Goal: Task Accomplishment & Management: Complete application form

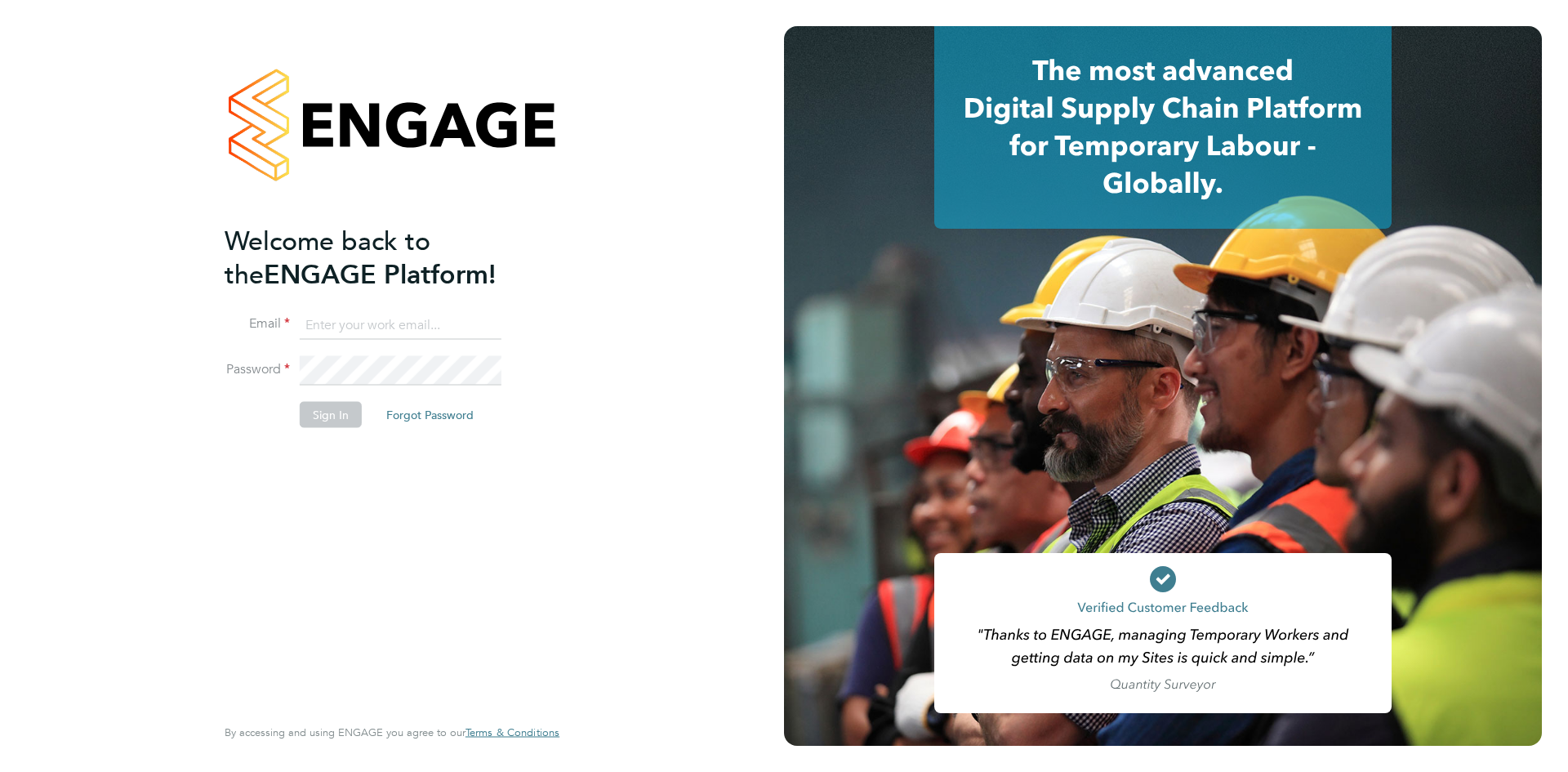
type input "[PERSON_NAME][EMAIL_ADDRESS][DOMAIN_NAME]"
click at [319, 416] on button "Sign In" at bounding box center [331, 415] width 62 height 26
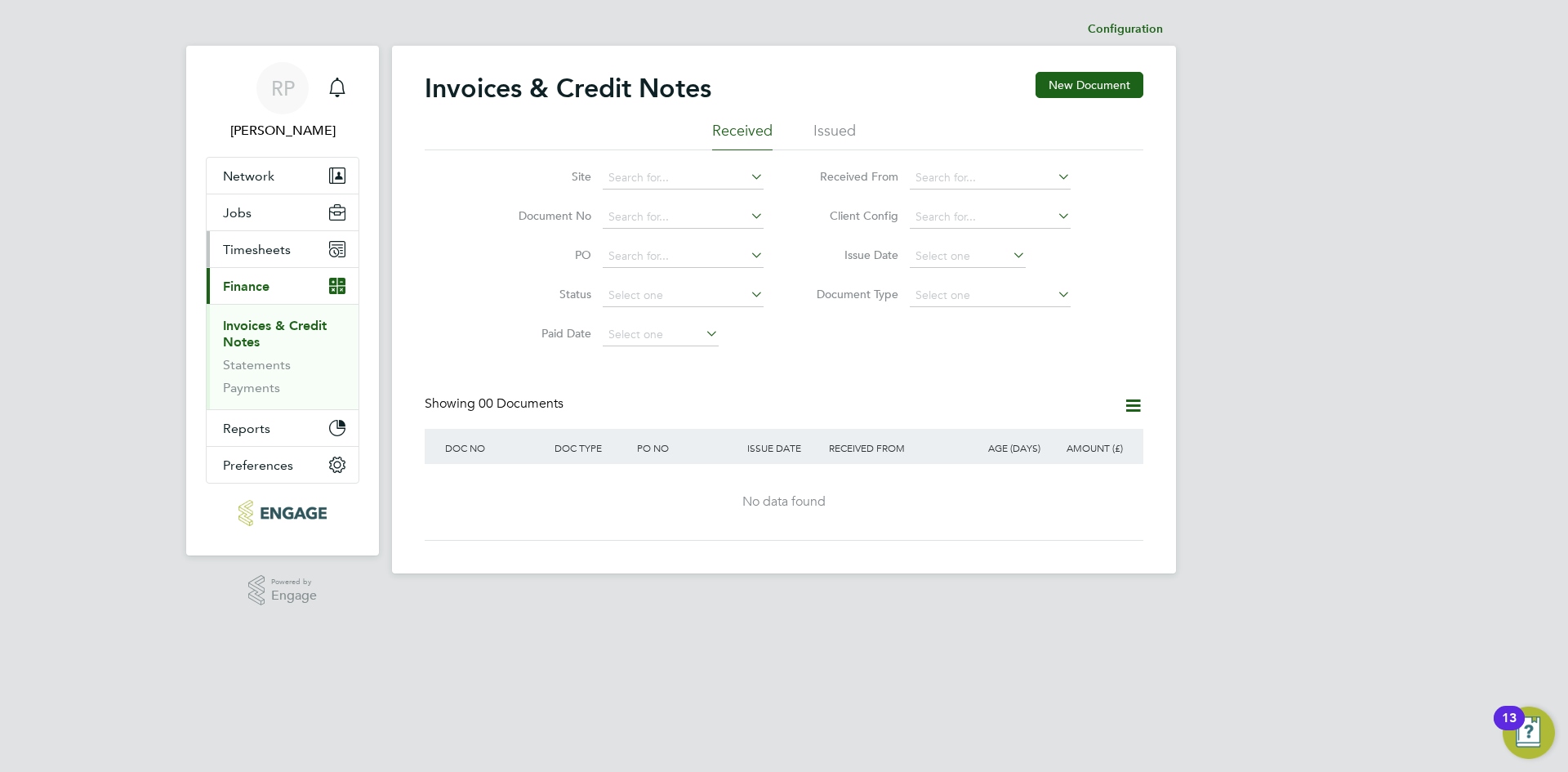
click at [245, 249] on span "Timesheets" at bounding box center [256, 250] width 68 height 16
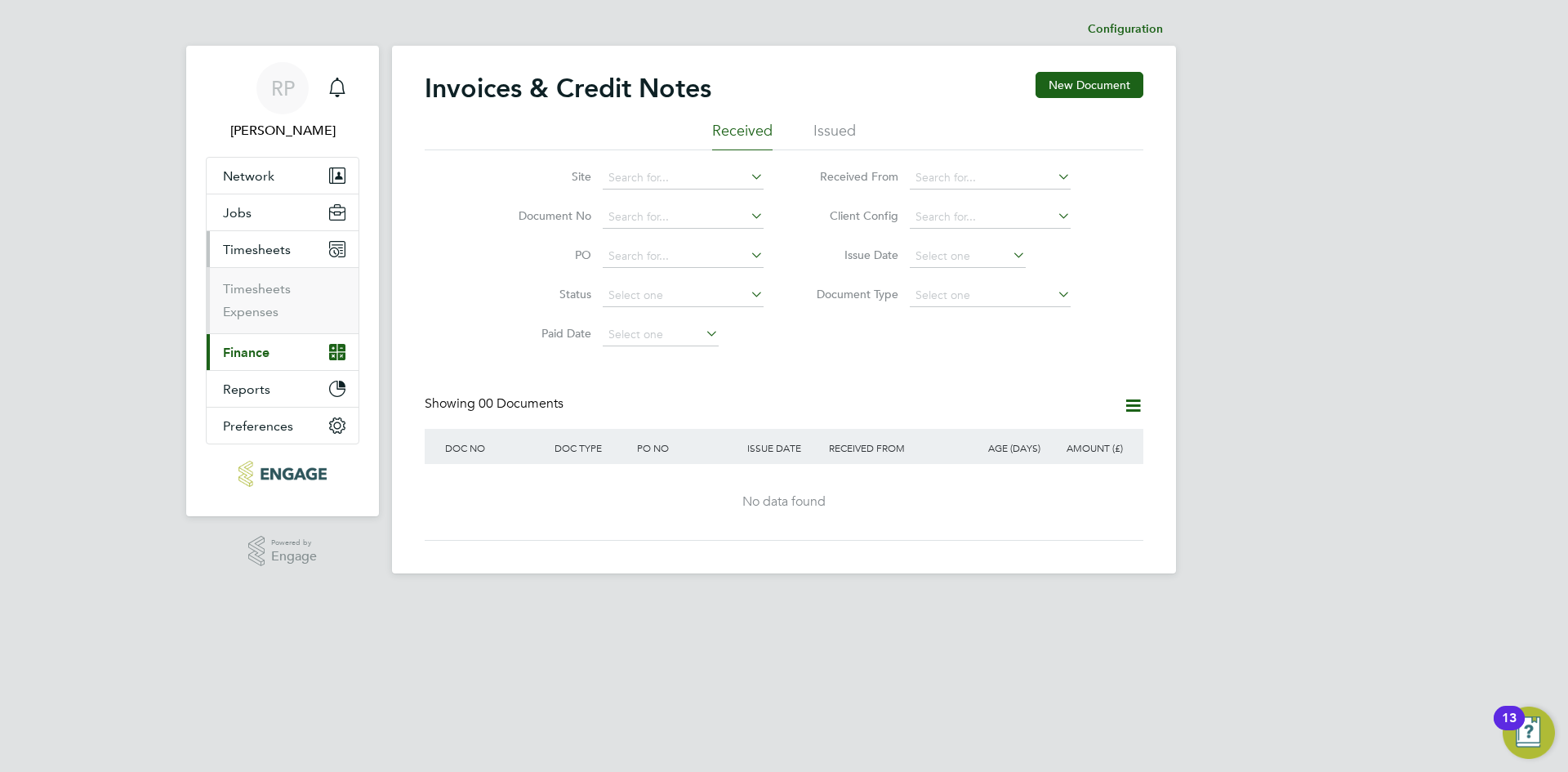
click at [245, 249] on span "Timesheets" at bounding box center [256, 250] width 68 height 16
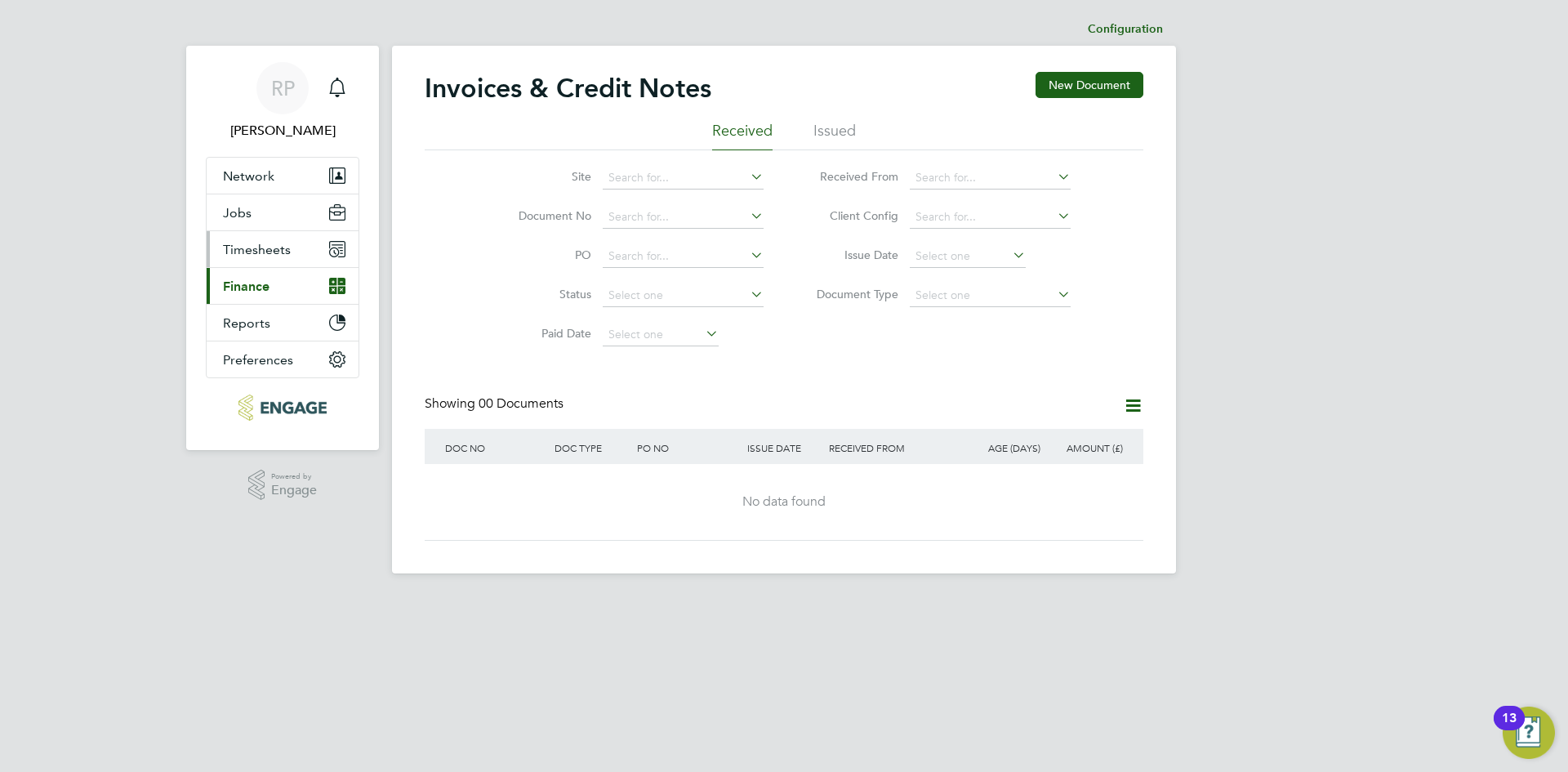
click at [245, 249] on span "Timesheets" at bounding box center [256, 250] width 68 height 16
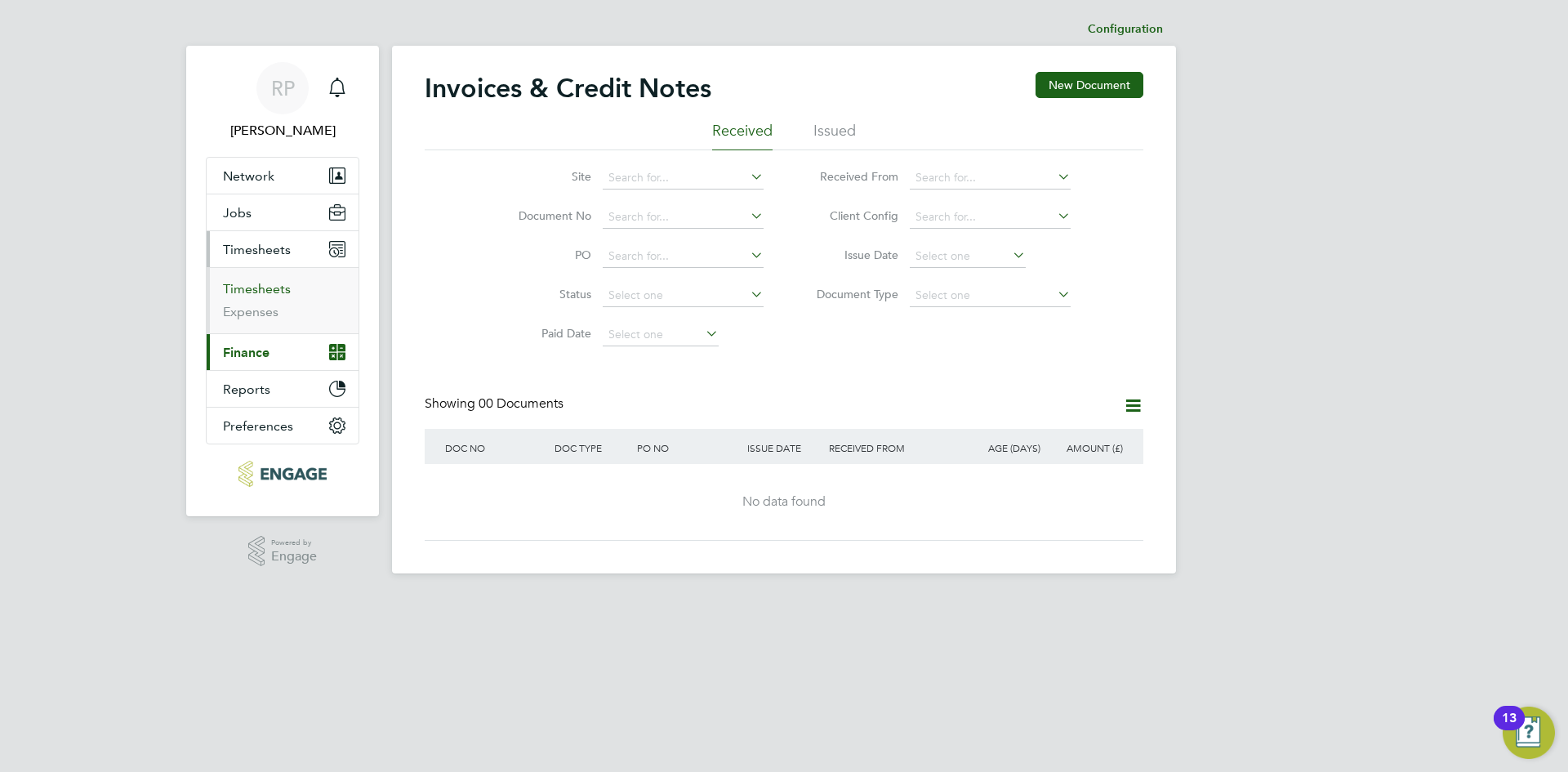
click at [236, 289] on link "Timesheets" at bounding box center [256, 289] width 68 height 16
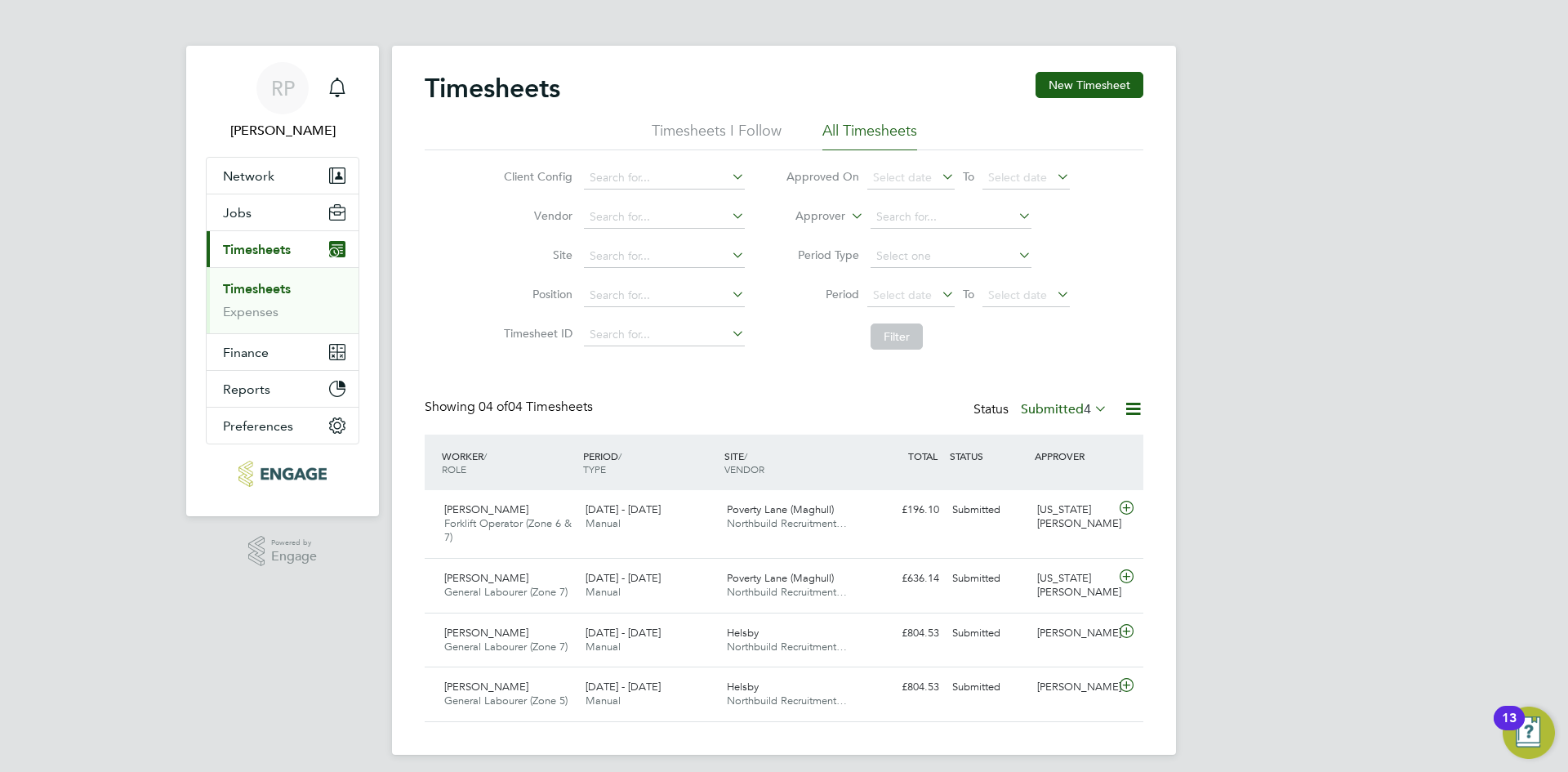
click at [1047, 412] on label "Submitted 4" at bounding box center [1064, 409] width 86 height 17
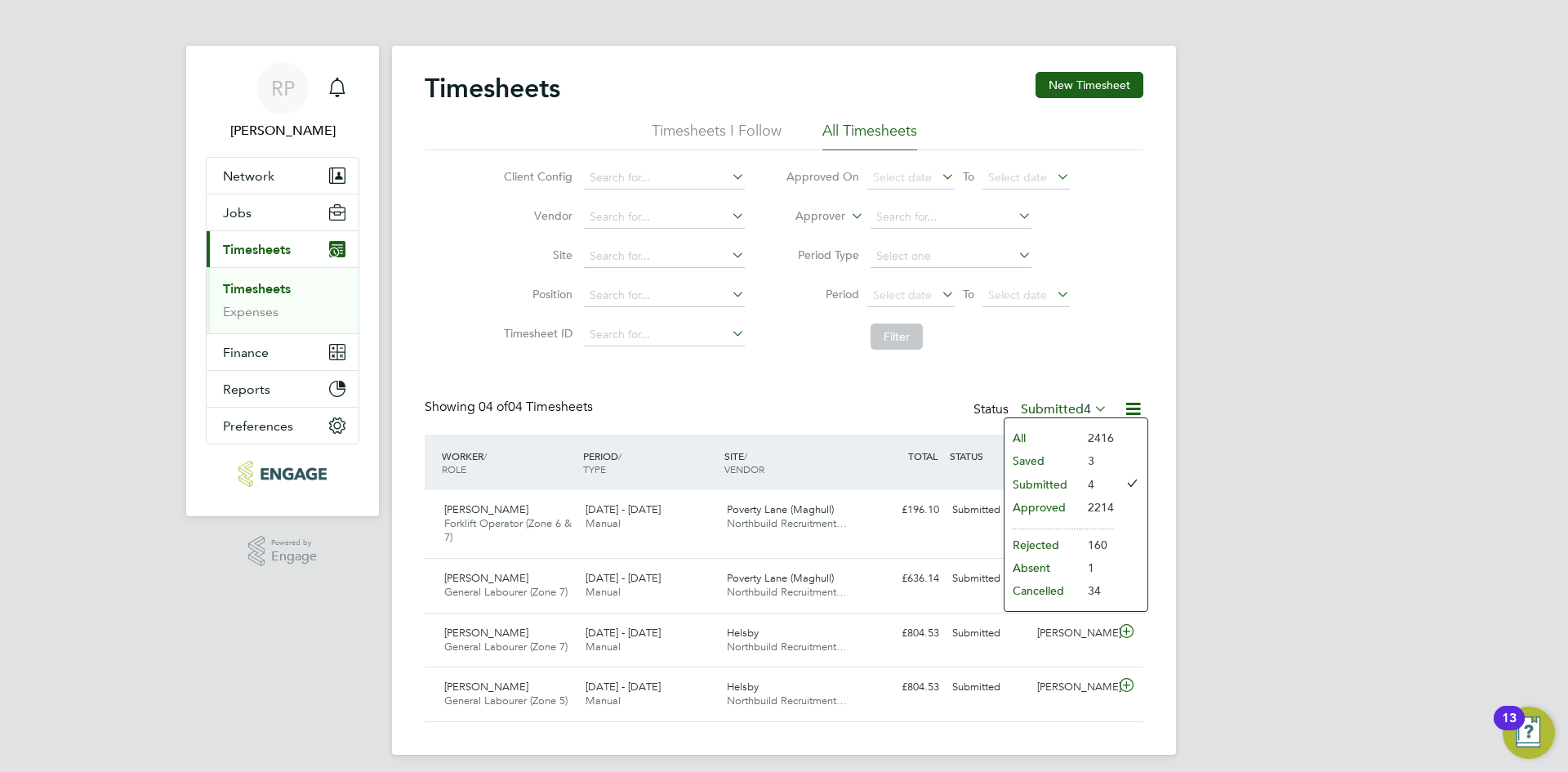
click at [1031, 460] on li "Saved" at bounding box center [1041, 460] width 75 height 23
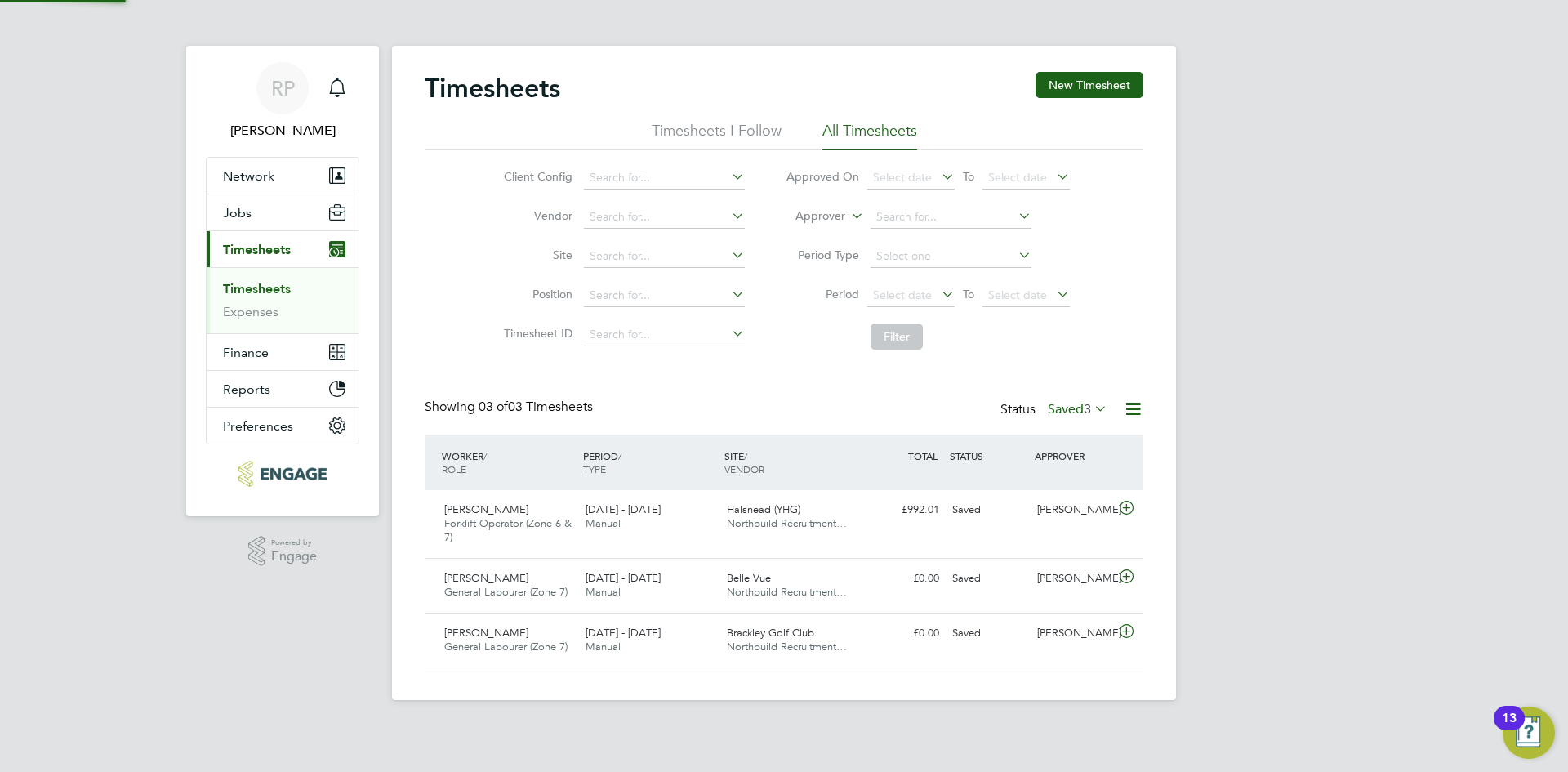
scroll to position [41, 142]
click at [646, 256] on input at bounding box center [663, 256] width 161 height 23
click at [619, 278] on li "Halsnead (YHG)" at bounding box center [663, 278] width 163 height 21
type input "Halsnead (YHG)"
click at [885, 337] on button "Filter" at bounding box center [896, 336] width 52 height 26
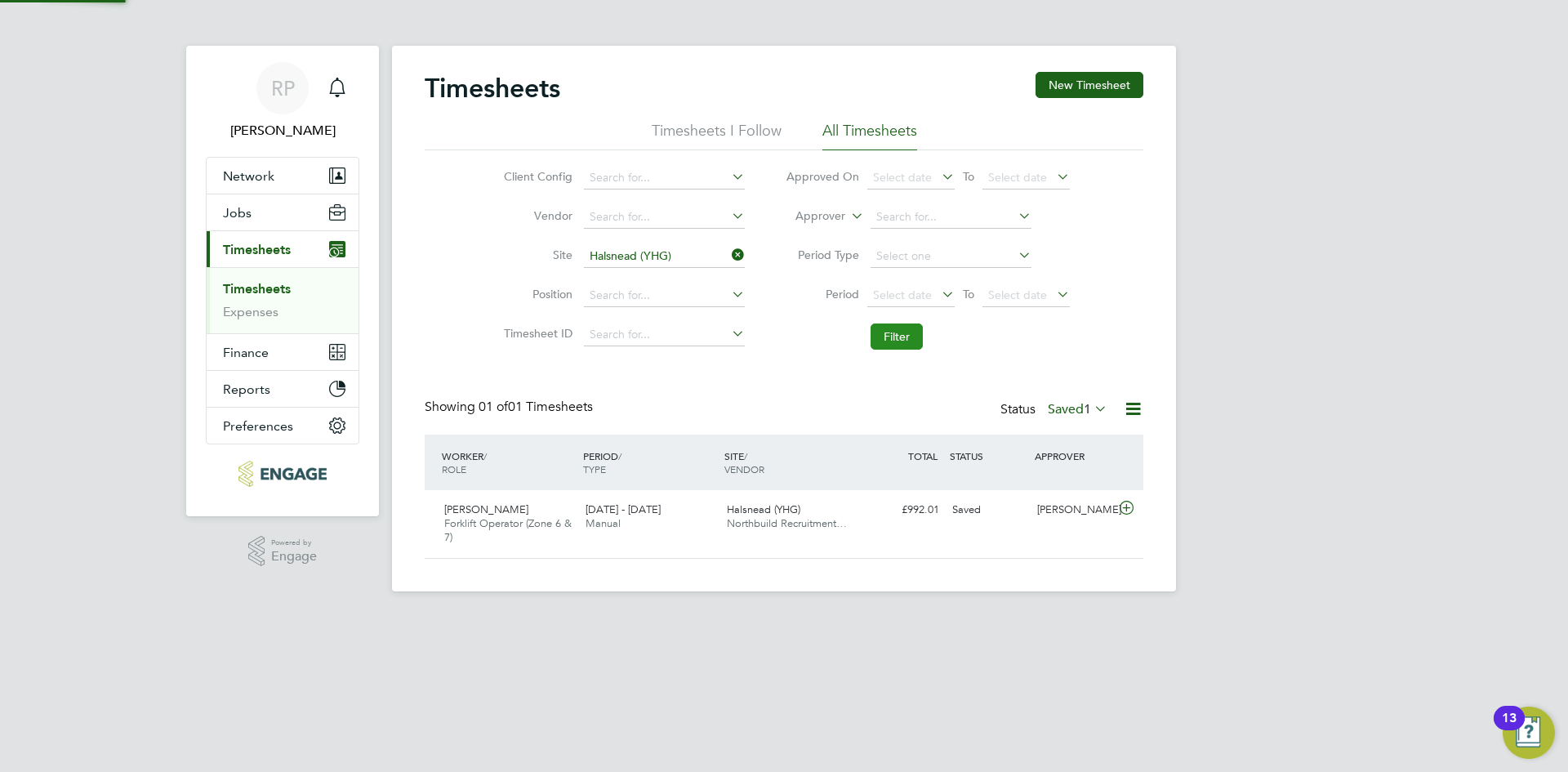
scroll to position [8, 8]
click at [1091, 410] on icon at bounding box center [1091, 408] width 0 height 23
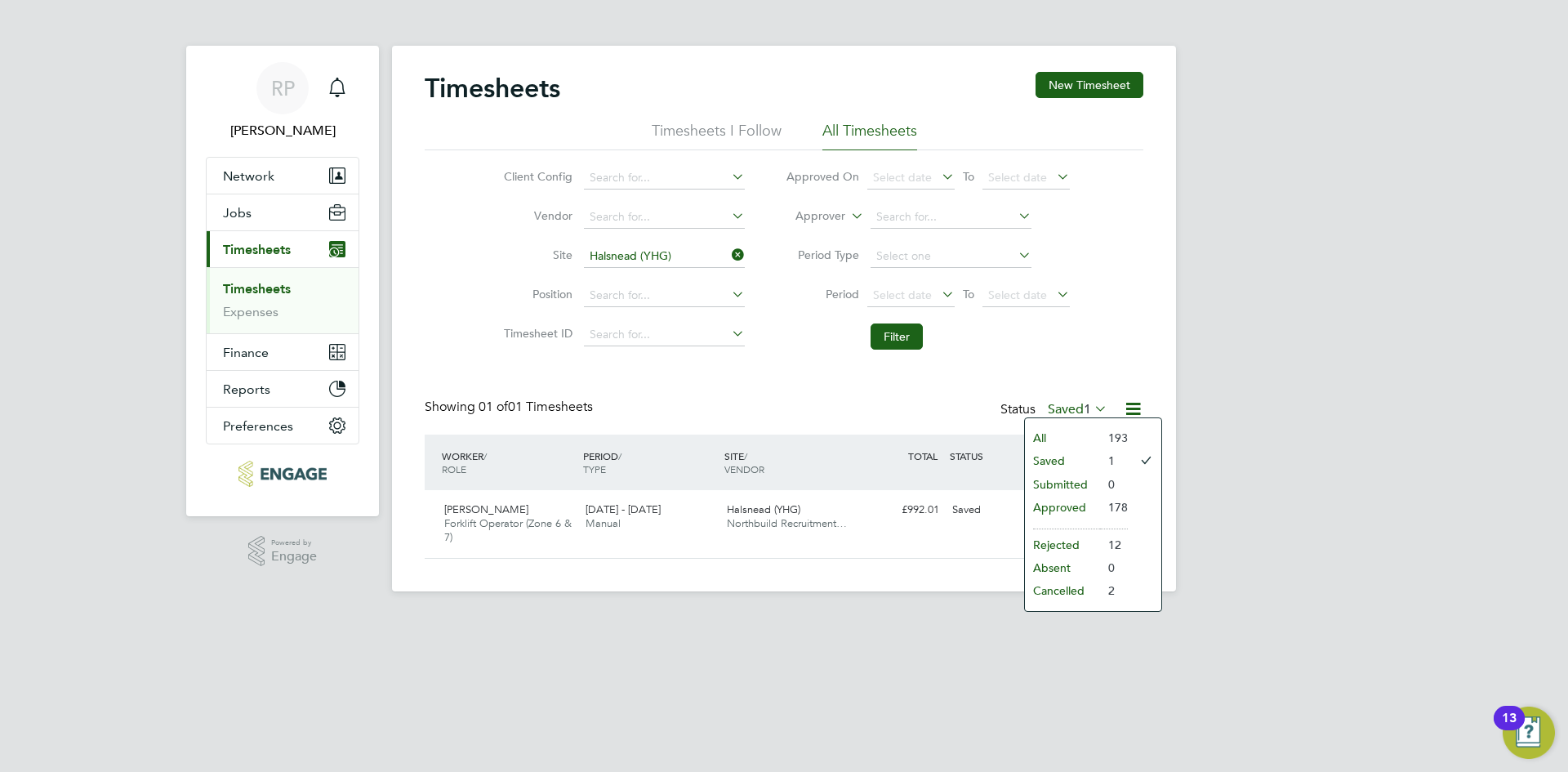
click at [1064, 437] on li "All" at bounding box center [1062, 437] width 75 height 23
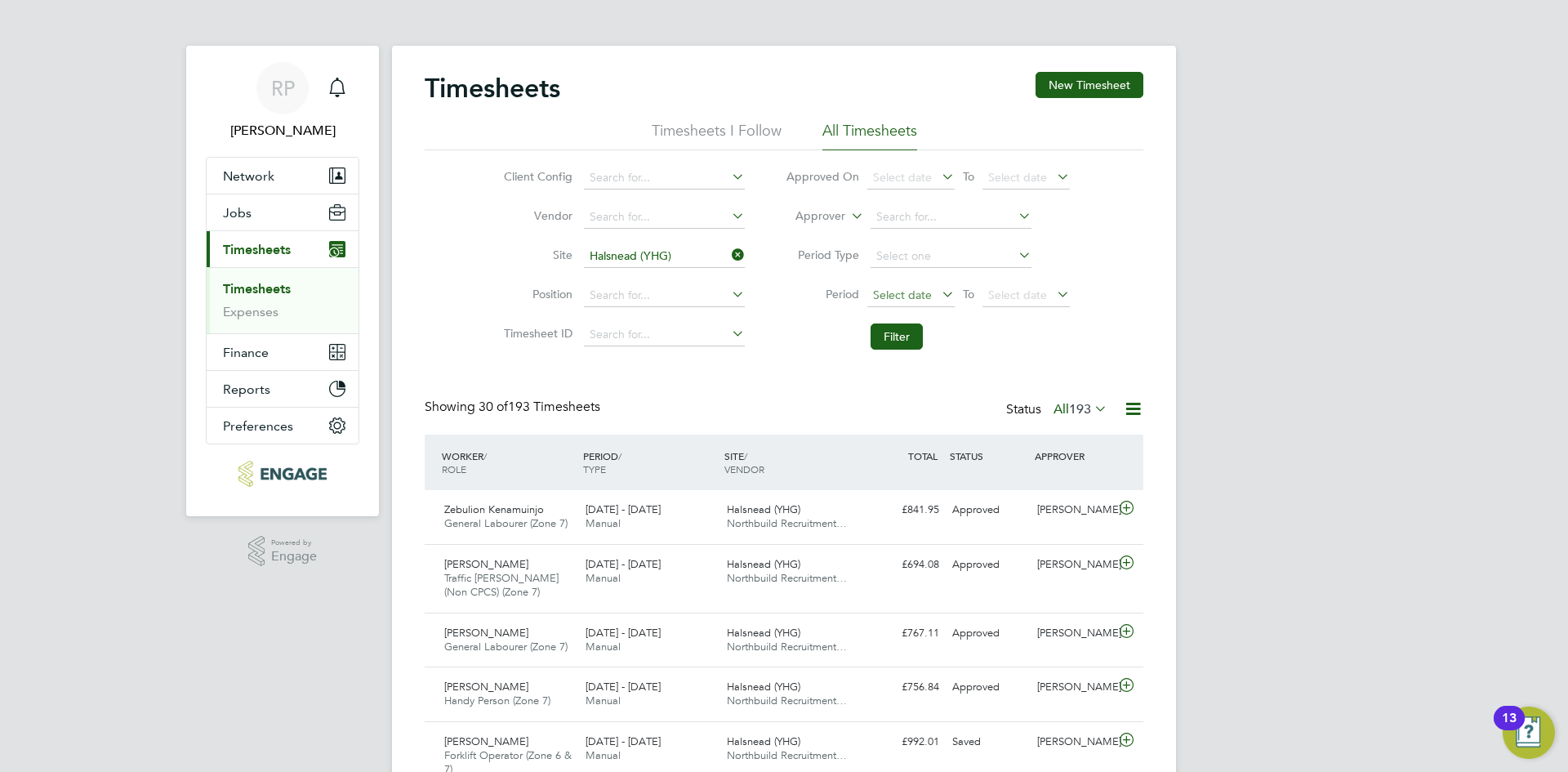
click at [907, 291] on span "Select date" at bounding box center [902, 295] width 59 height 15
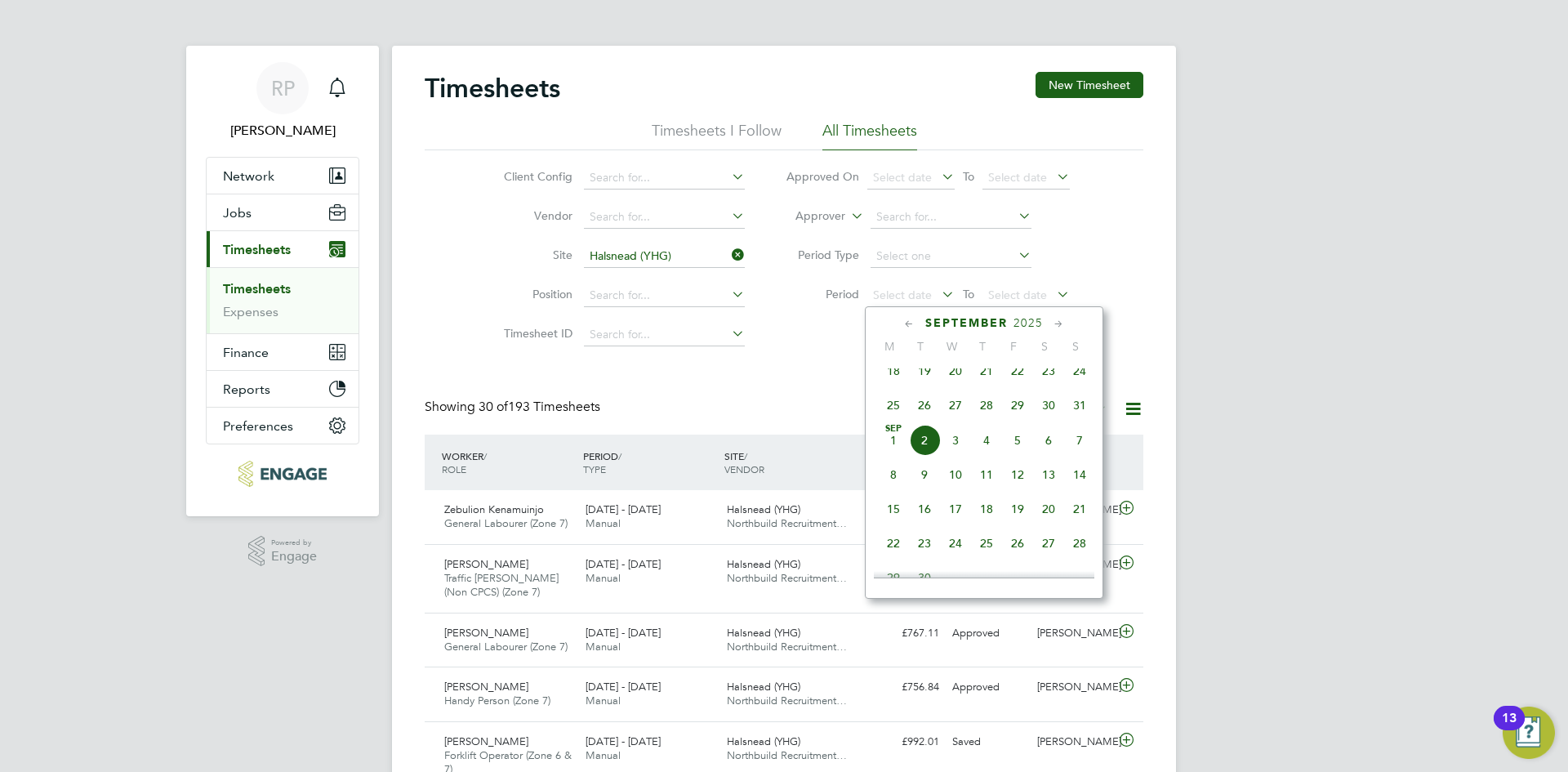
click at [890, 413] on span "25" at bounding box center [893, 405] width 31 height 31
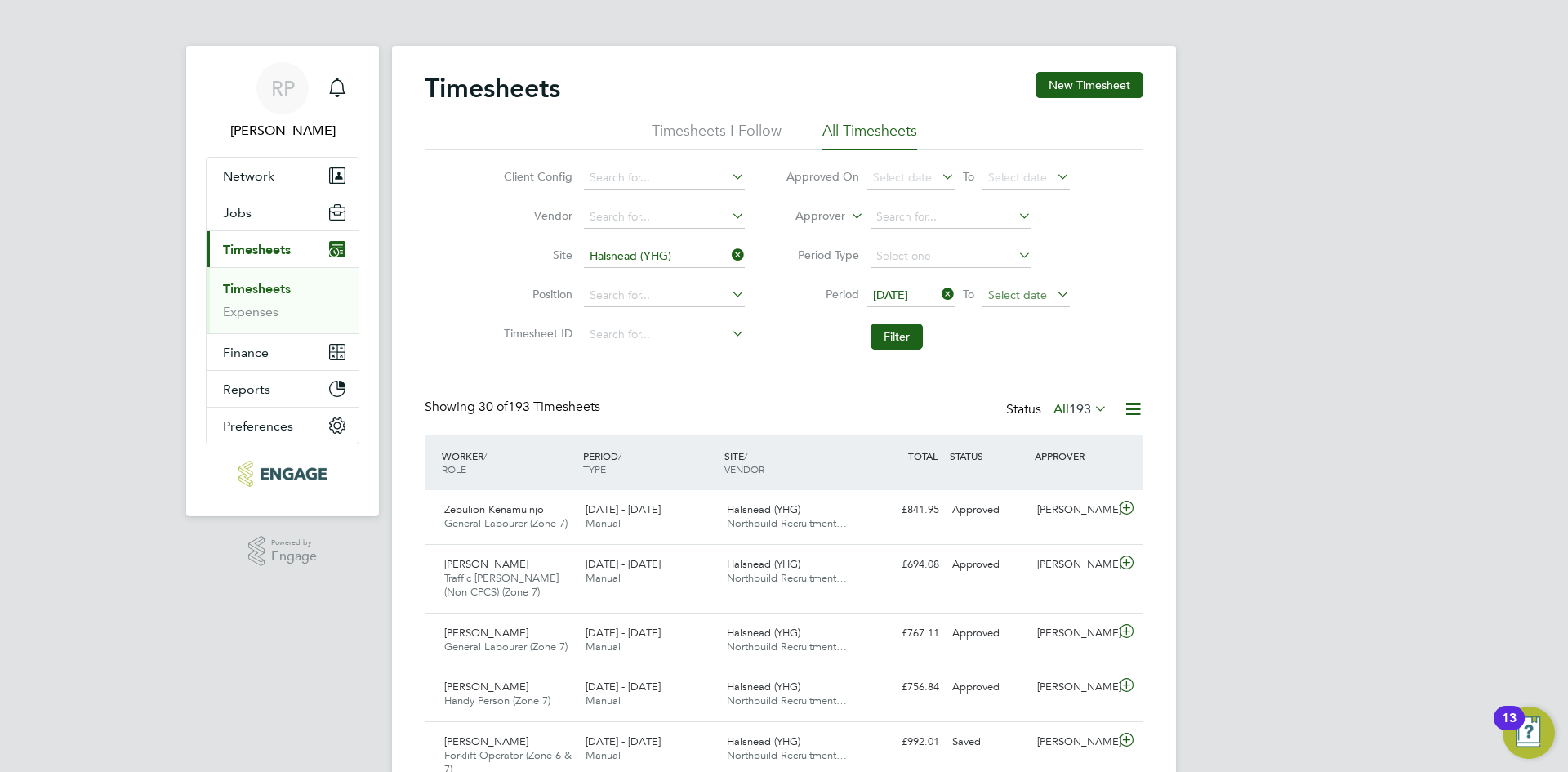
click at [1028, 296] on span "Select date" at bounding box center [1017, 295] width 59 height 15
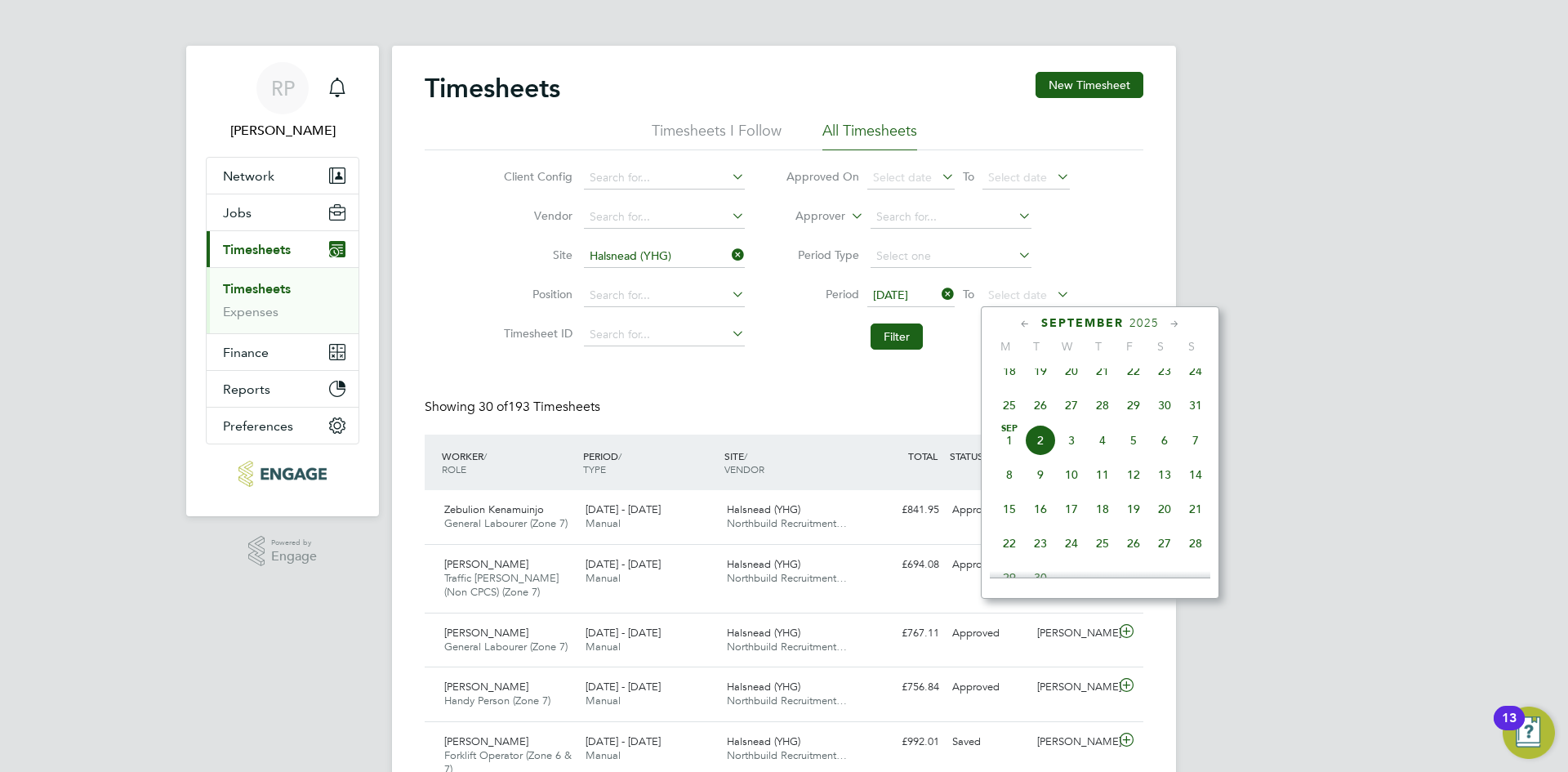
click at [1201, 420] on span "31" at bounding box center [1195, 405] width 31 height 31
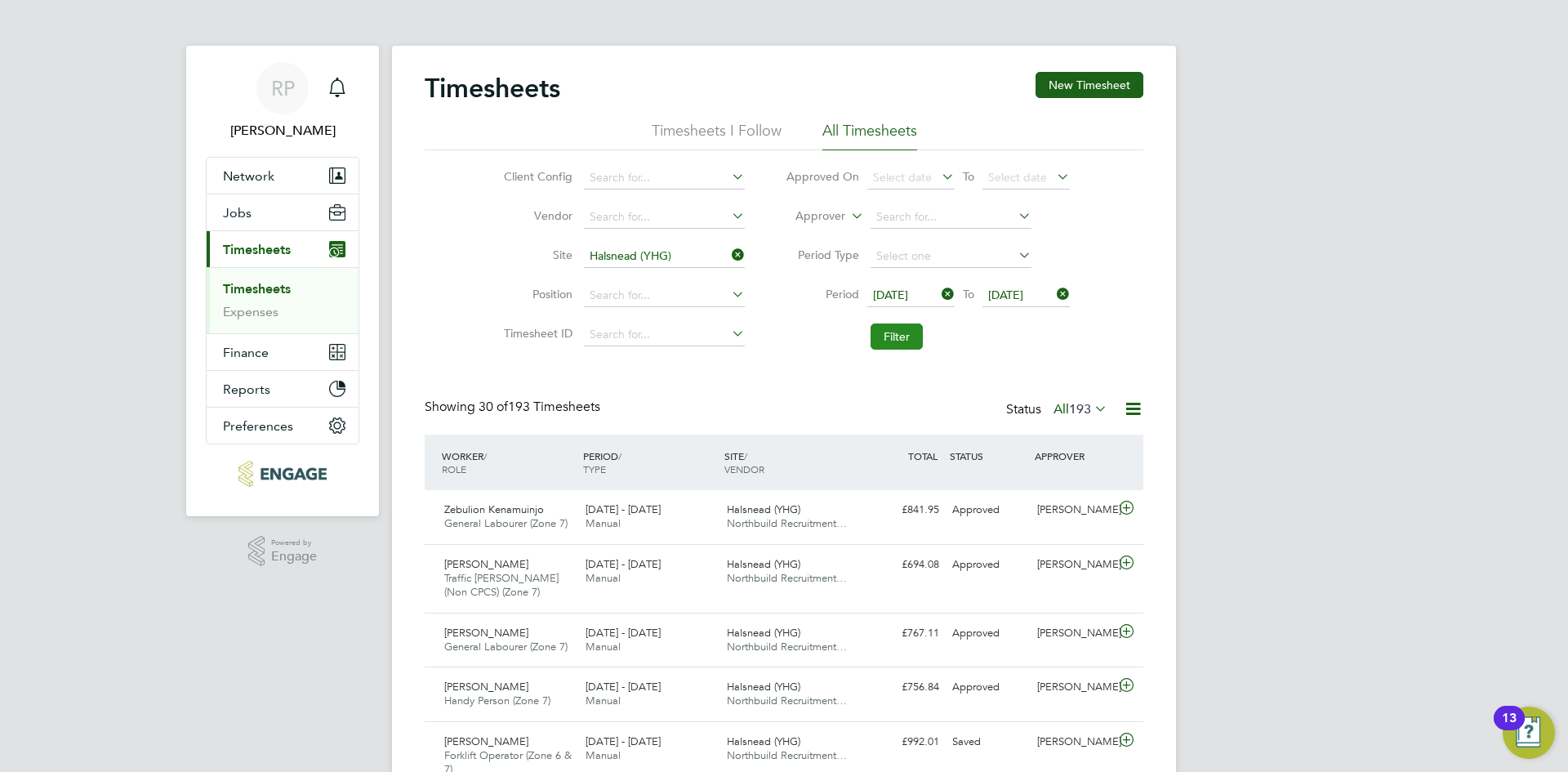
click at [894, 338] on button "Filter" at bounding box center [896, 336] width 52 height 26
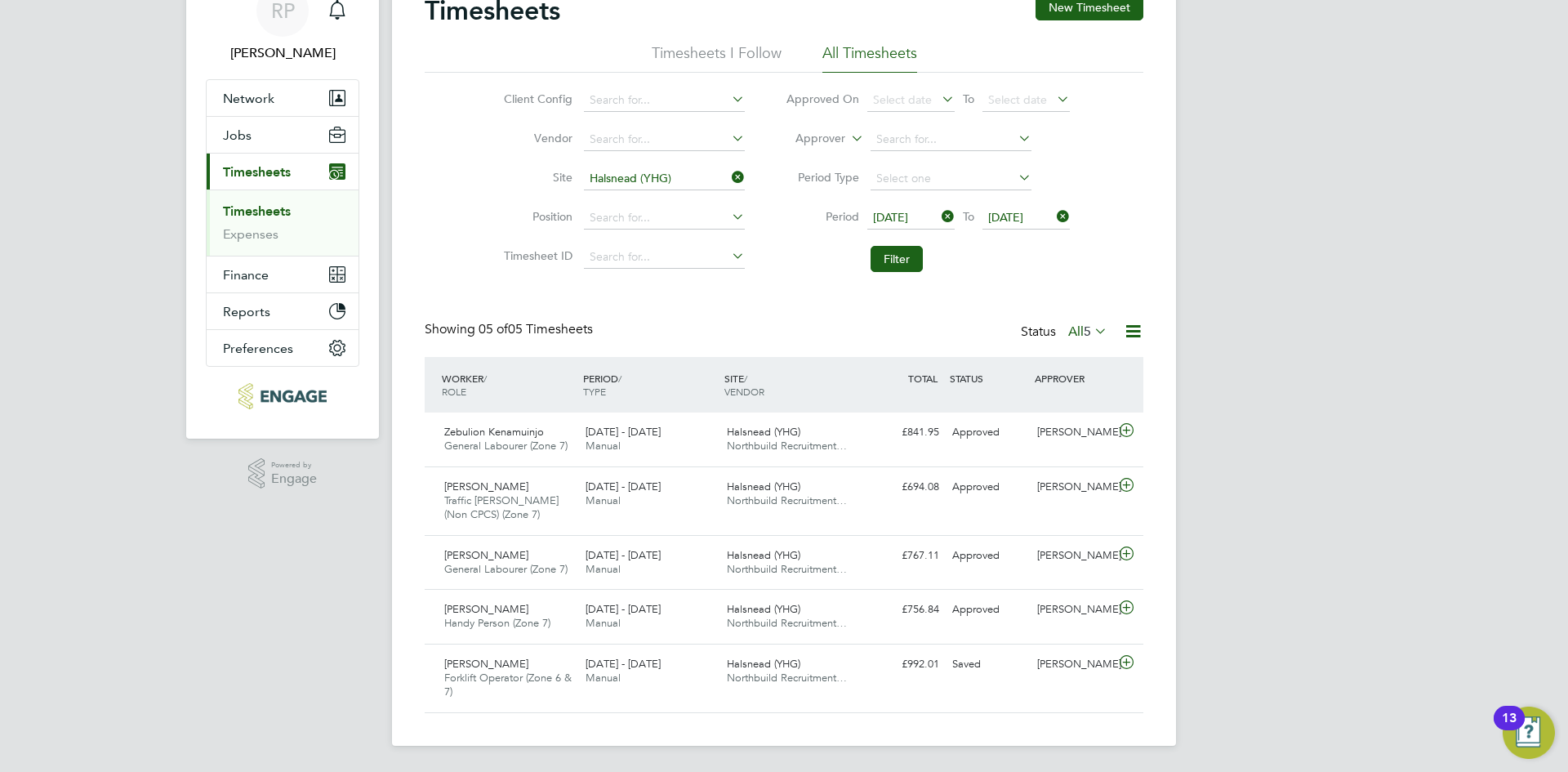
click at [905, 214] on span "[DATE]" at bounding box center [890, 217] width 35 height 15
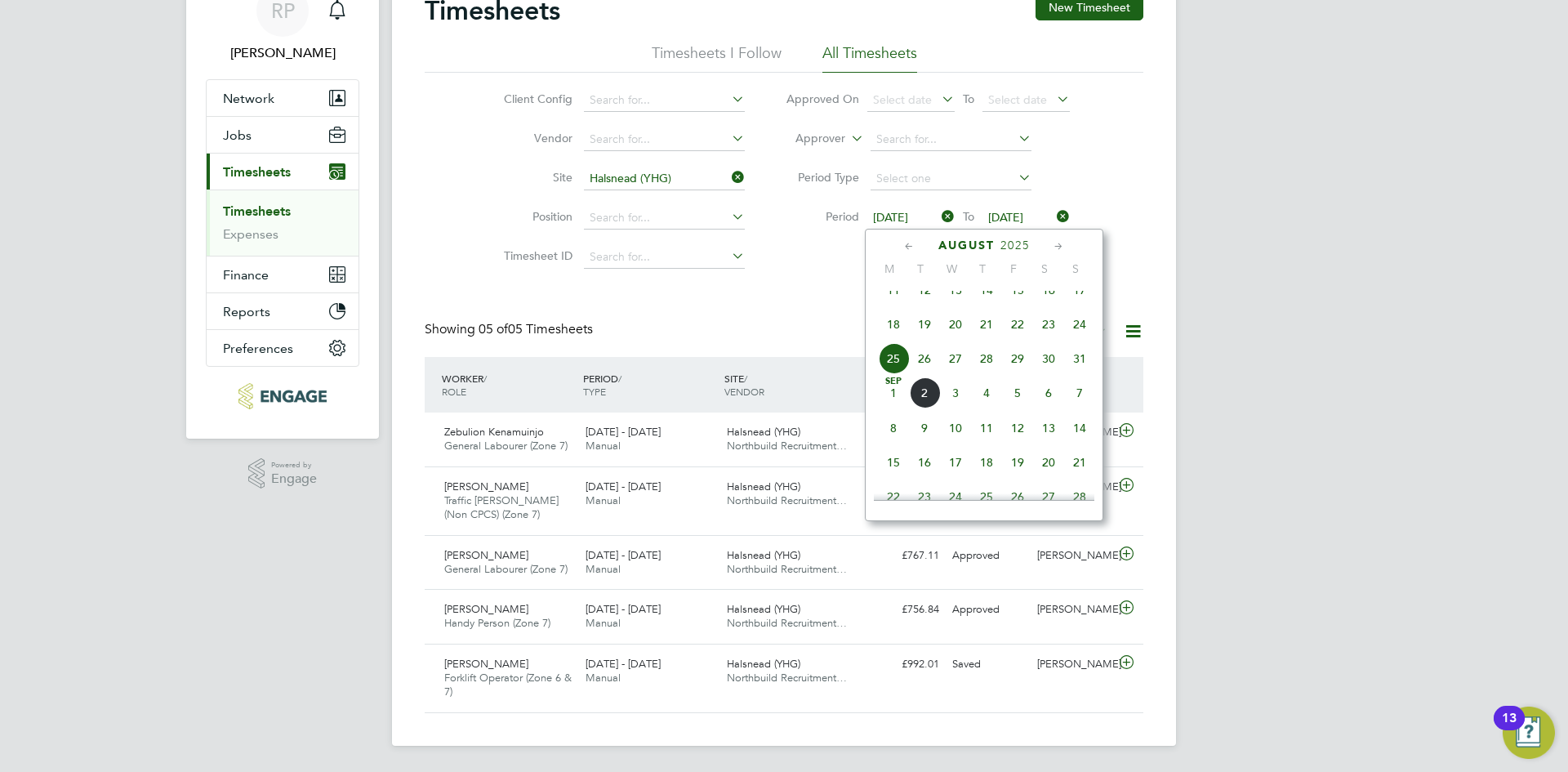
click at [641, 308] on div "Timesheets New Timesheet Timesheets I Follow All Timesheets Client Config Vendo…" at bounding box center [784, 354] width 719 height 719
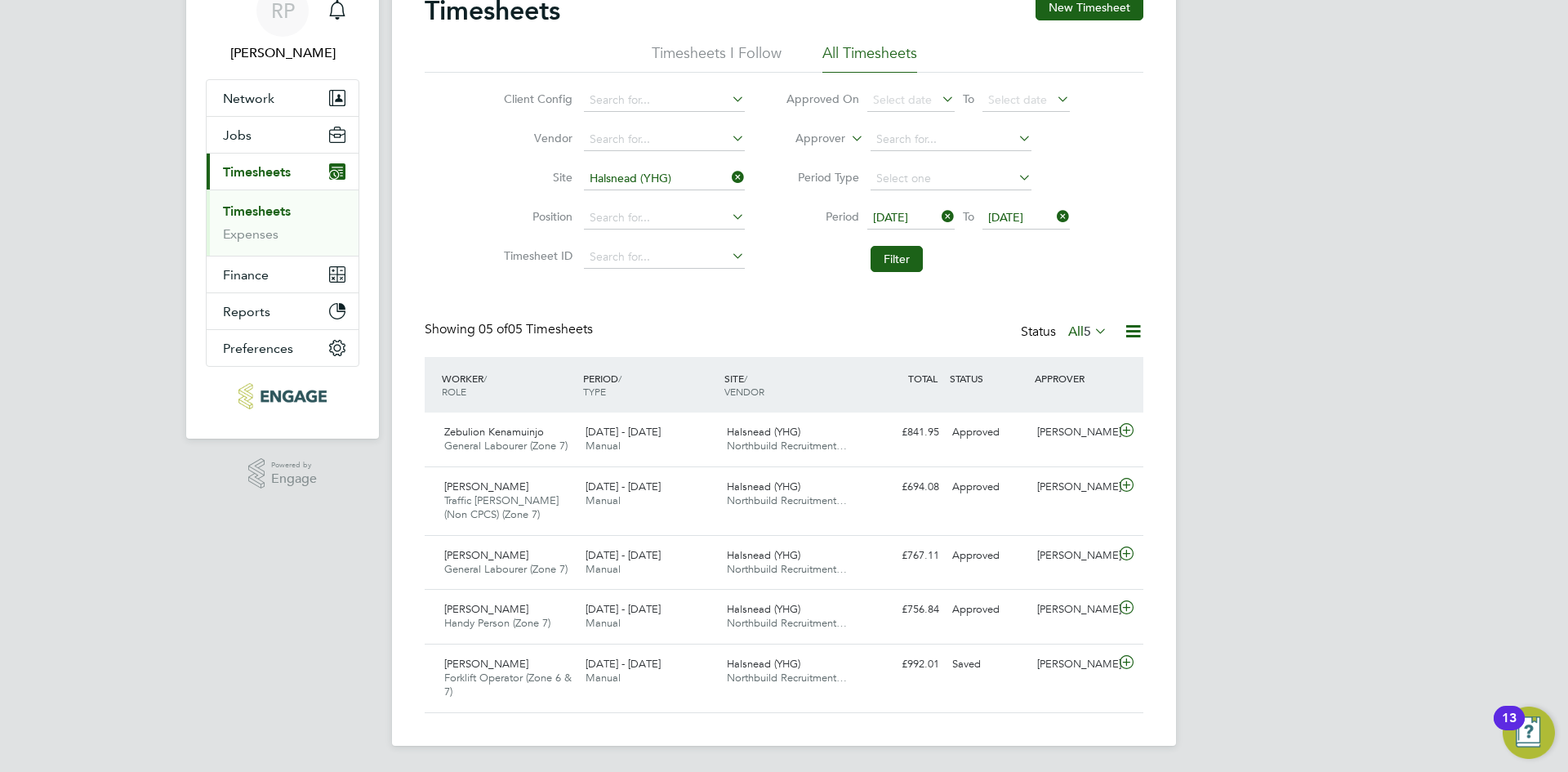
click at [938, 218] on icon at bounding box center [938, 217] width 0 height 23
click at [1049, 217] on div "Select date To 31 Aug 2025" at bounding box center [968, 218] width 202 height 23
click at [1053, 216] on icon at bounding box center [1053, 217] width 0 height 23
click at [883, 256] on button "Filter" at bounding box center [896, 259] width 52 height 26
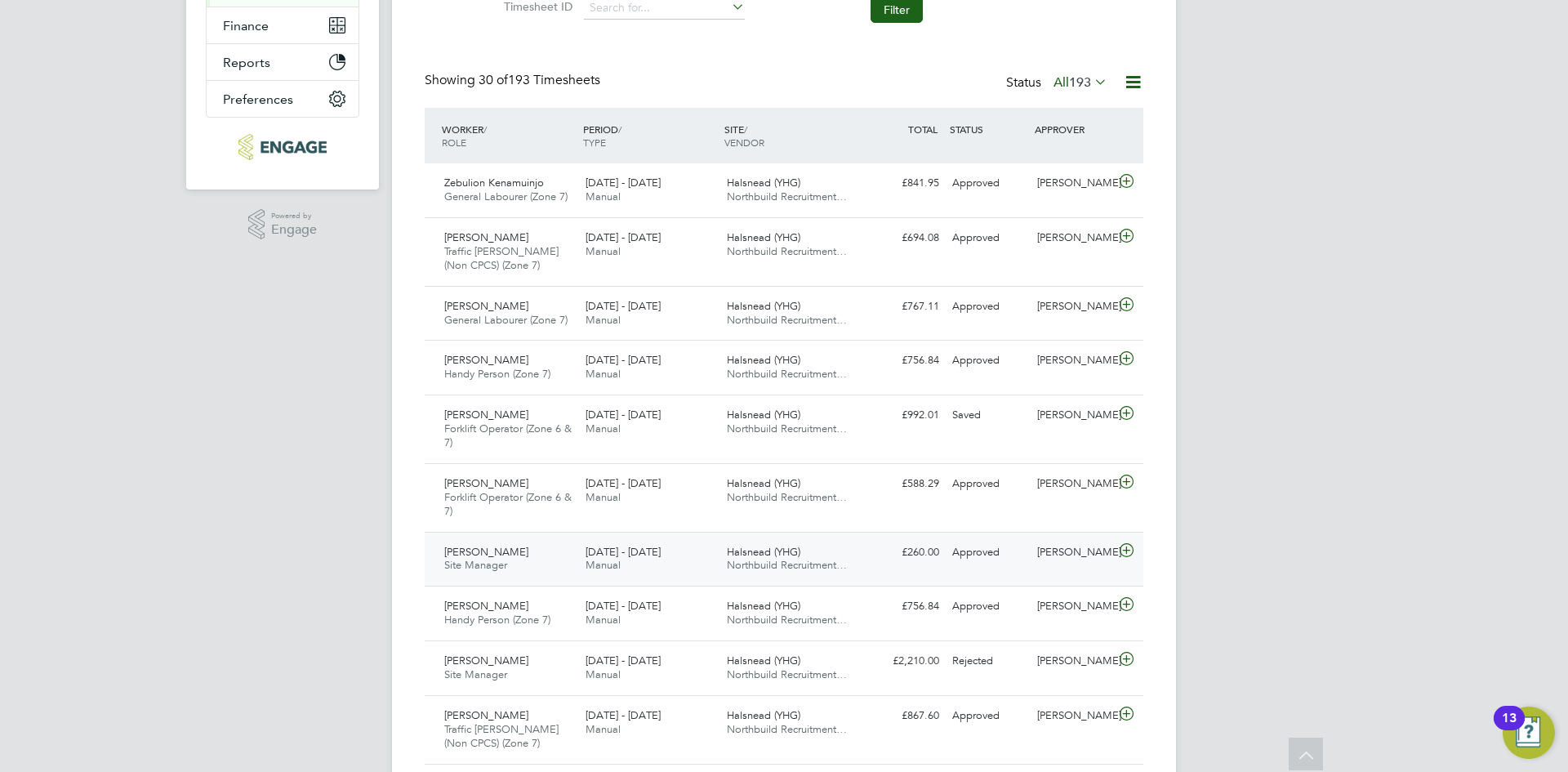
click at [481, 556] on span "[PERSON_NAME]" at bounding box center [487, 552] width 84 height 14
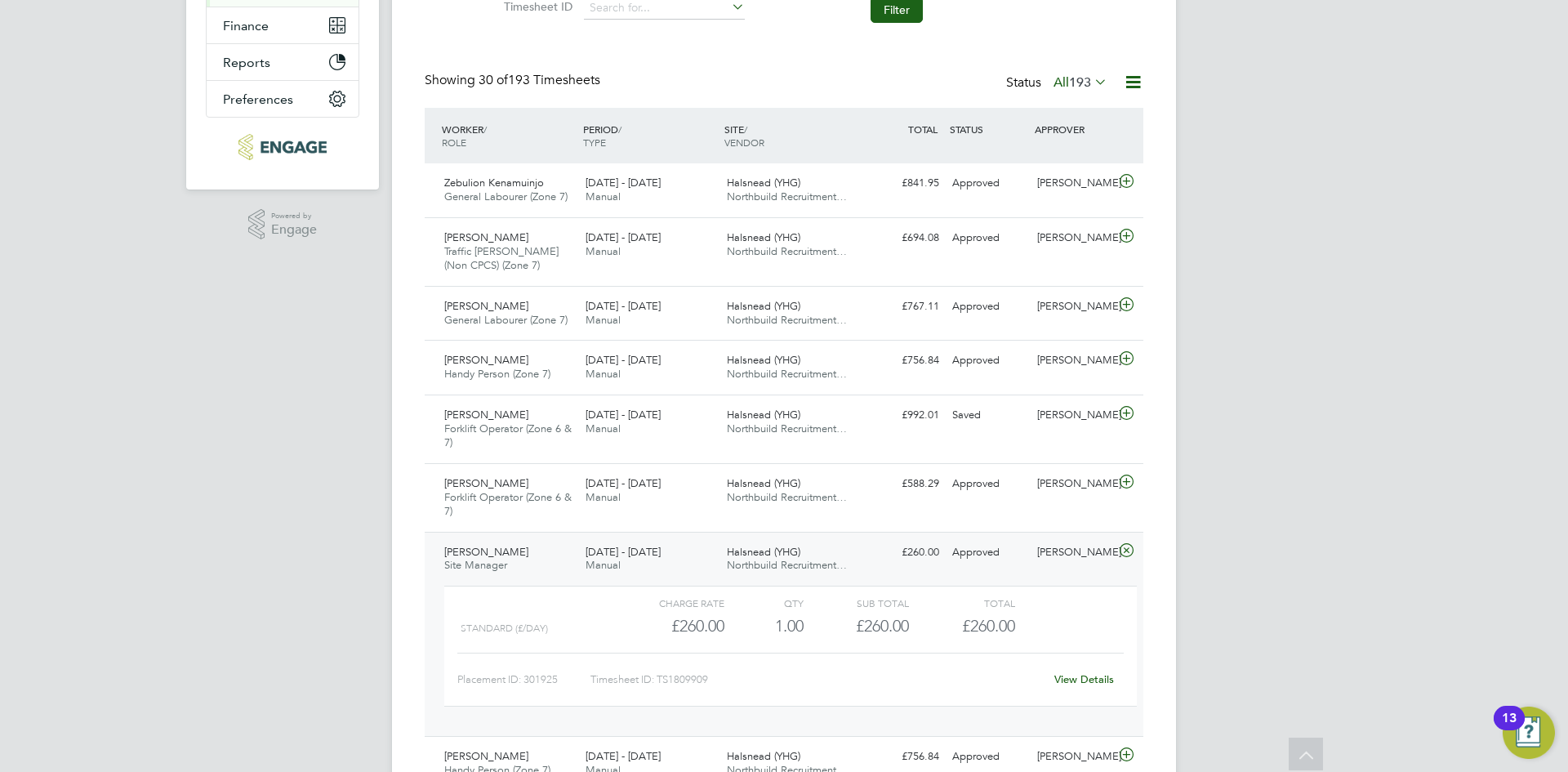
click at [1082, 674] on link "View Details" at bounding box center [1084, 680] width 60 height 14
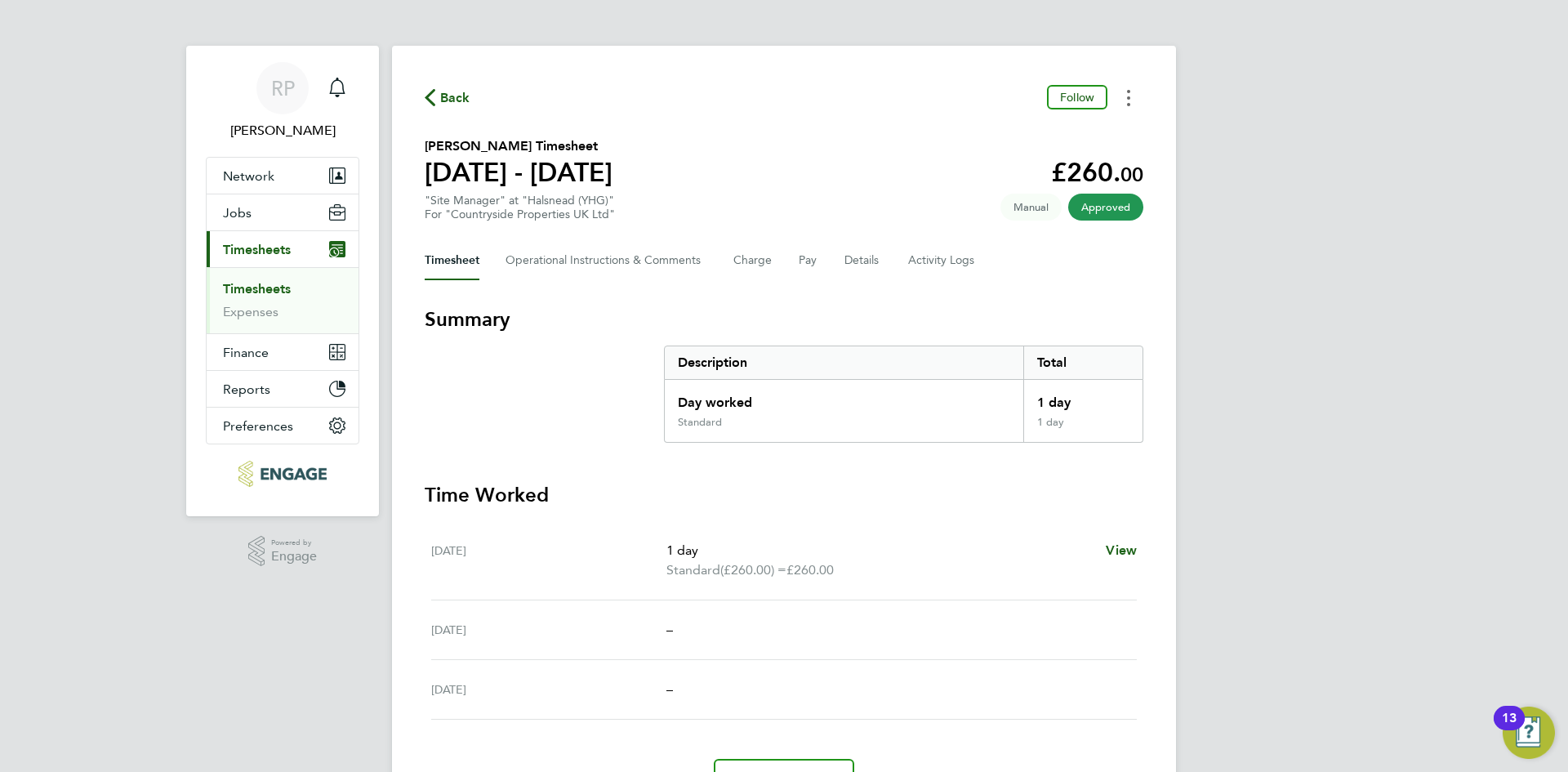
click at [1126, 94] on button "Timesheets Menu" at bounding box center [1128, 98] width 29 height 26
click at [798, 61] on div "Back Follow Download timesheet Bill Holcroft's Timesheet 18 - 24 Aug 2025 £260.…" at bounding box center [783, 441] width 784 height 791
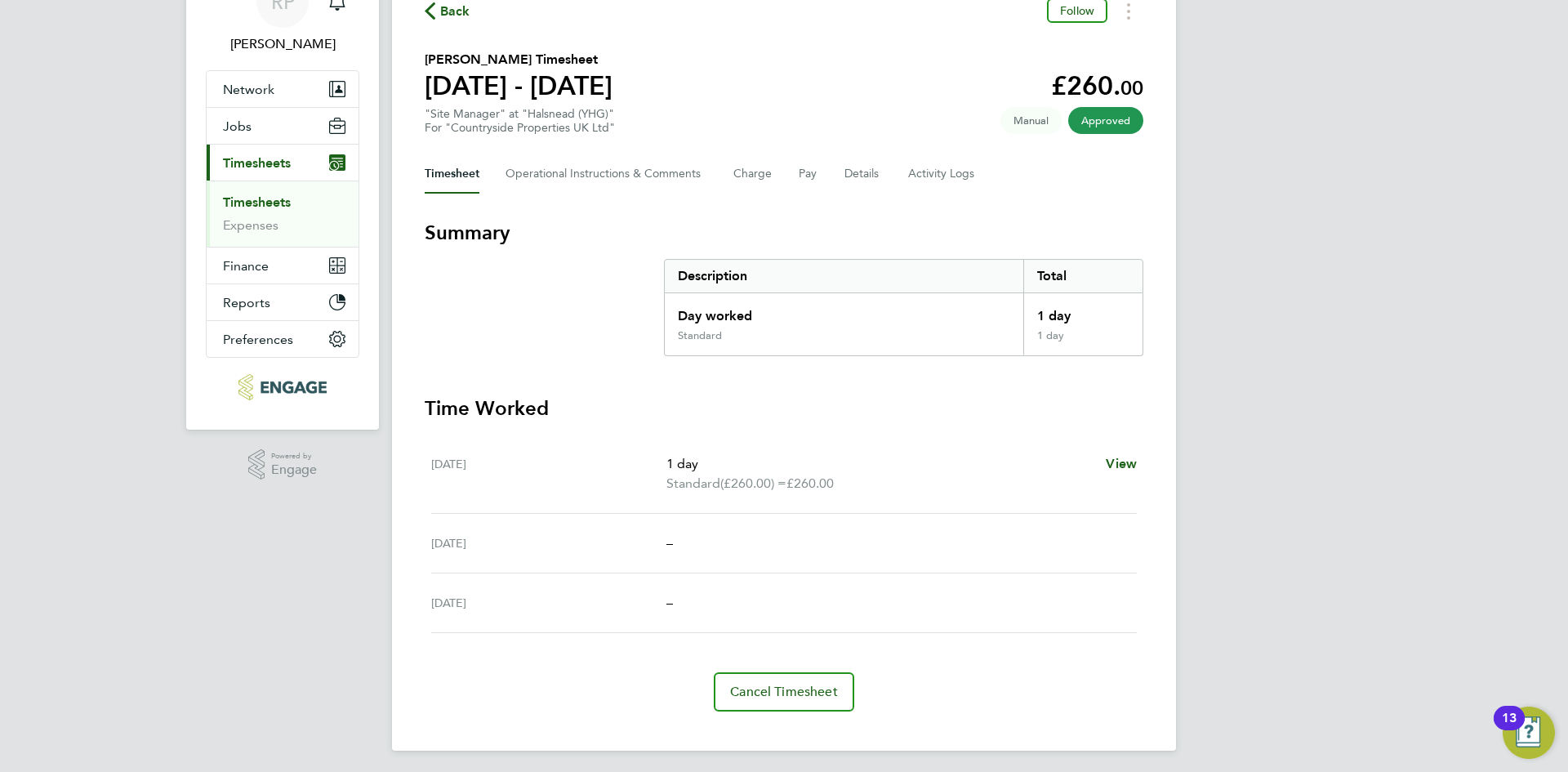
scroll to position [92, 0]
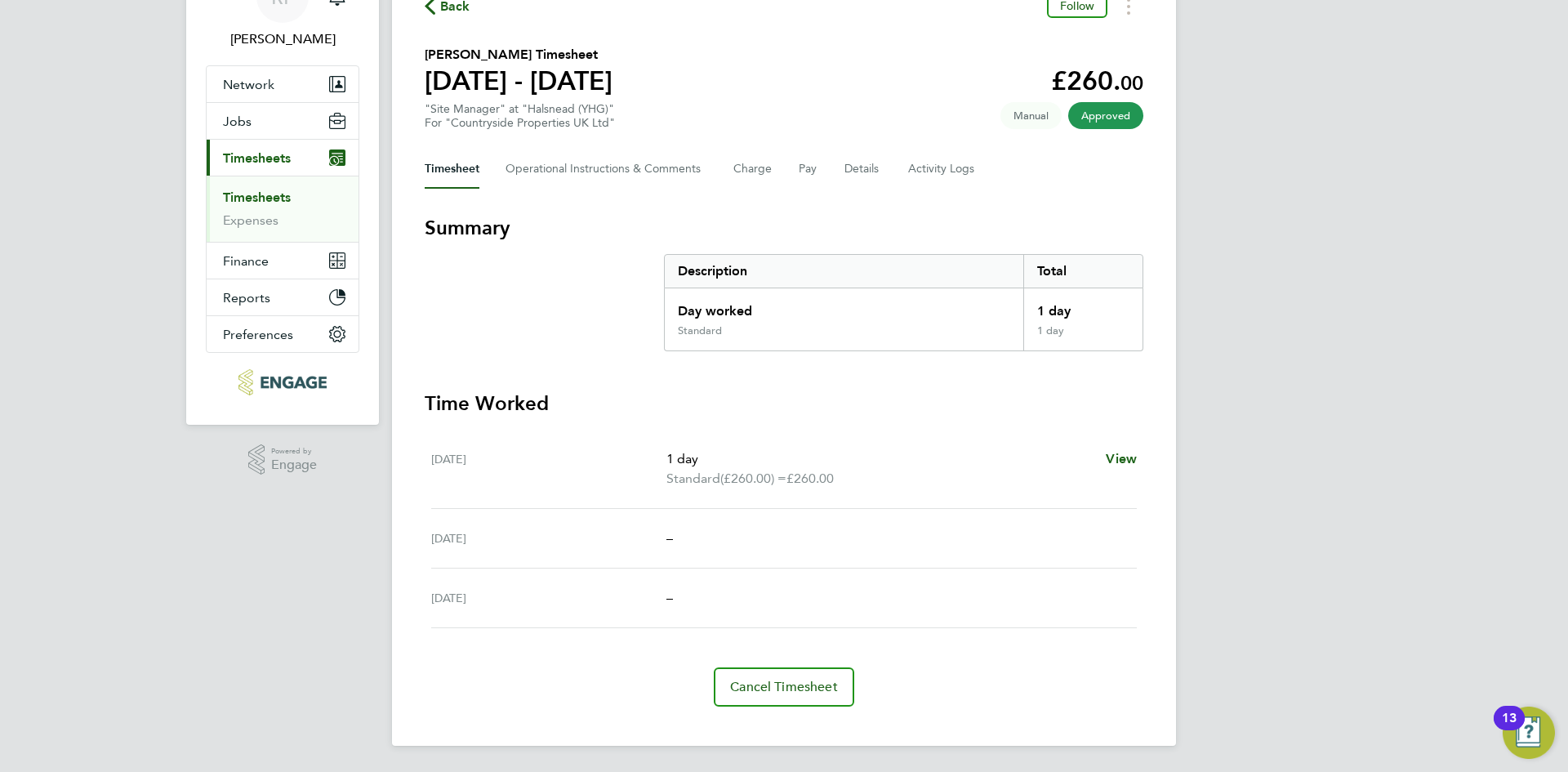
click at [432, 10] on icon "button" at bounding box center [430, 5] width 11 height 17
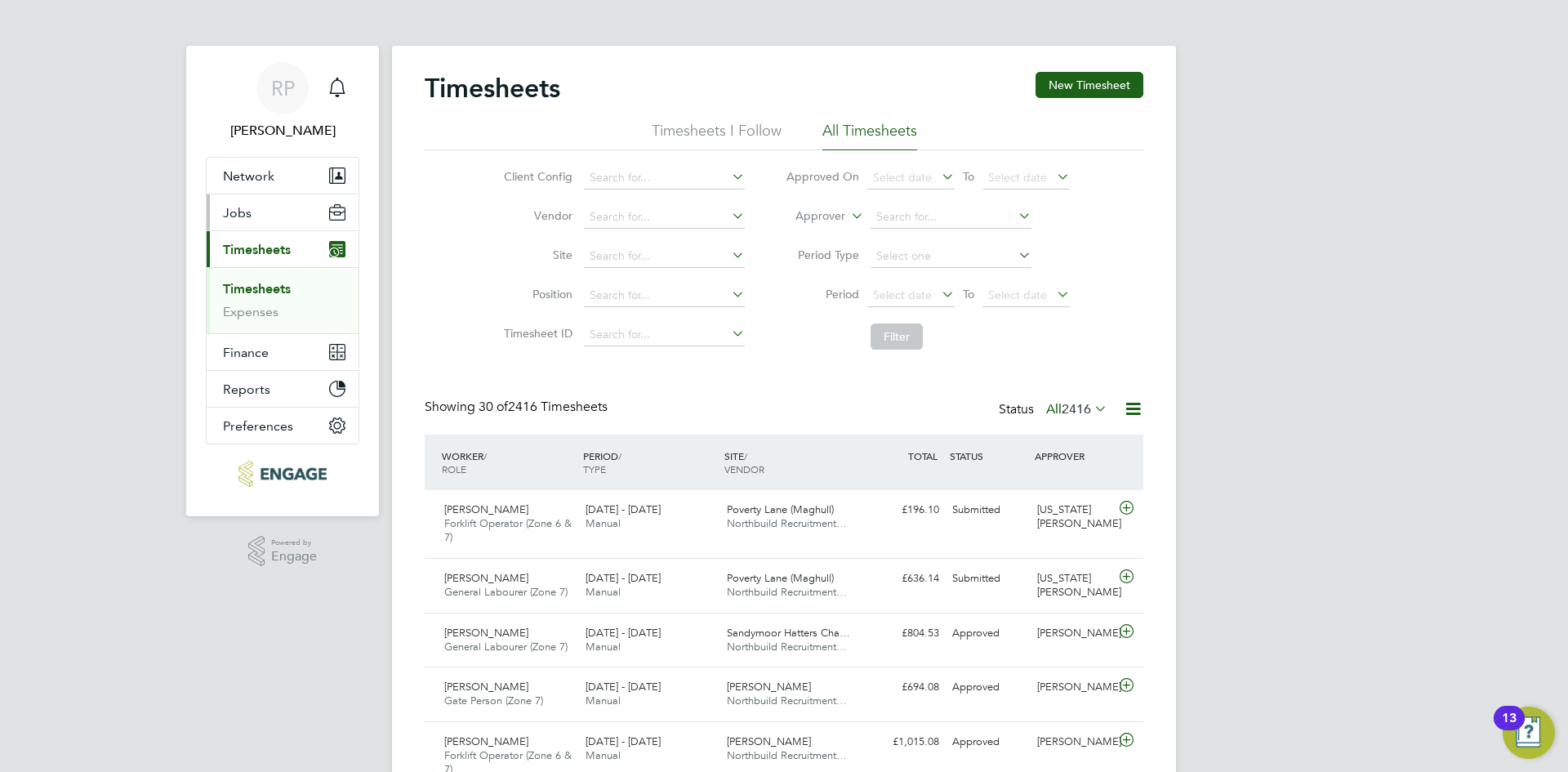
click at [239, 210] on span "Jobs" at bounding box center [237, 213] width 28 height 16
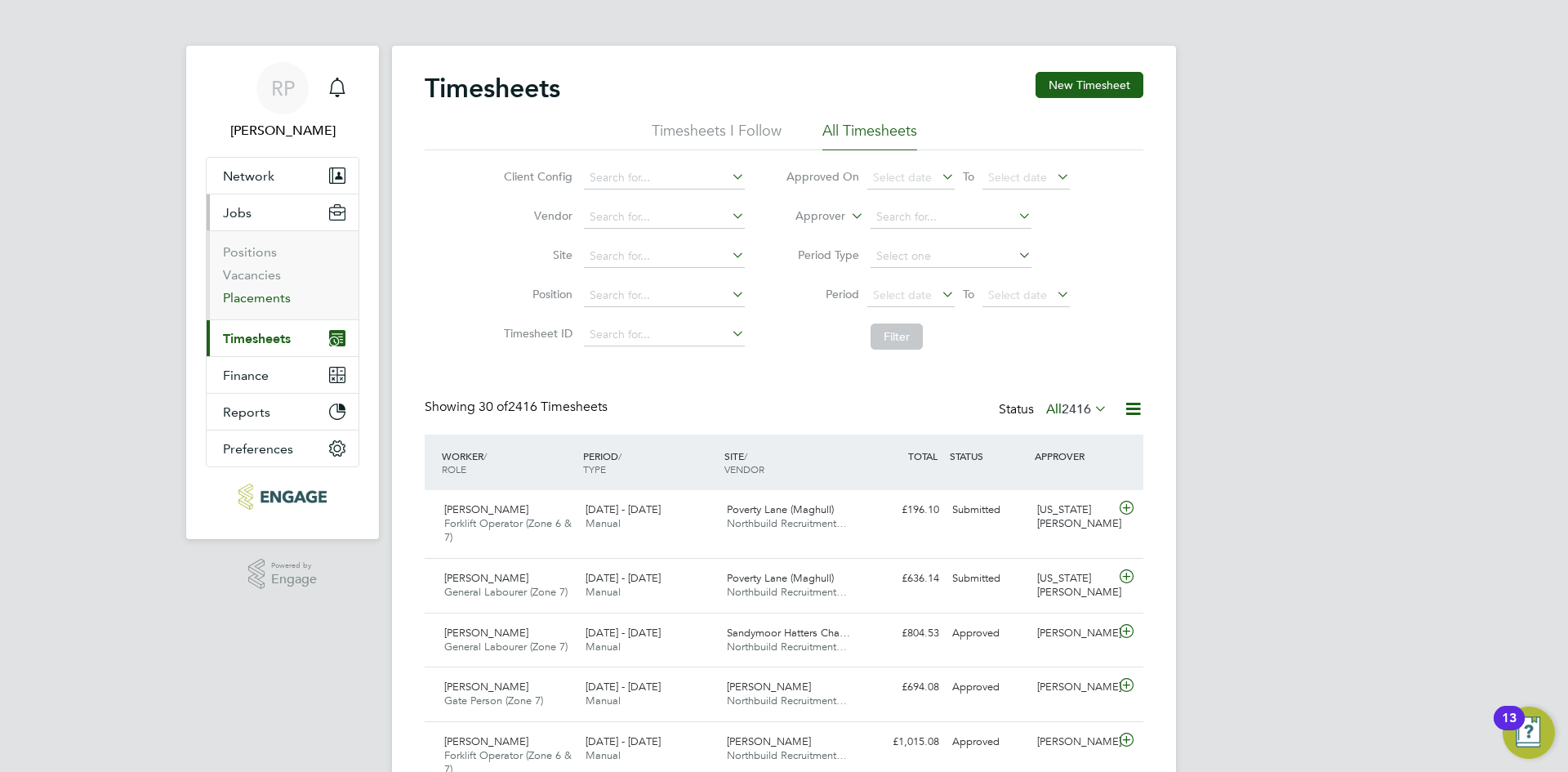
click at [247, 297] on link "Placements" at bounding box center [256, 298] width 68 height 16
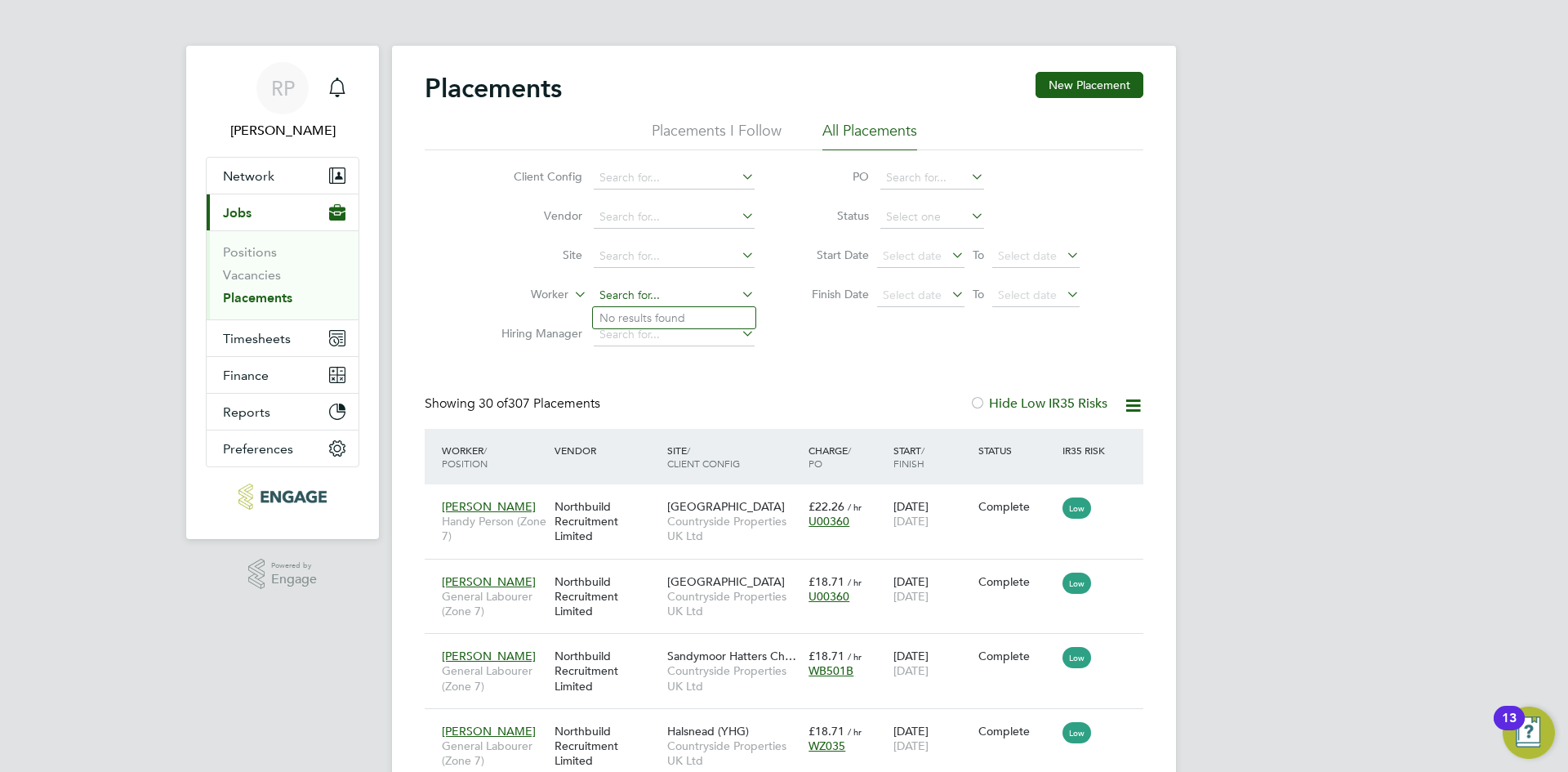
click at [629, 292] on input at bounding box center [674, 296] width 161 height 23
click at [618, 354] on li "Bill Holcroft" at bounding box center [674, 360] width 163 height 22
type input "[PERSON_NAME]"
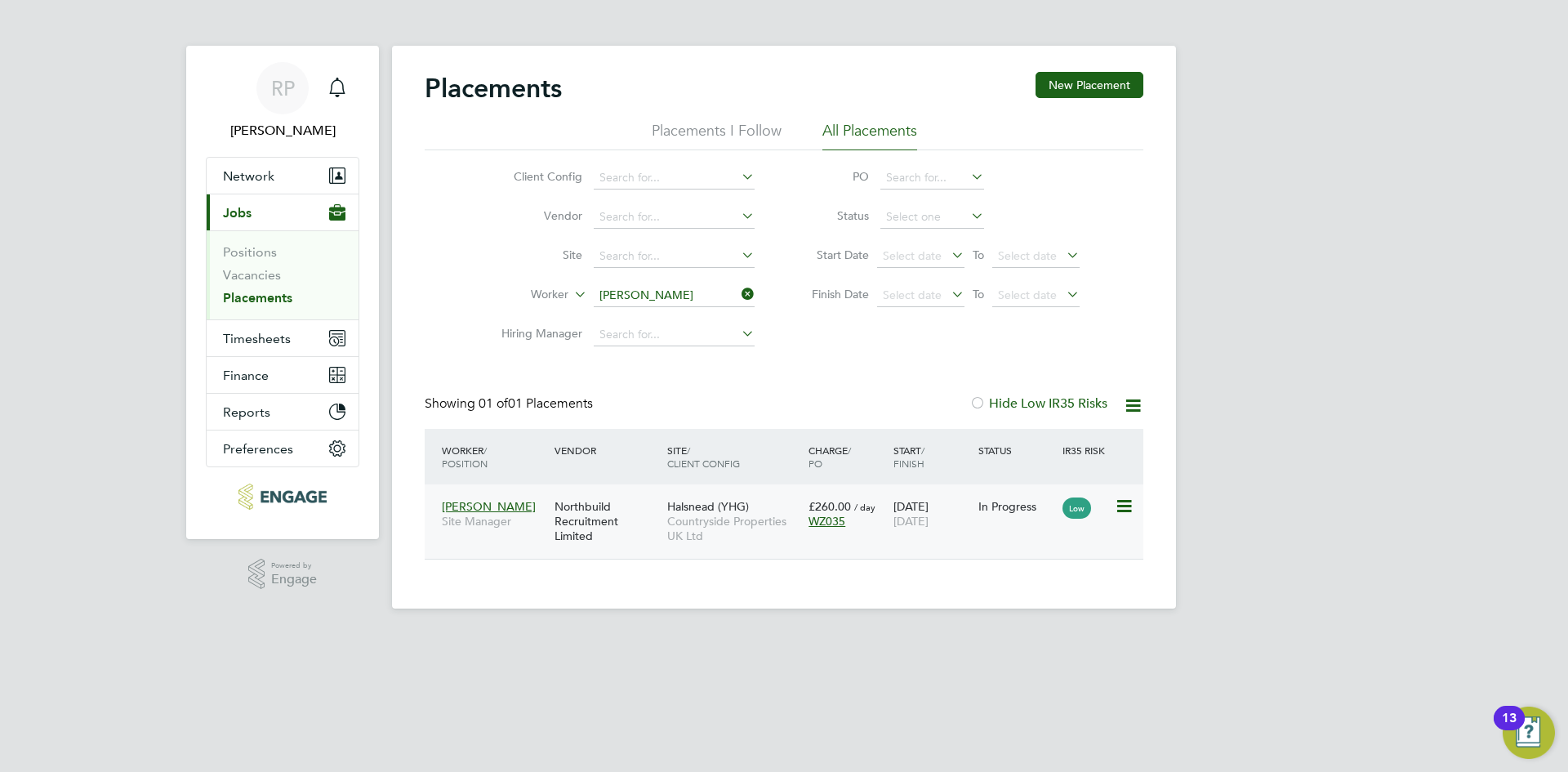
click at [1140, 502] on div at bounding box center [1129, 505] width 28 height 28
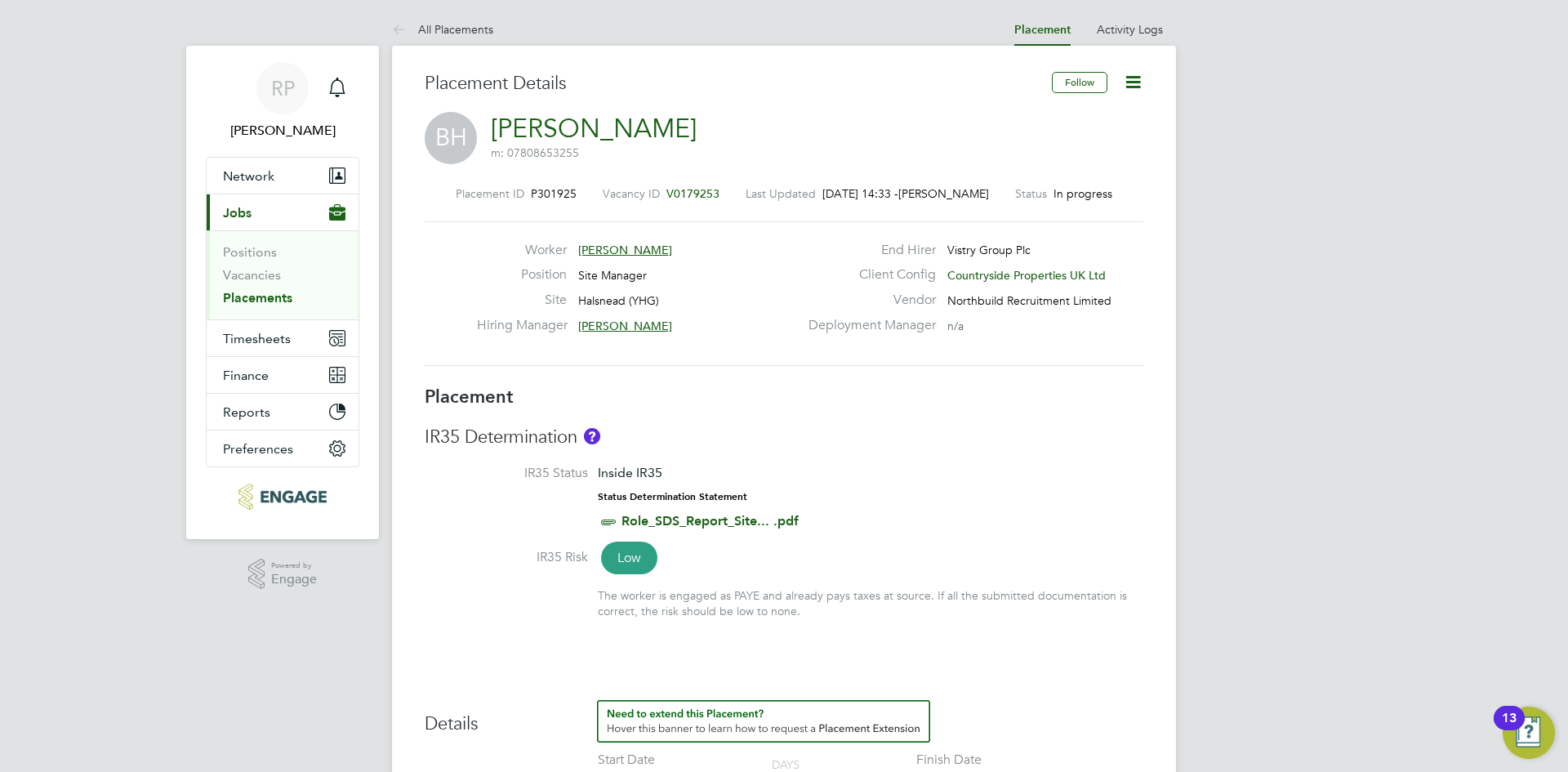
click at [1133, 84] on icon at bounding box center [1132, 82] width 20 height 20
click at [942, 114] on div "BH [PERSON_NAME] m: 07808653255" at bounding box center [784, 139] width 719 height 55
click at [276, 336] on span "Timesheets" at bounding box center [256, 339] width 68 height 16
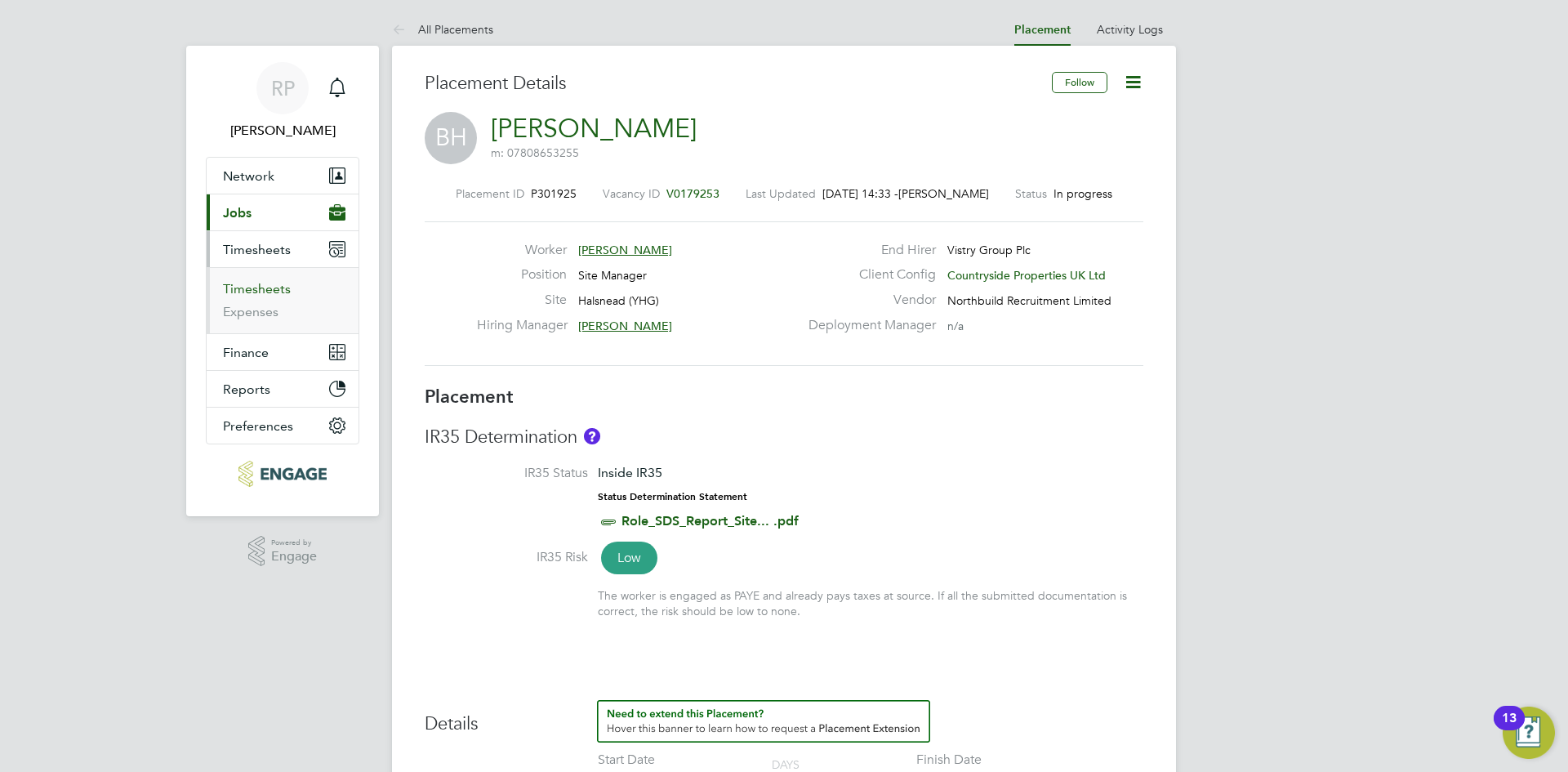
click at [242, 290] on link "Timesheets" at bounding box center [256, 289] width 68 height 16
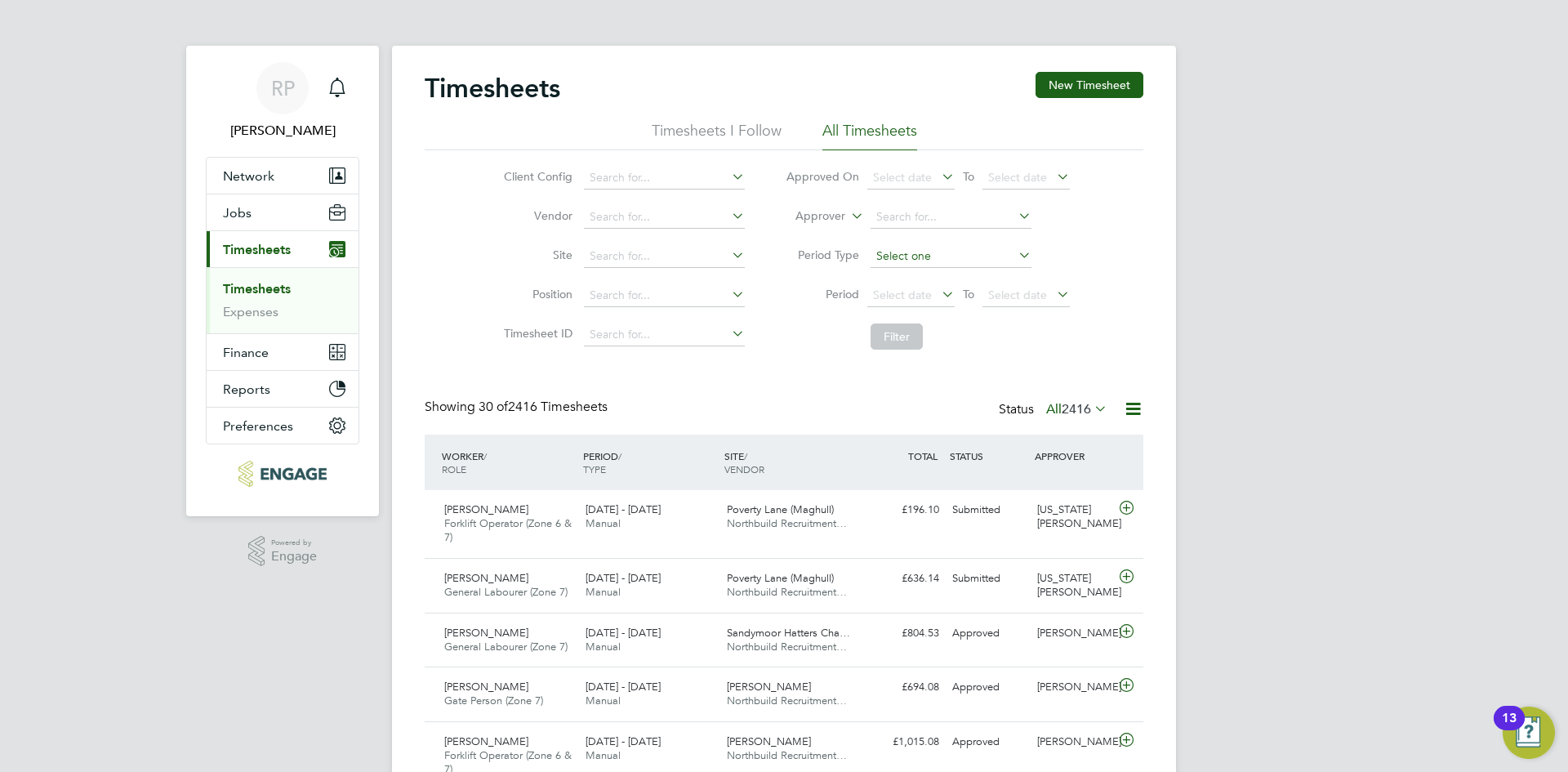
click at [901, 255] on input at bounding box center [950, 256] width 161 height 23
click at [623, 288] on input at bounding box center [663, 296] width 161 height 23
click at [244, 222] on button "Jobs" at bounding box center [282, 212] width 152 height 36
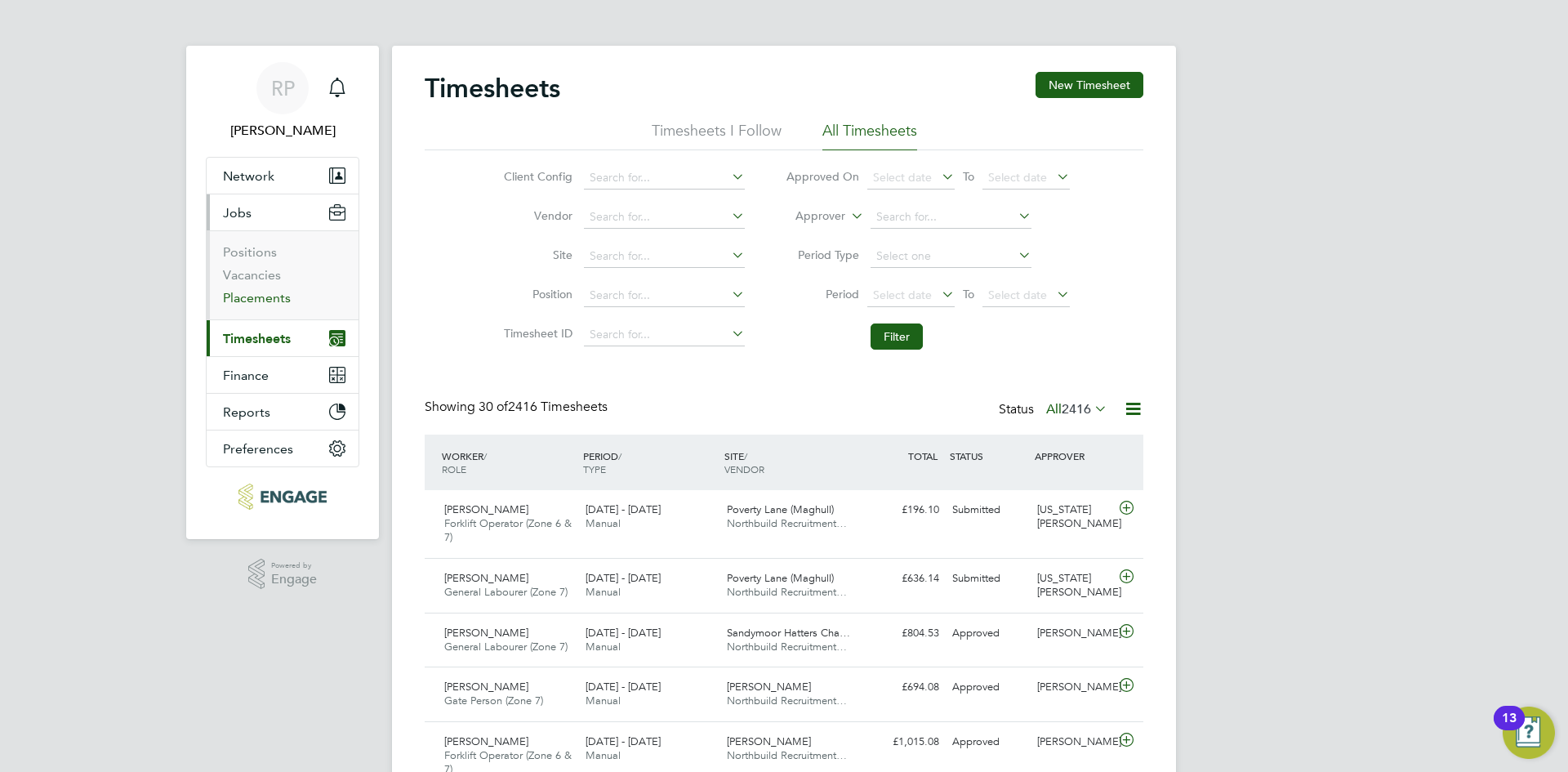
click at [252, 299] on link "Placements" at bounding box center [256, 298] width 68 height 16
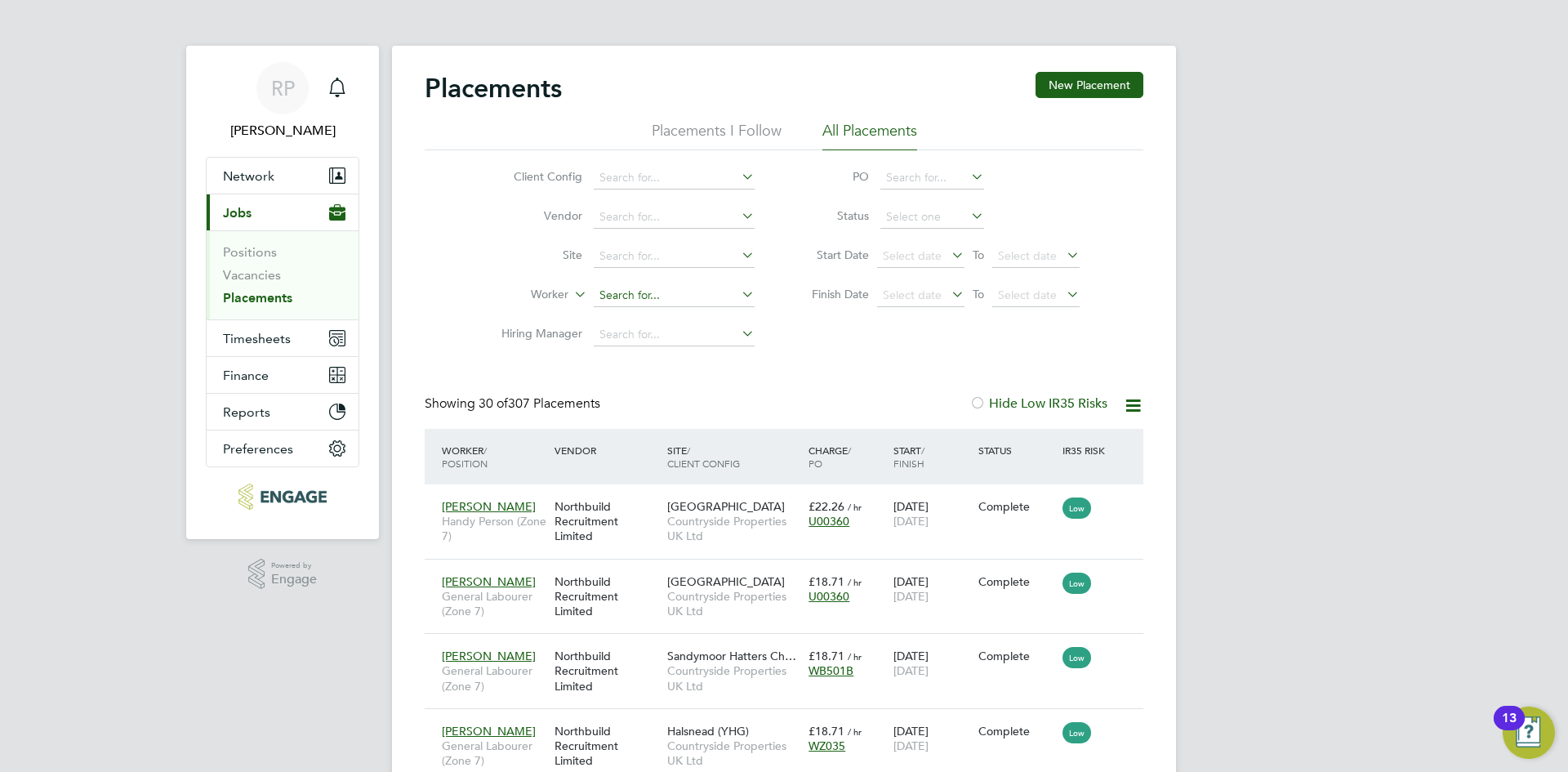
click at [620, 294] on input at bounding box center [674, 296] width 161 height 23
click at [618, 359] on li "Bill Holcroft" at bounding box center [674, 360] width 163 height 22
type input "[PERSON_NAME]"
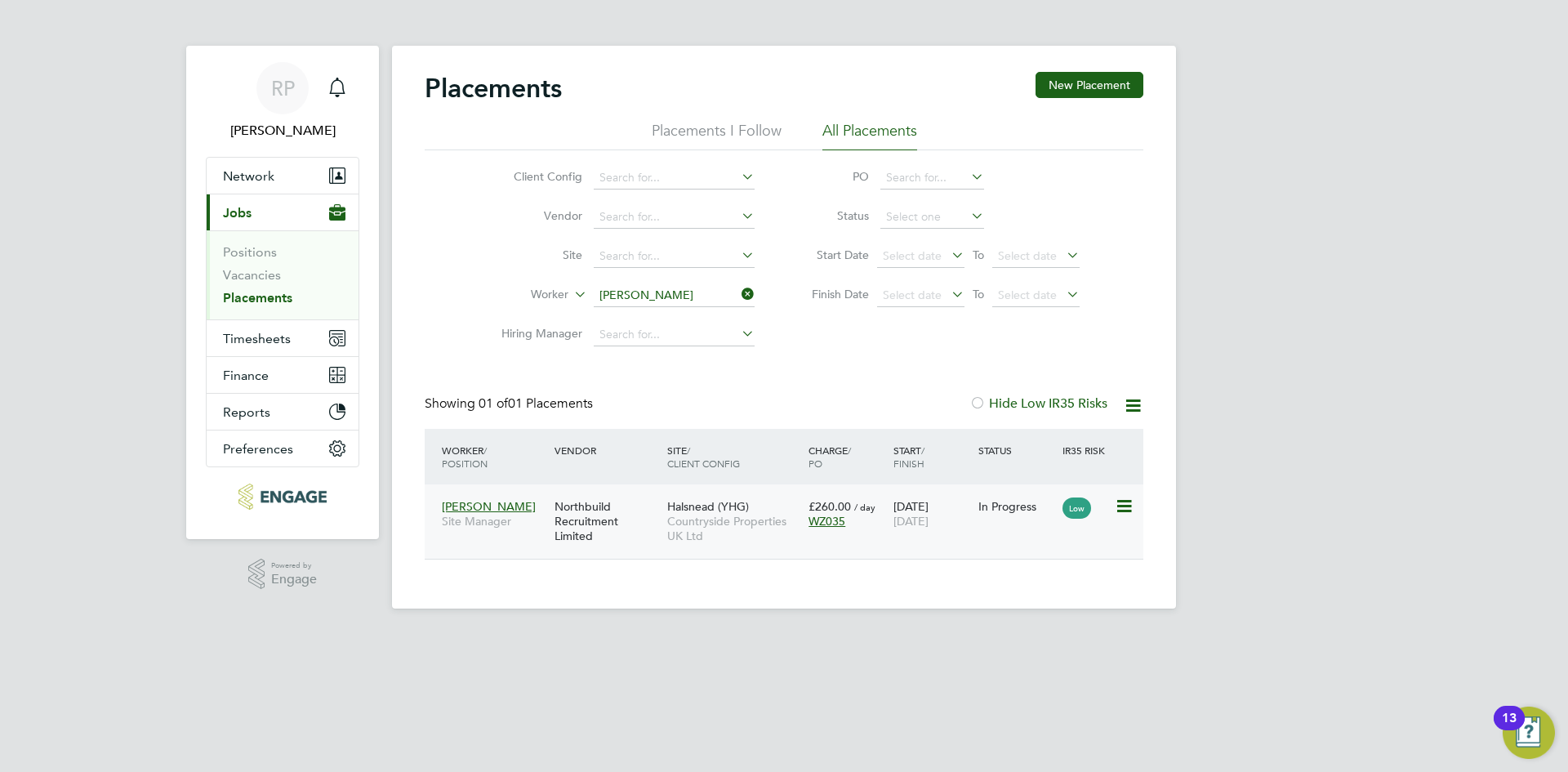
click at [678, 518] on span "Countryside Properties UK Ltd" at bounding box center [733, 528] width 133 height 29
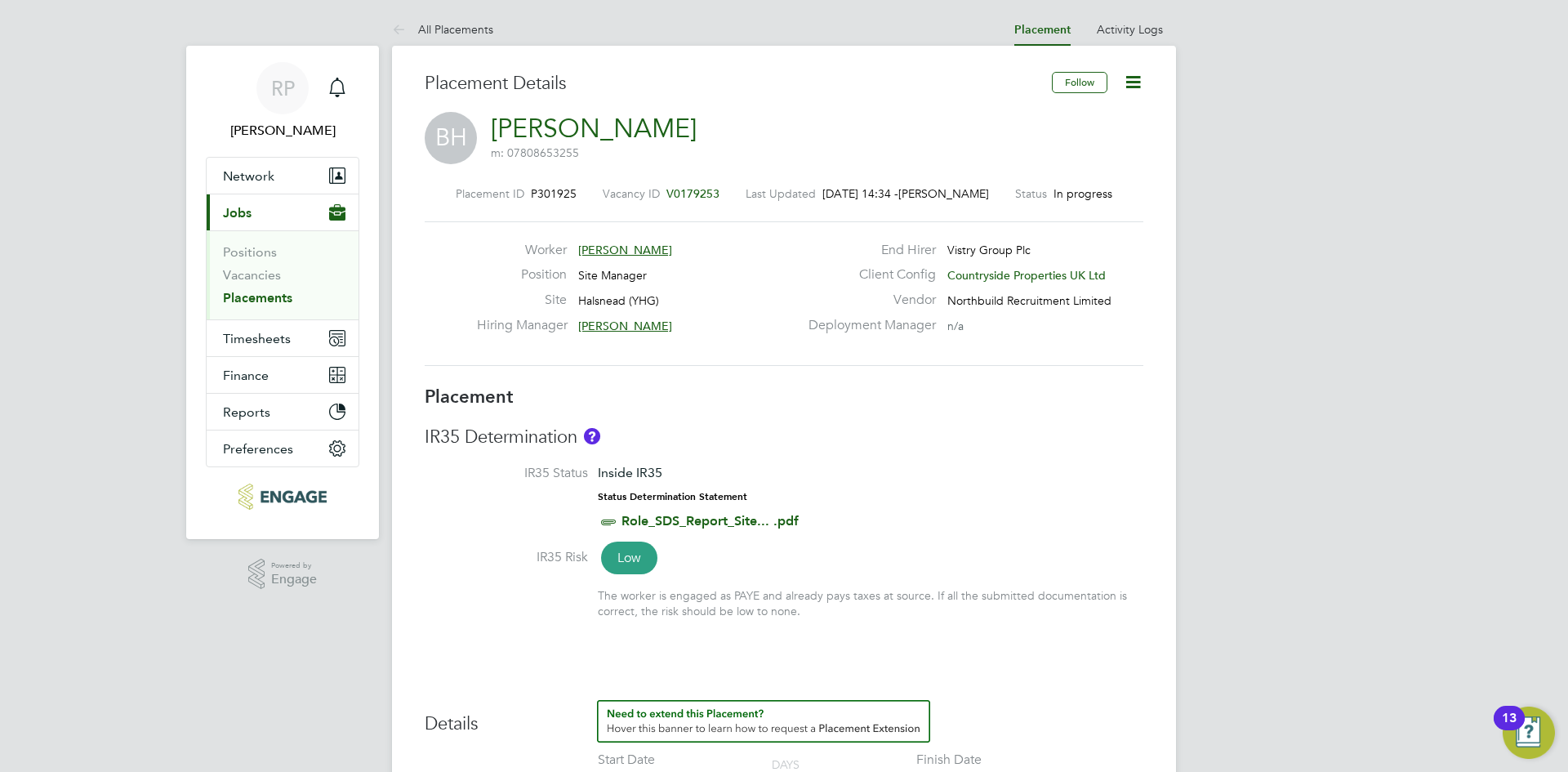
click at [1127, 88] on icon at bounding box center [1132, 82] width 20 height 20
click at [847, 114] on div "BH [PERSON_NAME] m: 07808653255" at bounding box center [784, 139] width 719 height 55
click at [1119, 34] on link "Activity Logs" at bounding box center [1129, 29] width 66 height 15
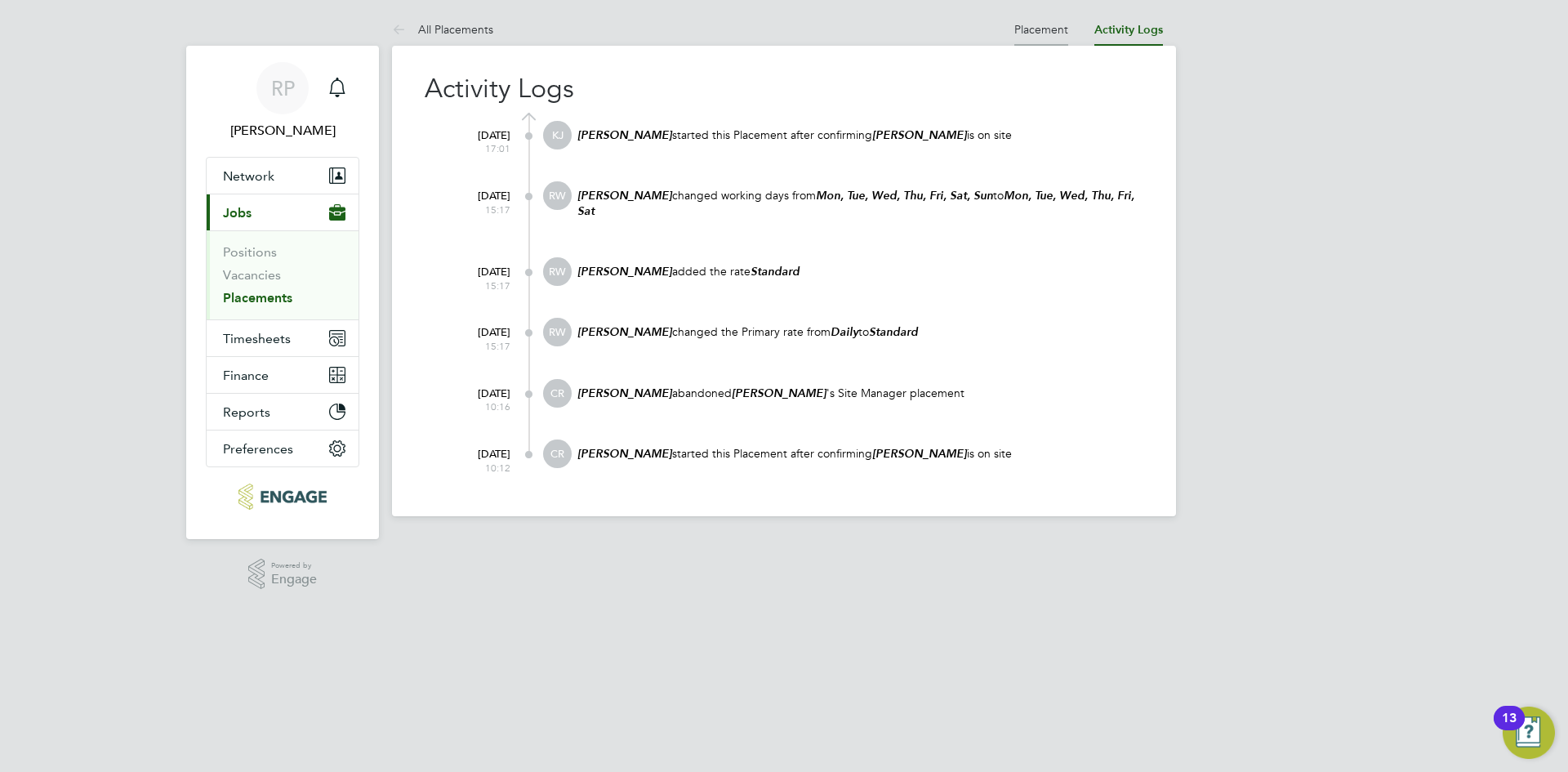
click at [1031, 32] on link "Placement" at bounding box center [1041, 29] width 54 height 15
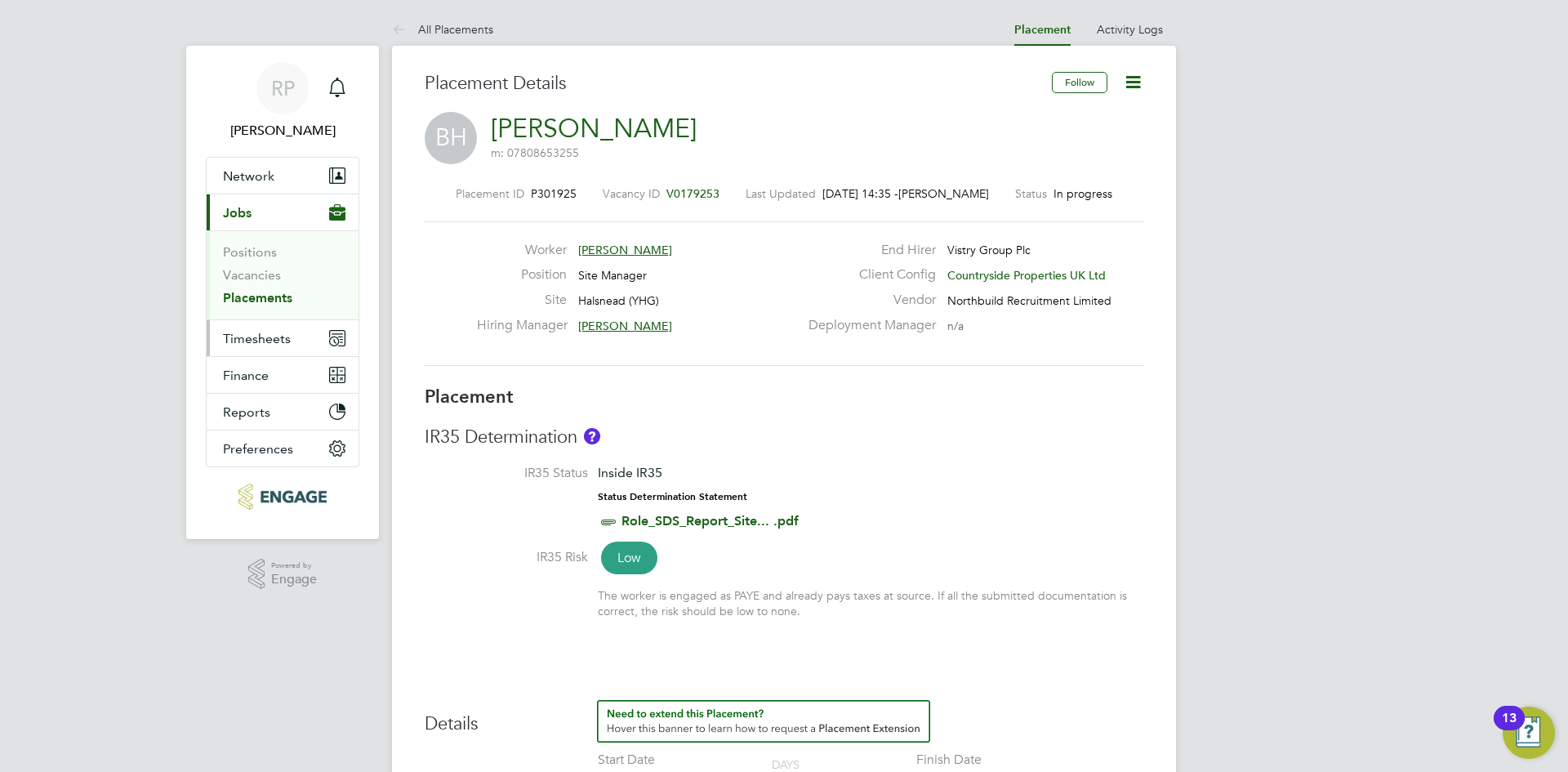
click at [251, 338] on span "Timesheets" at bounding box center [256, 339] width 68 height 16
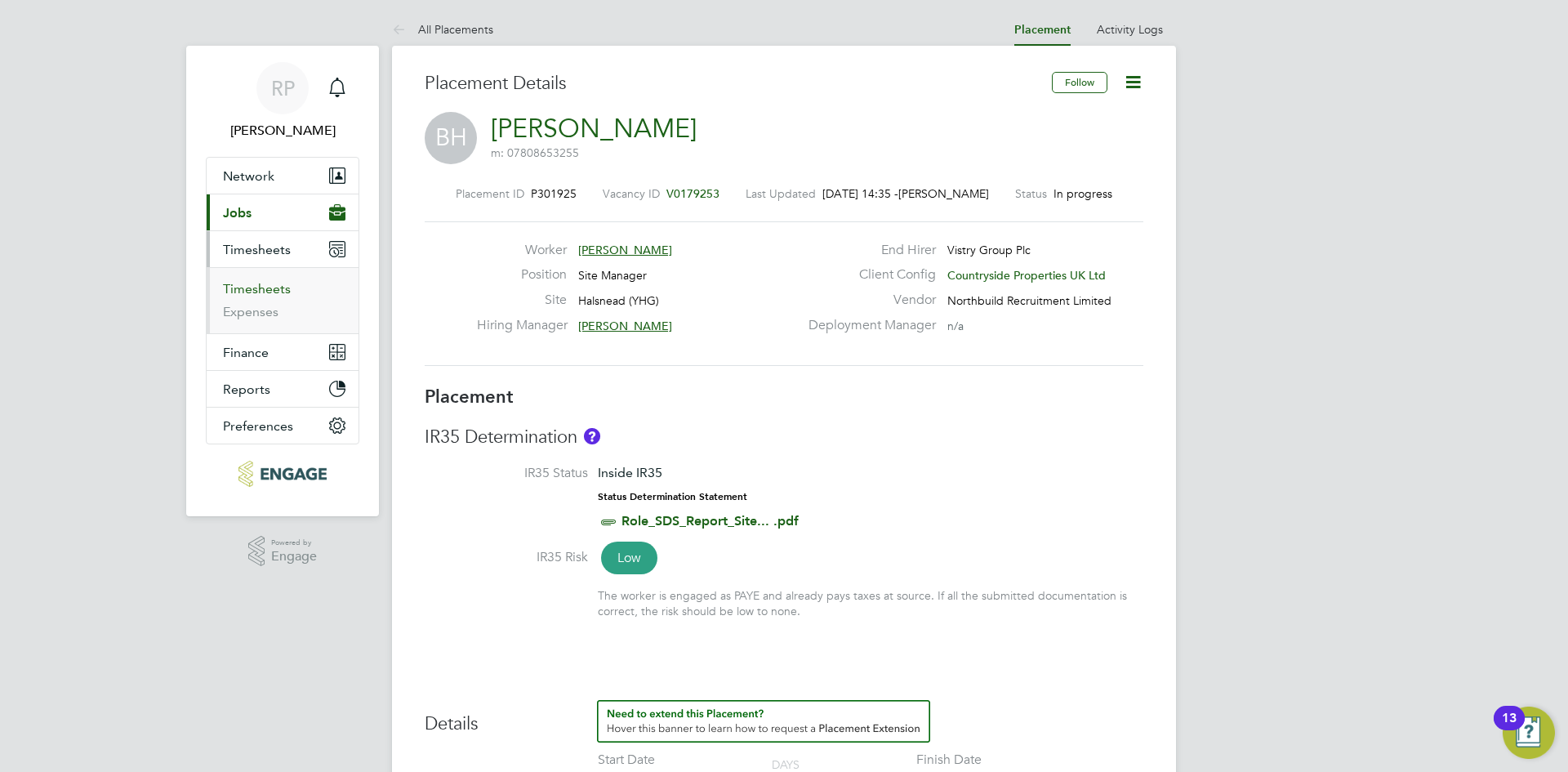
click at [254, 289] on link "Timesheets" at bounding box center [256, 289] width 68 height 16
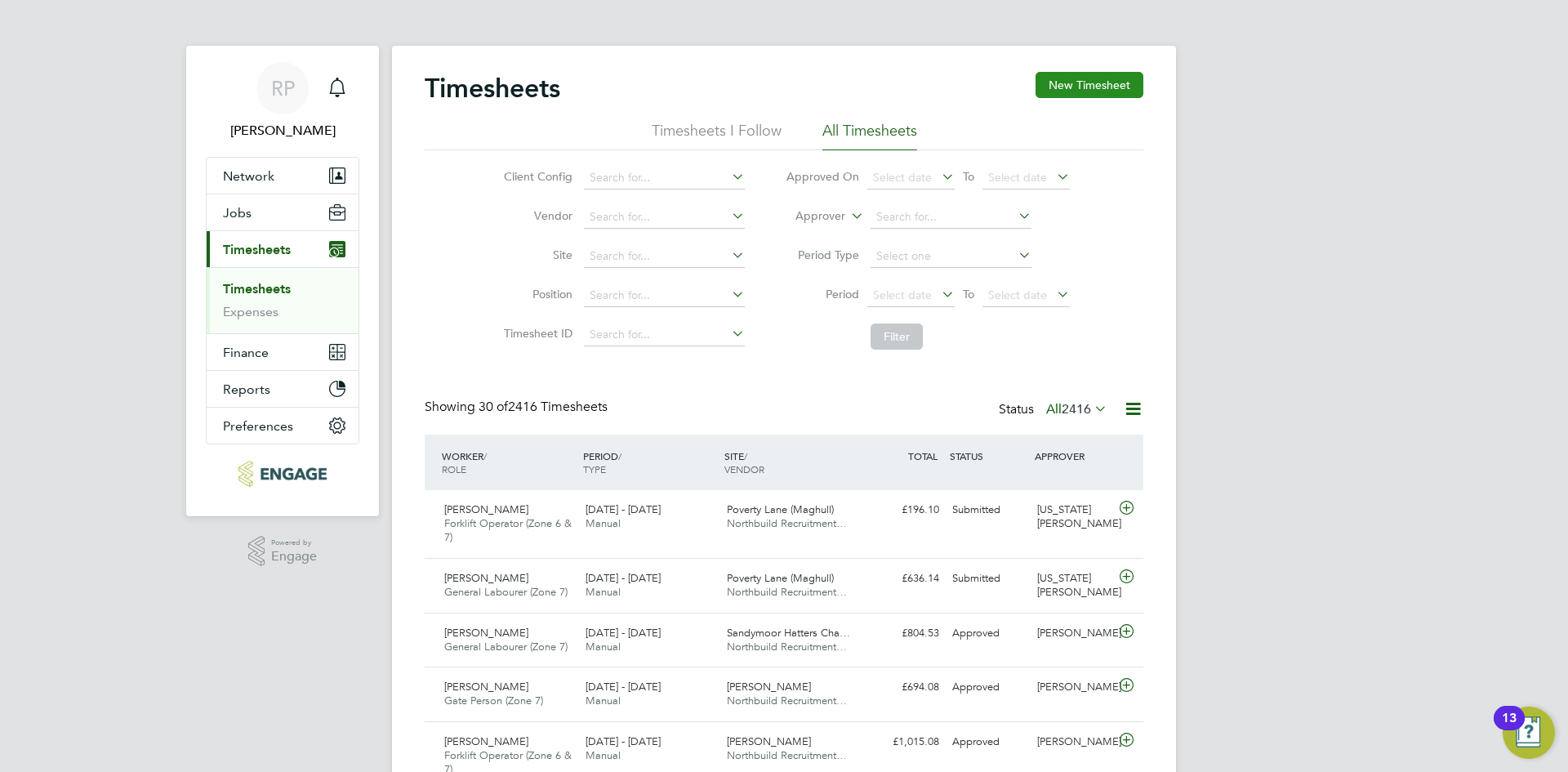
click at [1085, 88] on button "New Timesheet" at bounding box center [1089, 85] width 107 height 26
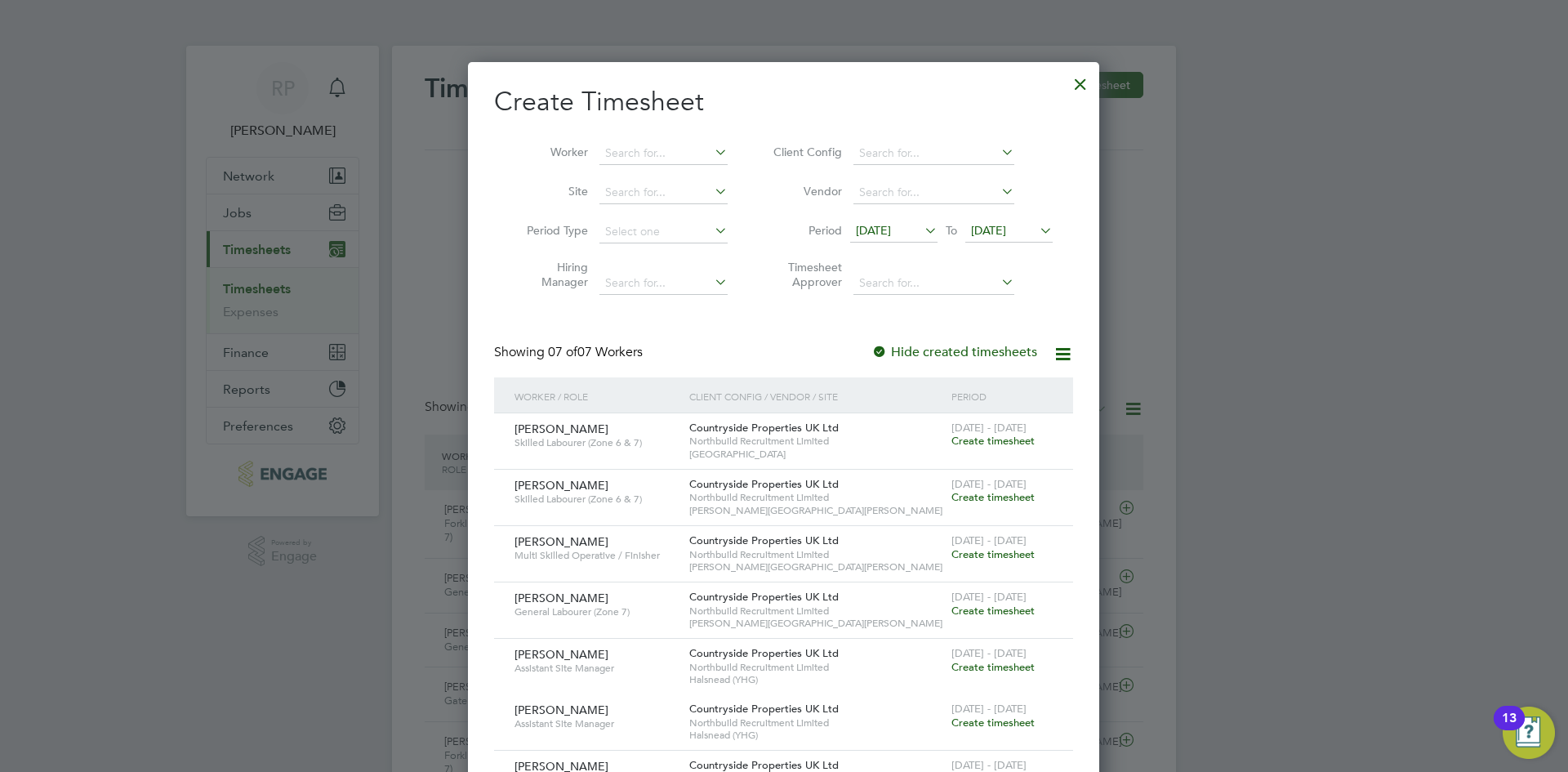
click at [890, 231] on span "[DATE]" at bounding box center [873, 230] width 35 height 15
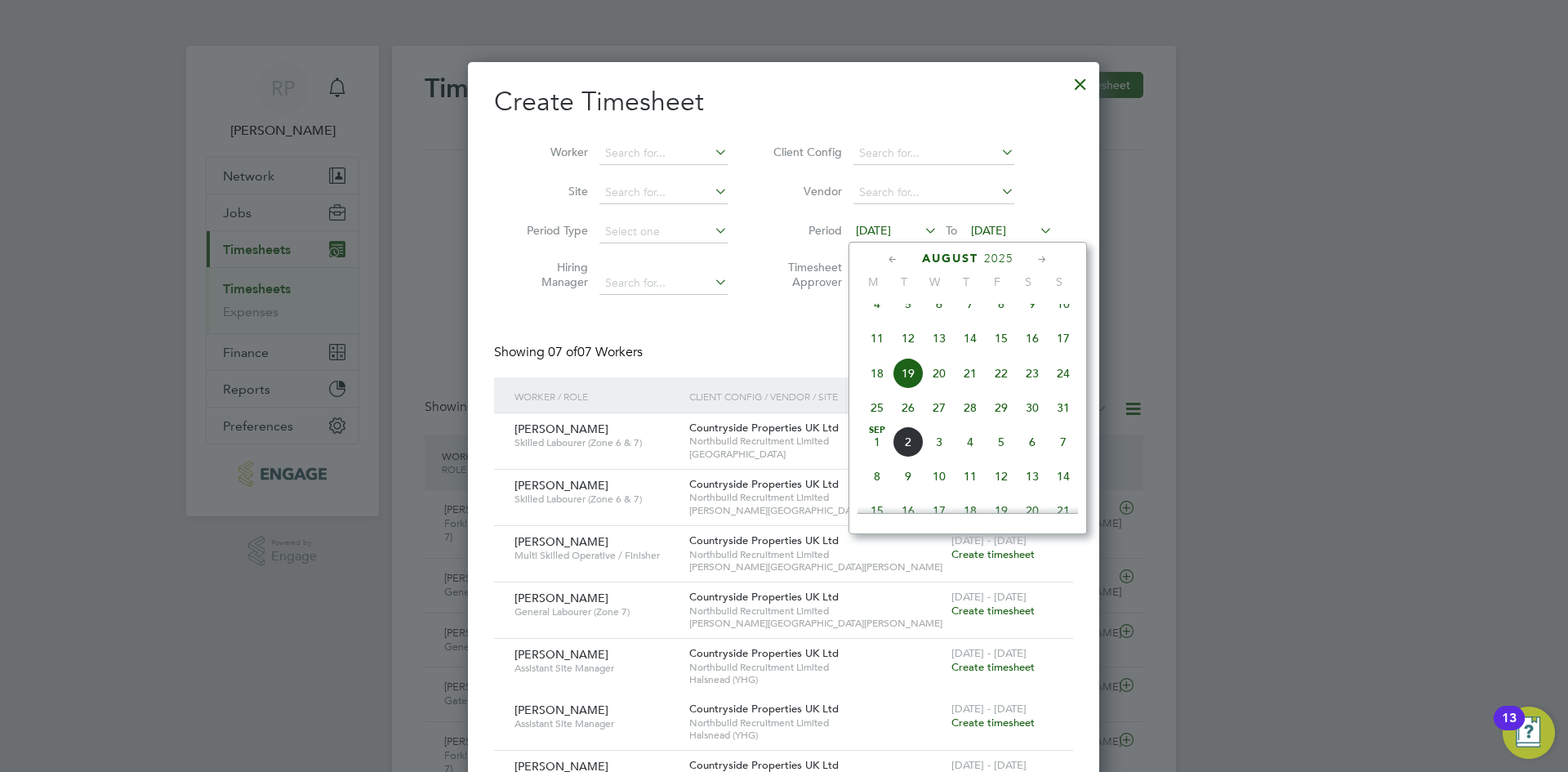
click at [875, 423] on span "25" at bounding box center [876, 407] width 31 height 31
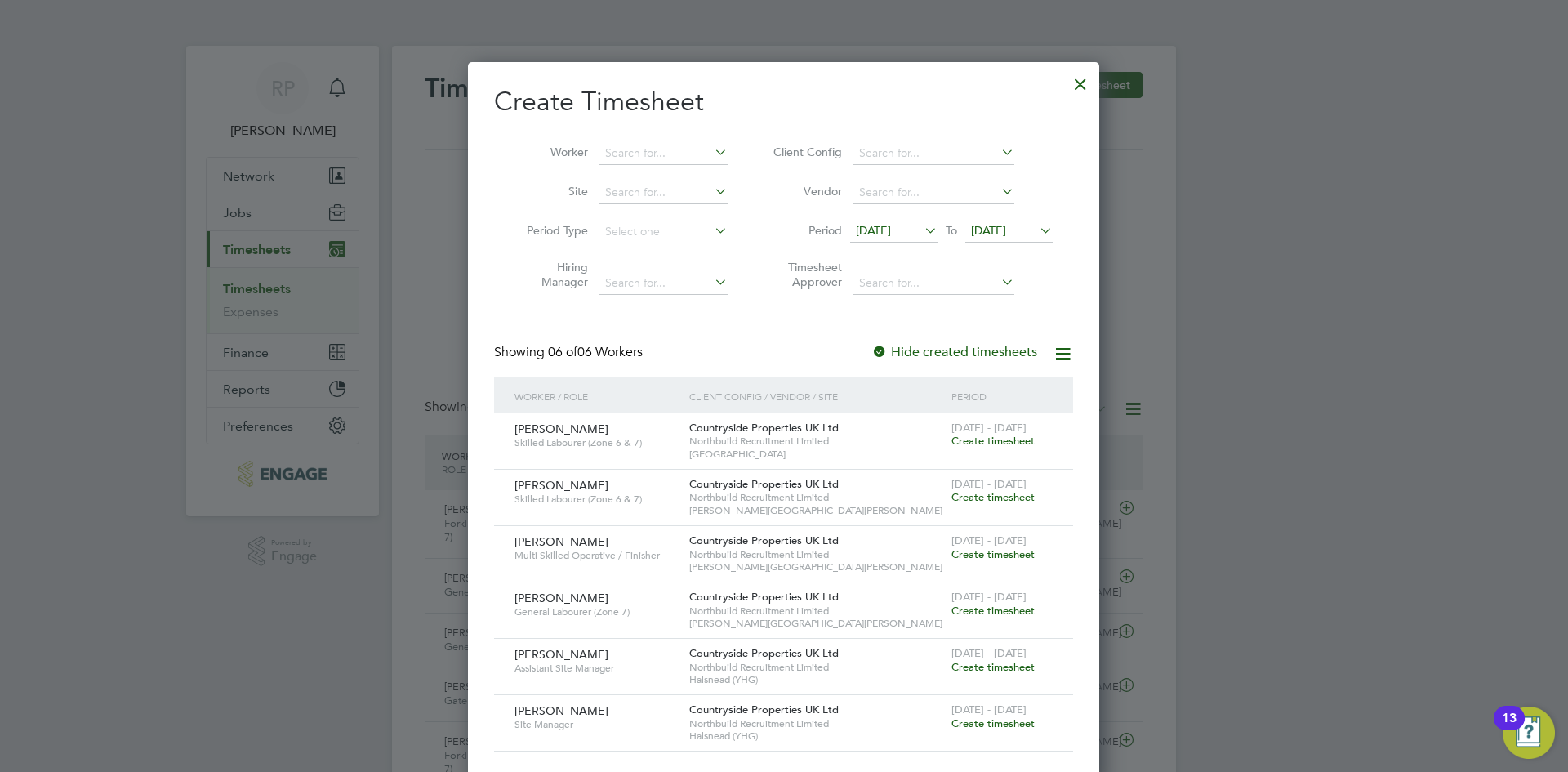
click at [1006, 229] on span "[DATE]" at bounding box center [988, 230] width 35 height 15
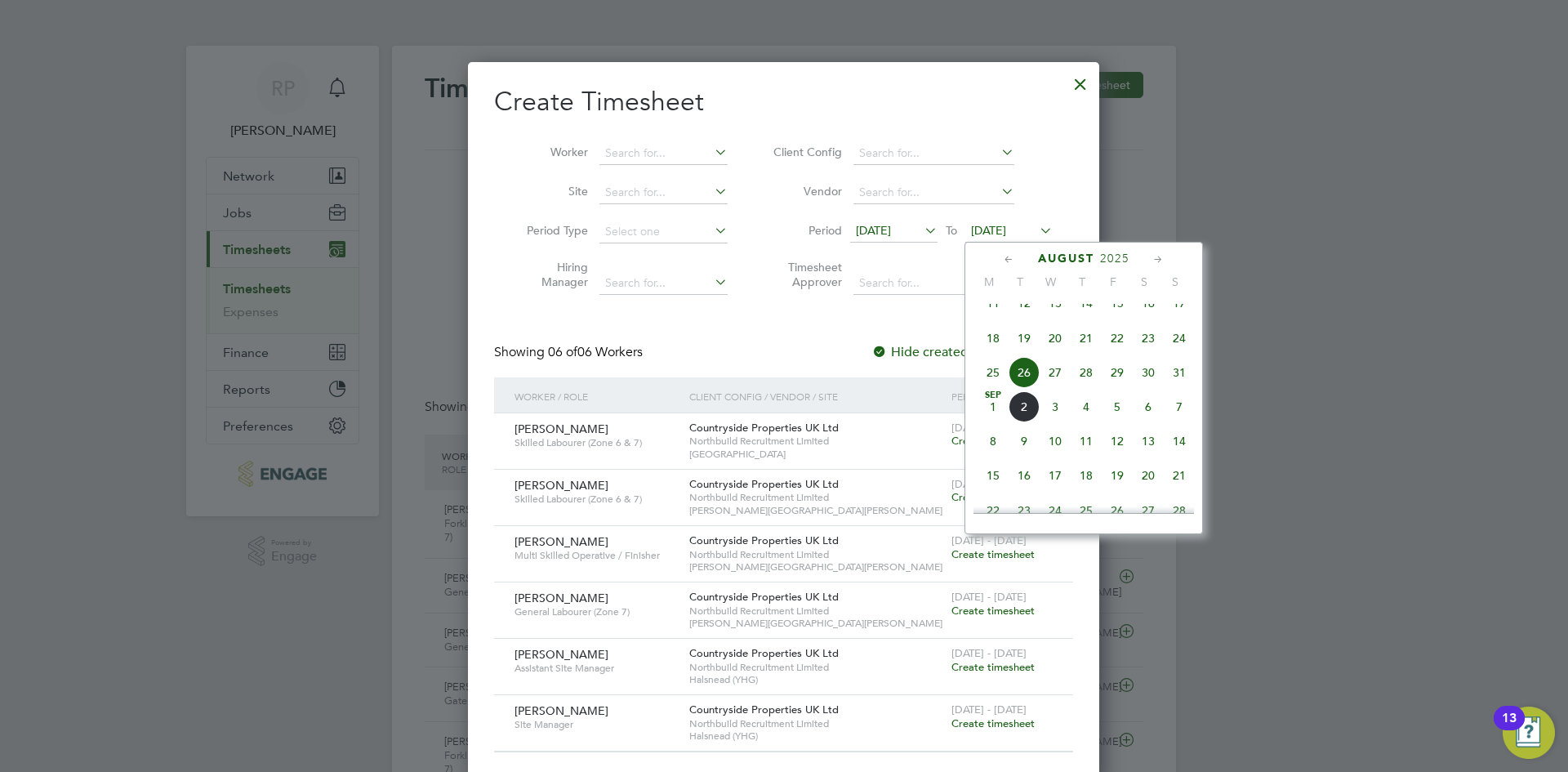
click at [1176, 386] on span "31" at bounding box center [1178, 372] width 31 height 31
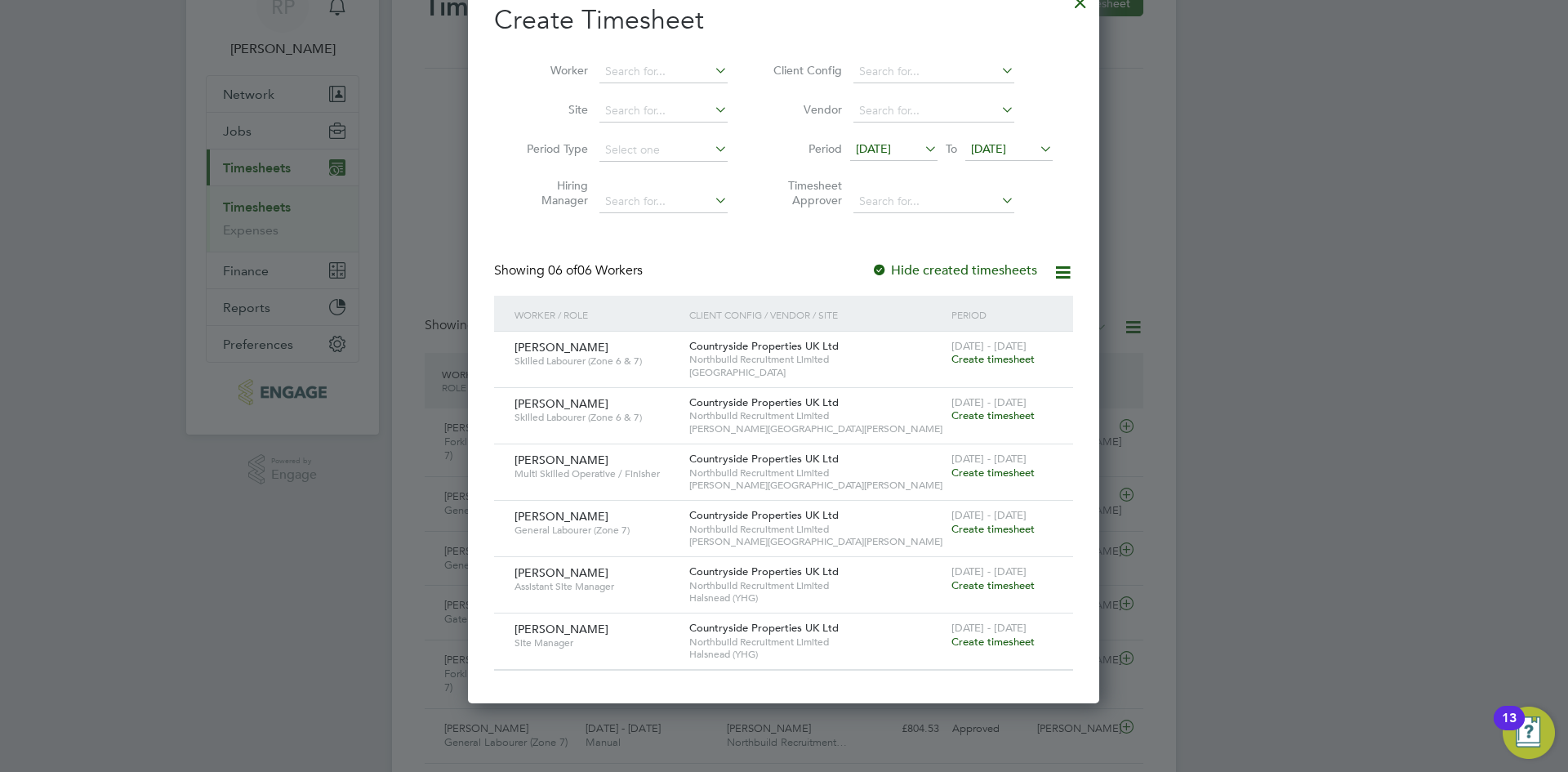
click at [970, 636] on span "Create timesheet" at bounding box center [993, 642] width 84 height 14
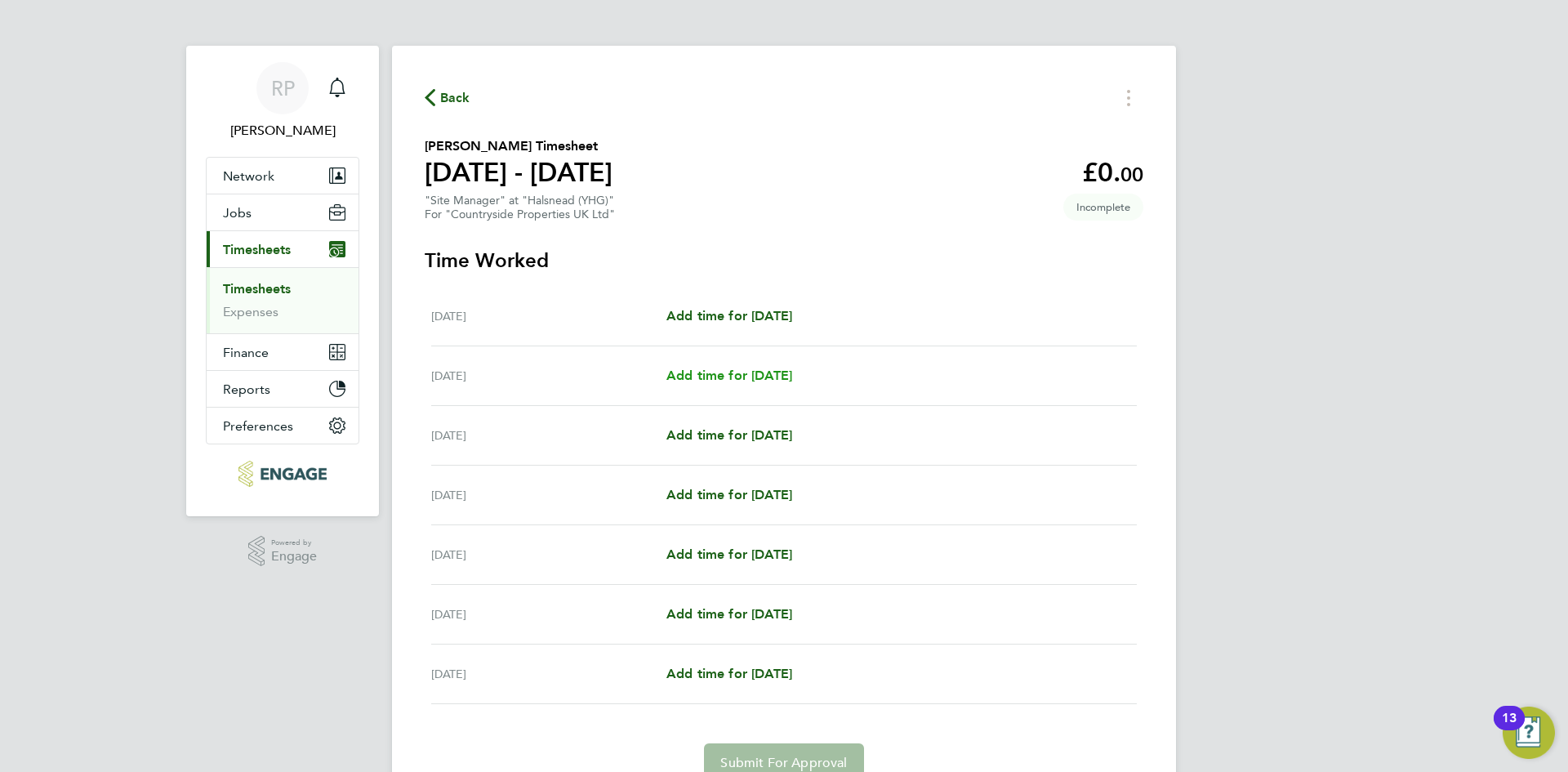
click at [705, 373] on span "Add time for [DATE]" at bounding box center [729, 376] width 126 height 16
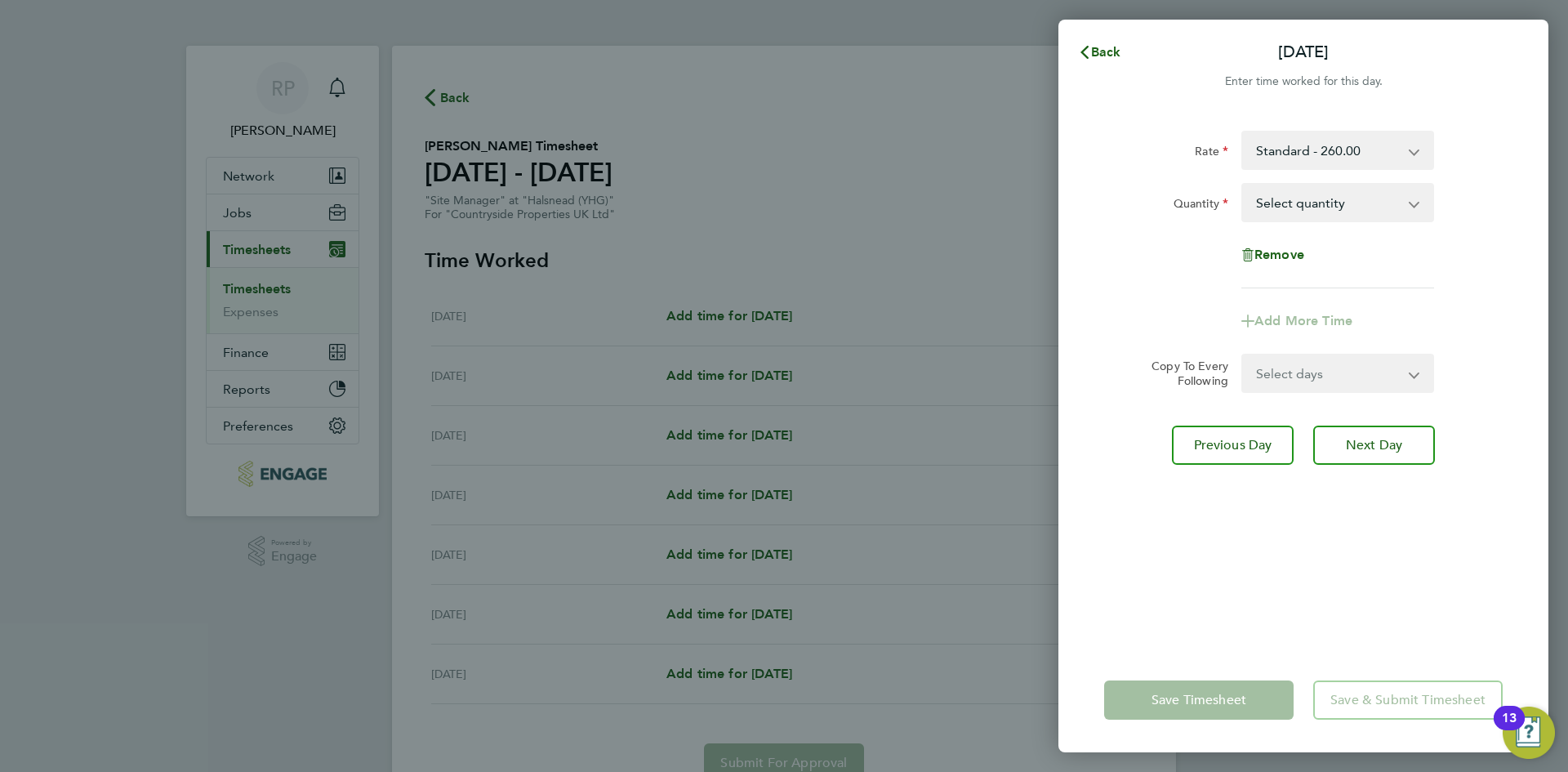
click at [1298, 210] on select "Select quantity 0.5 1" at bounding box center [1327, 202] width 170 height 36
select select "1"
click at [1242, 185] on select "Select quantity 0.5 1" at bounding box center [1327, 202] width 170 height 36
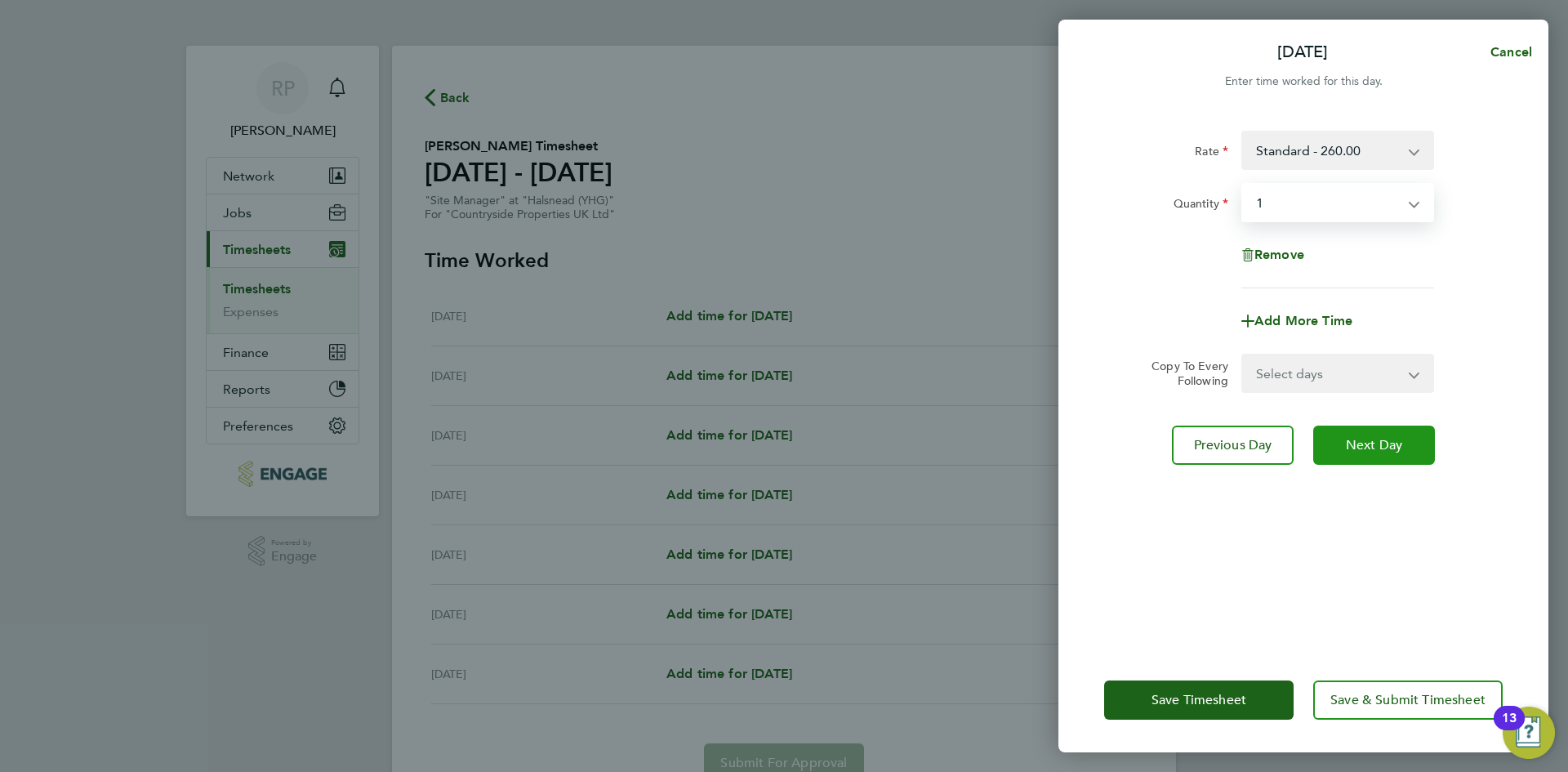
click at [1349, 452] on span "Next Day" at bounding box center [1374, 445] width 56 height 17
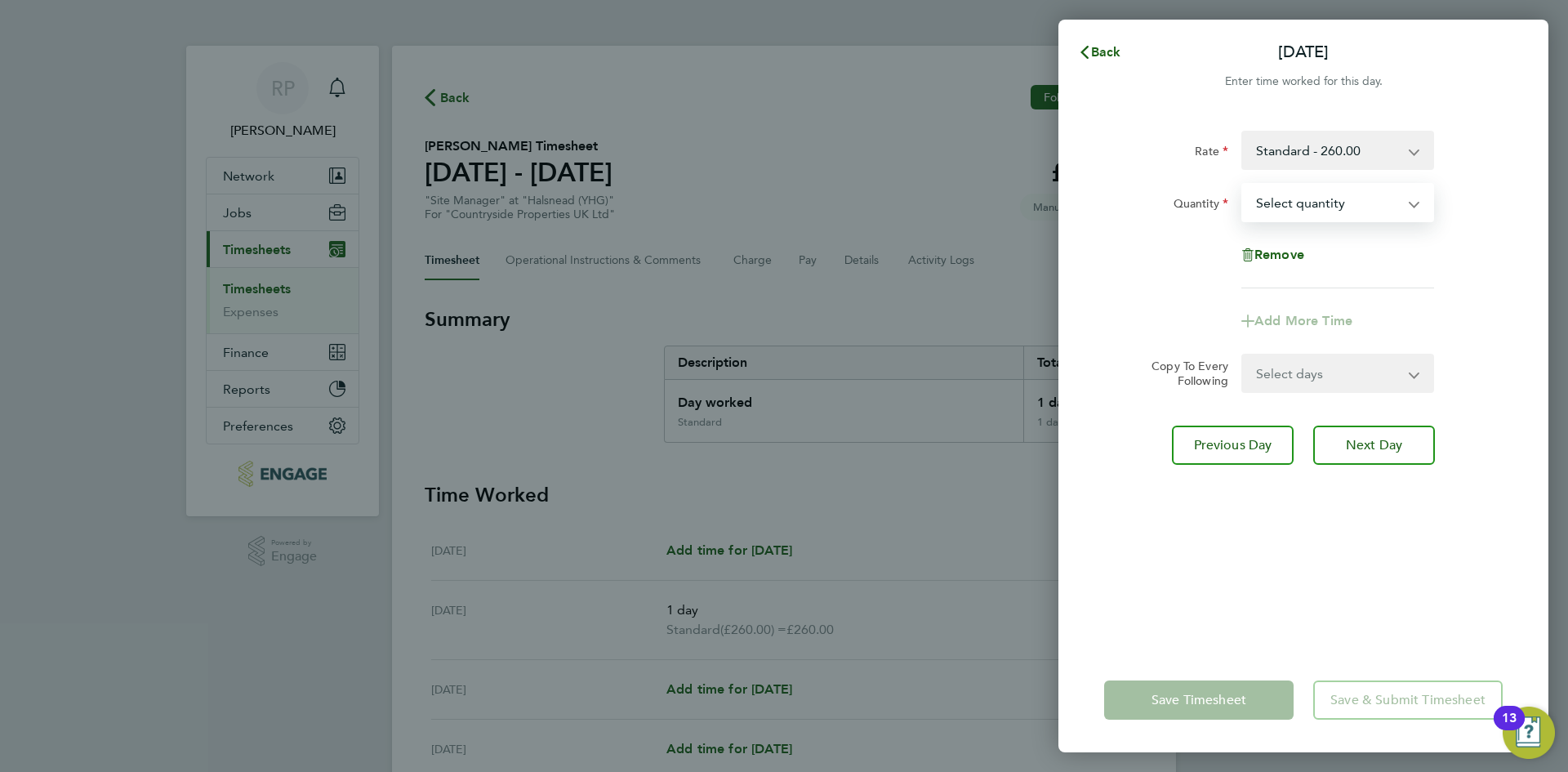
click at [1323, 208] on select "Select quantity 0.5 1" at bounding box center [1327, 202] width 170 height 36
select select "1"
click at [1242, 185] on select "Select quantity 0.5 1" at bounding box center [1327, 202] width 170 height 36
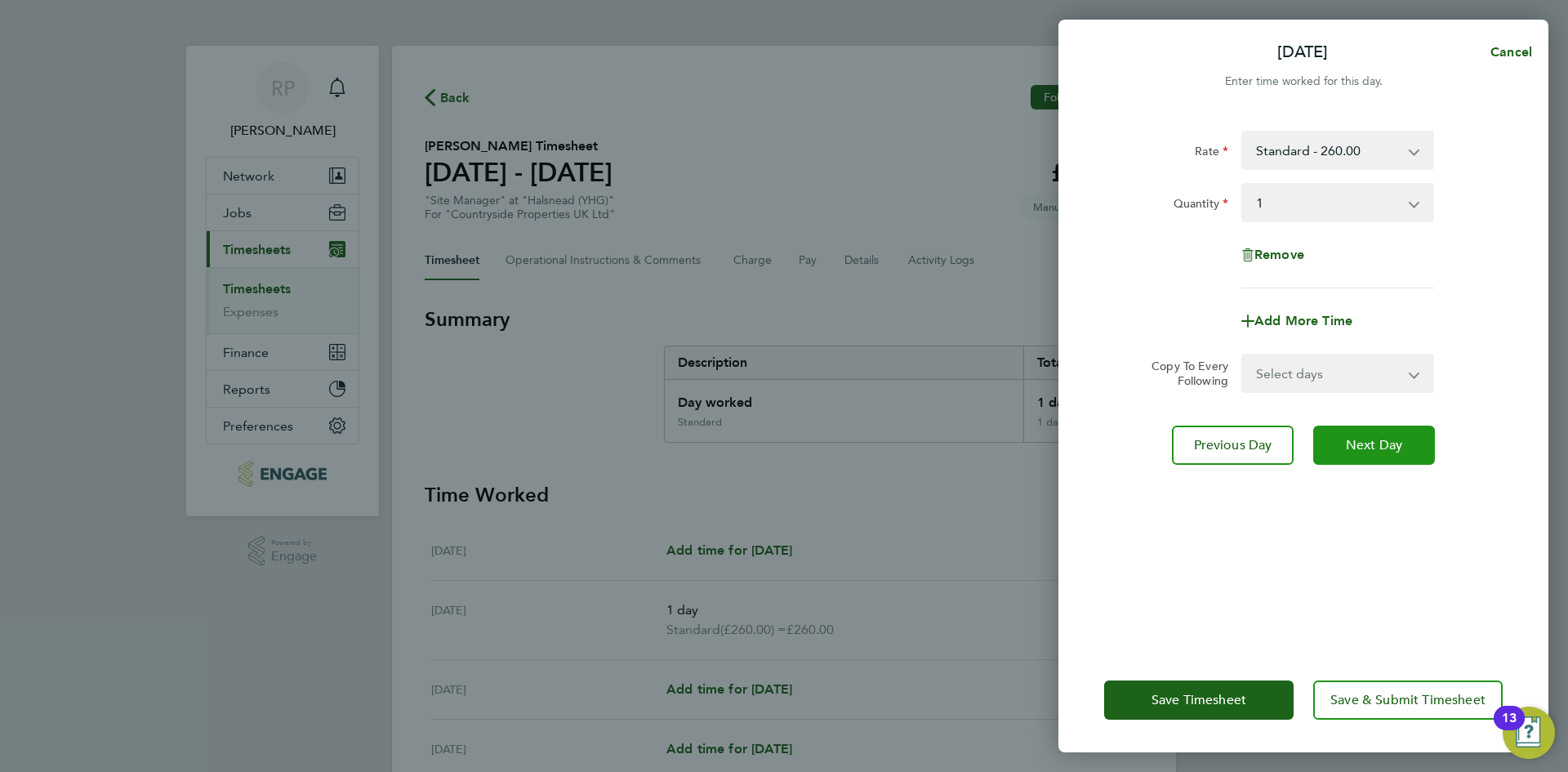
click at [1342, 442] on button "Next Day" at bounding box center [1374, 445] width 121 height 40
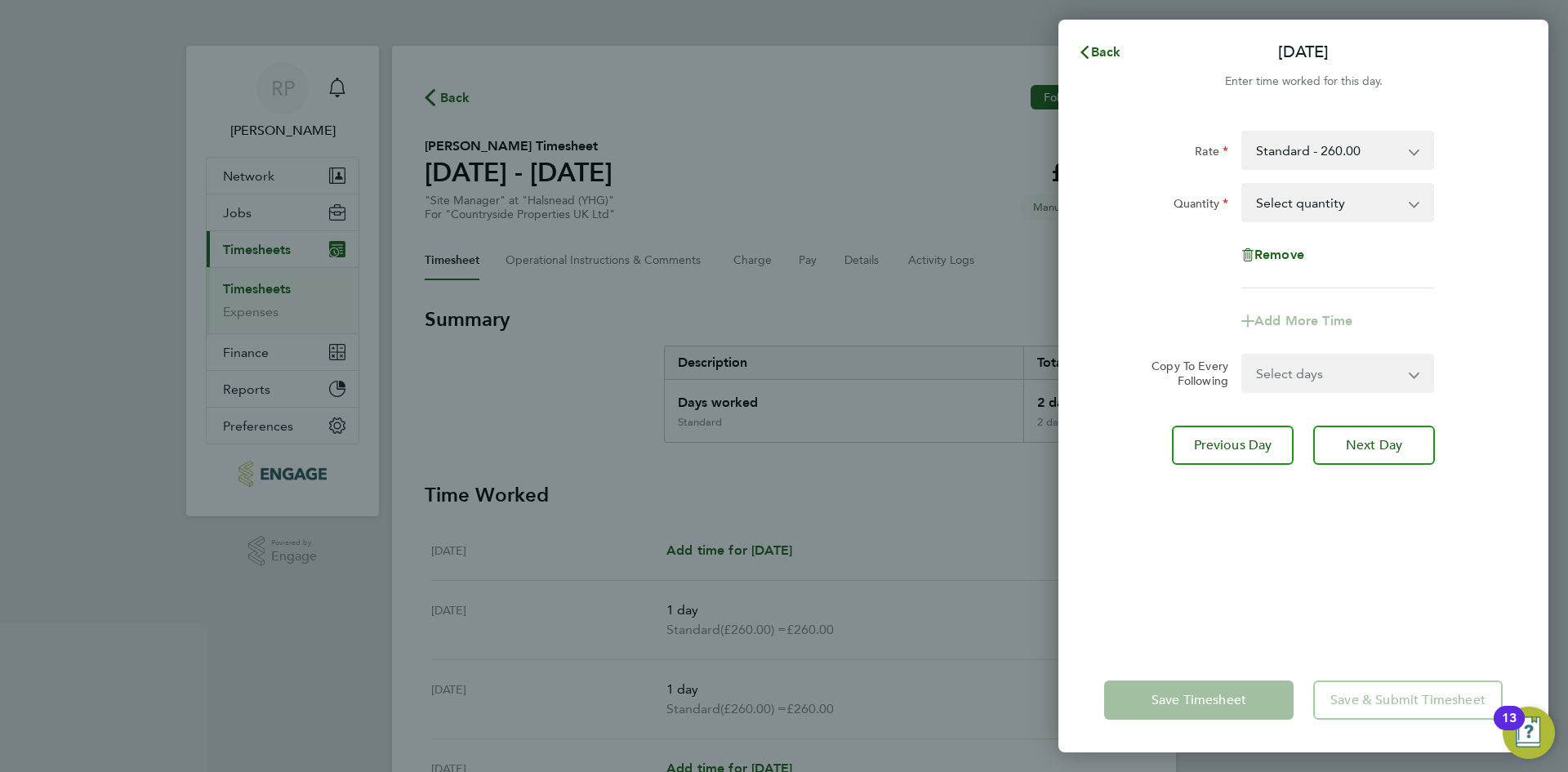
click at [1359, 207] on select "Select quantity 0.5 1" at bounding box center [1327, 202] width 170 height 36
select select "1"
click at [1242, 185] on select "Select quantity 0.5 1" at bounding box center [1327, 202] width 170 height 36
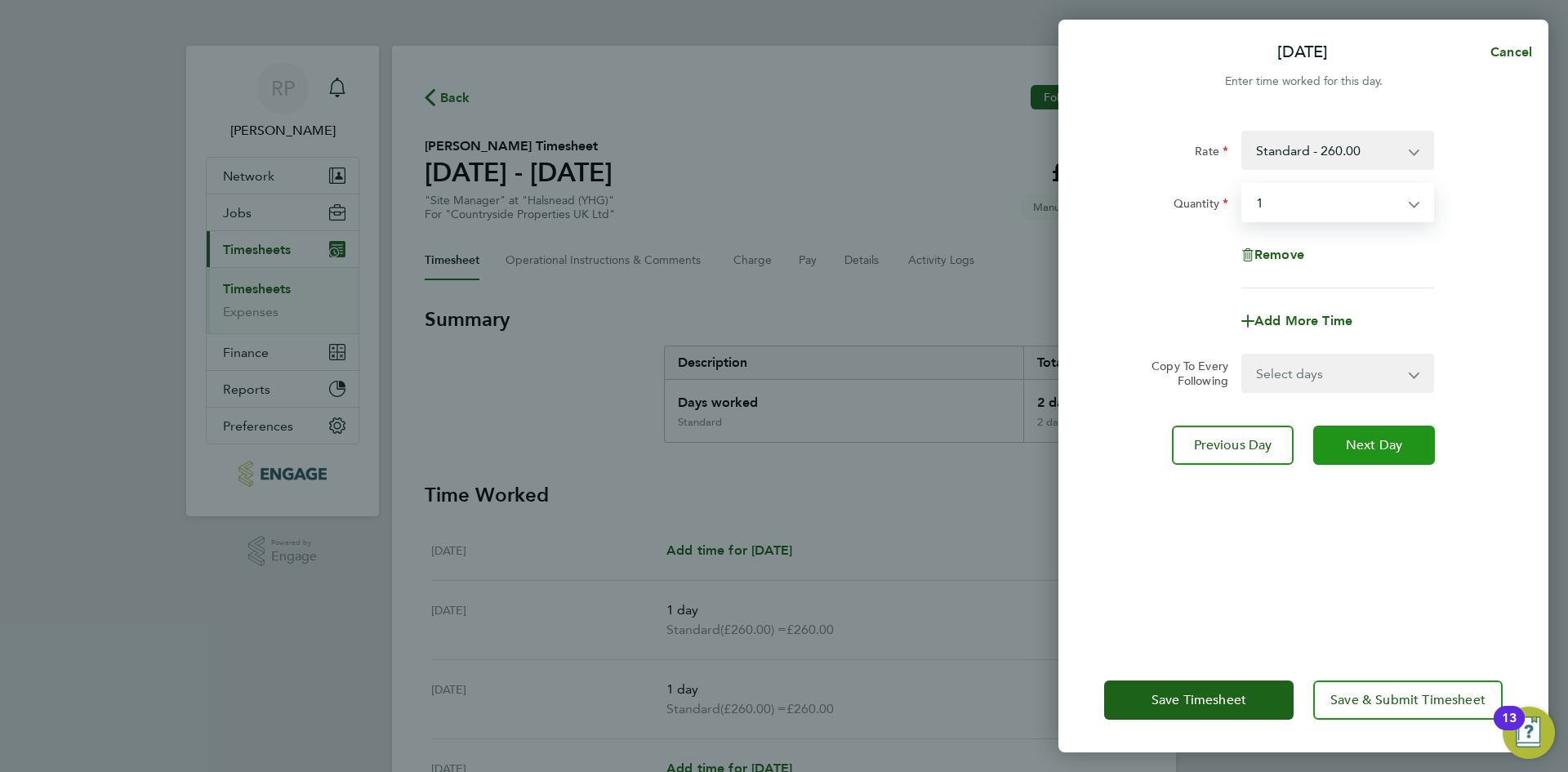
click at [1371, 437] on button "Next Day" at bounding box center [1374, 445] width 121 height 40
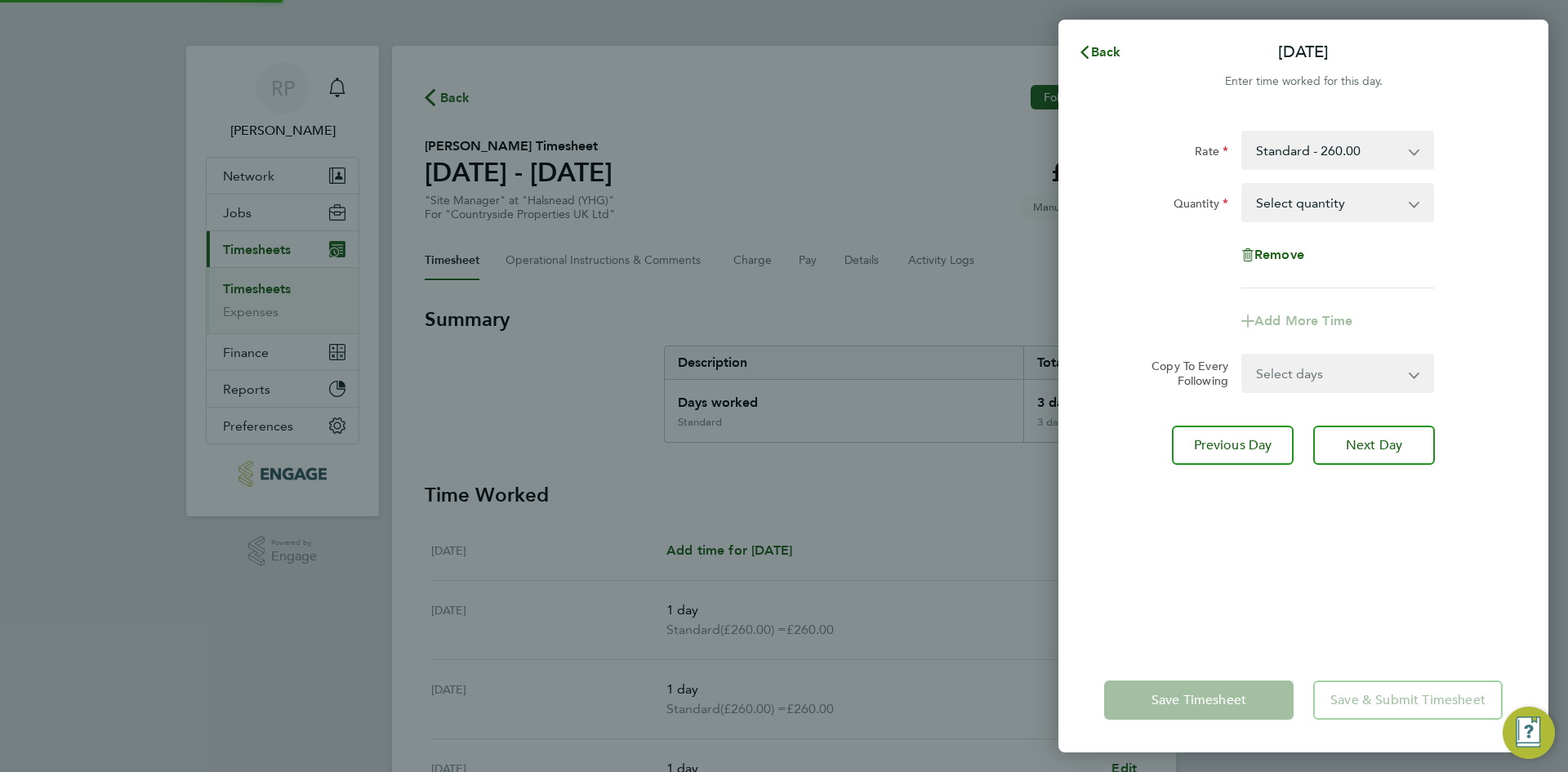
click at [1335, 210] on select "Select quantity 0.5 1" at bounding box center [1327, 202] width 170 height 36
click at [1323, 290] on app-timesheet-line-form-group "Rate Standard - 260.00 Daily - 260.00 Quantity Select quantity 0.5 1 Remove Add…" at bounding box center [1303, 235] width 399 height 210
drag, startPoint x: 1326, startPoint y: 226, endPoint x: 1325, endPoint y: 234, distance: 8.1
click at [1327, 226] on div "Rate Standard - 260.00 Daily - 260.00 Quantity Select quantity 0.5 1 Remove" at bounding box center [1303, 209] width 399 height 158
click at [1323, 210] on select "Select quantity 0.5 1" at bounding box center [1327, 202] width 170 height 36
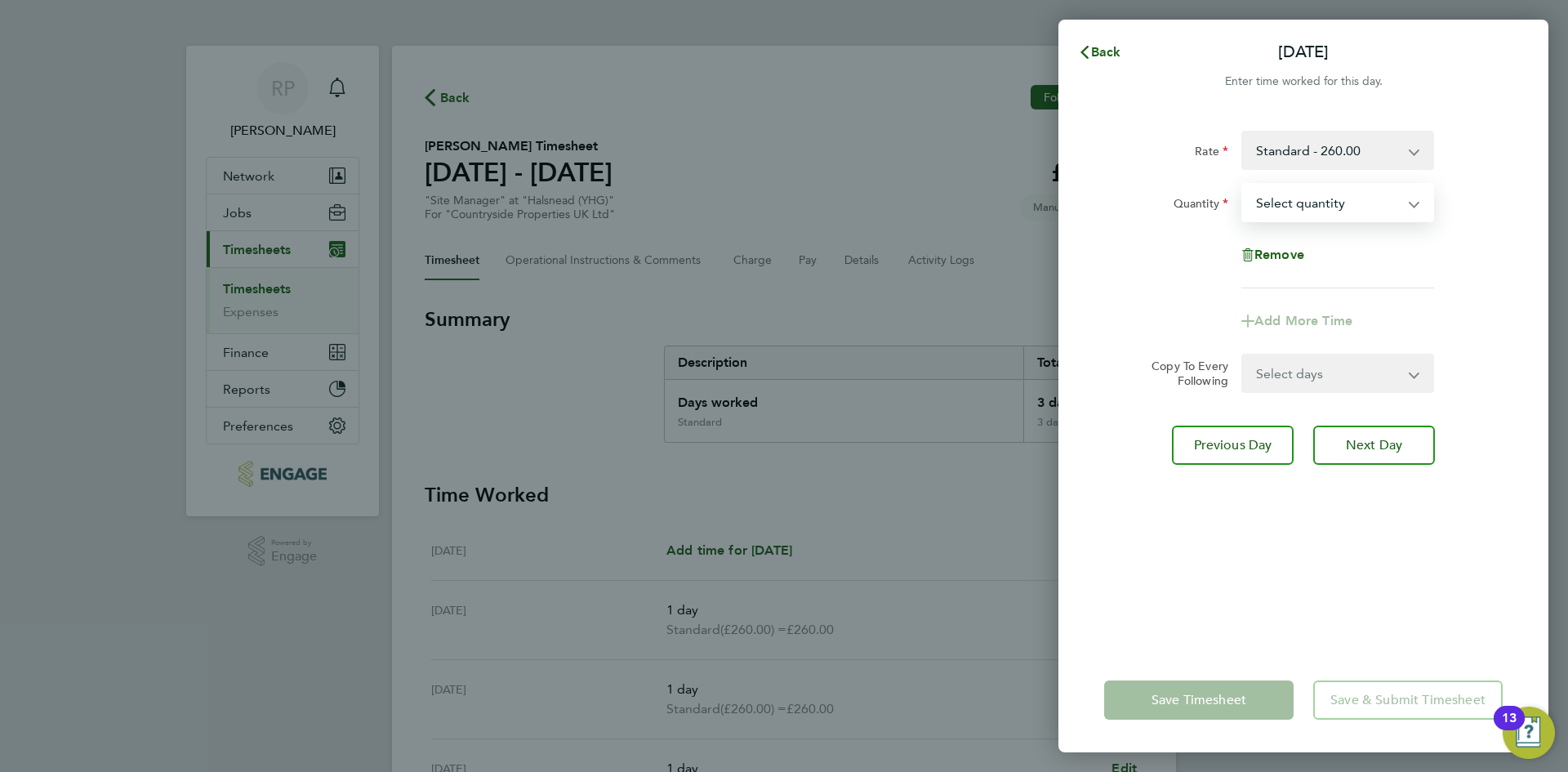
select select "1"
click at [1242, 185] on select "Select quantity 0.5 1" at bounding box center [1327, 202] width 170 height 36
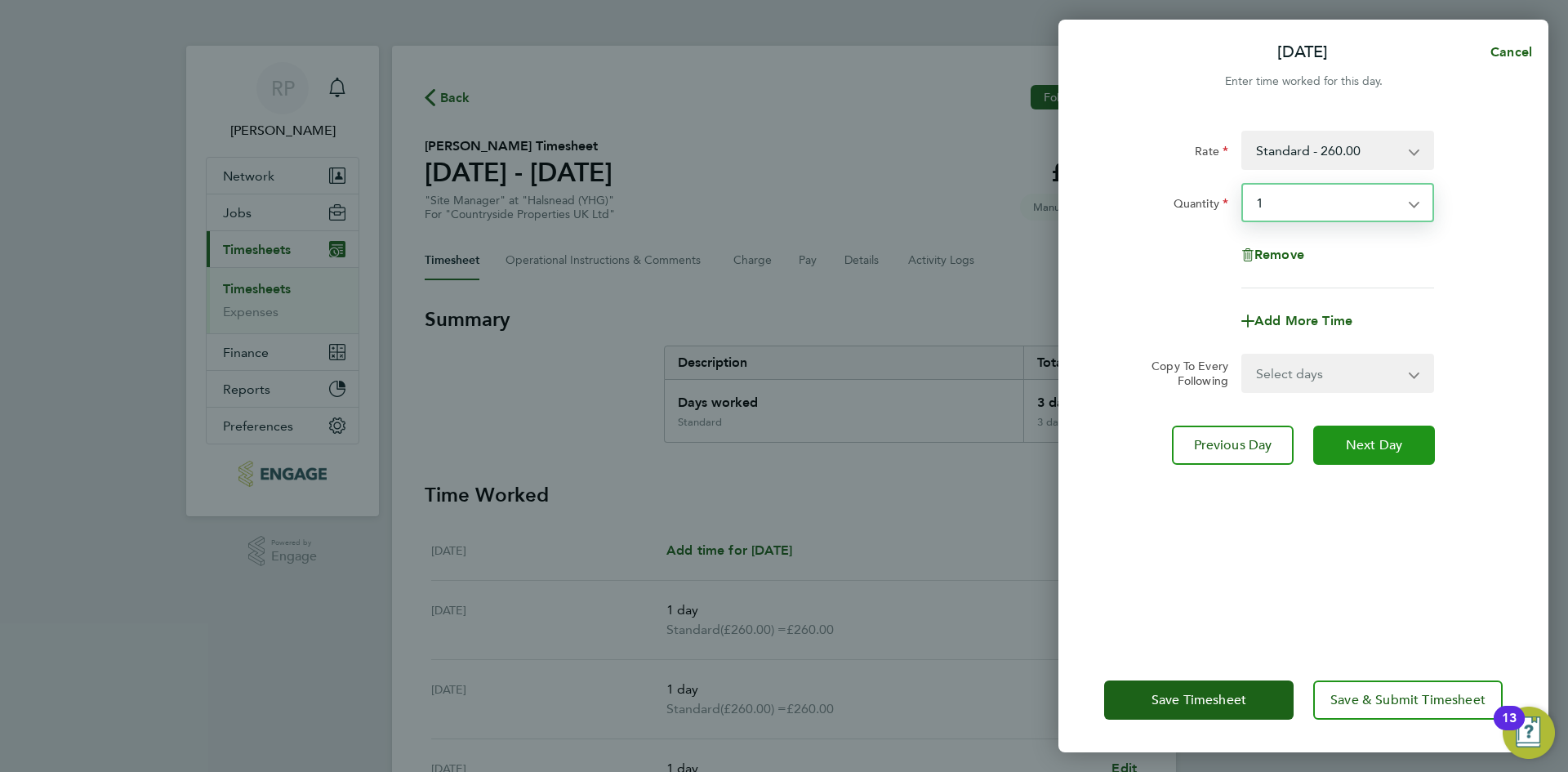
click at [1349, 443] on span "Next Day" at bounding box center [1374, 445] width 56 height 17
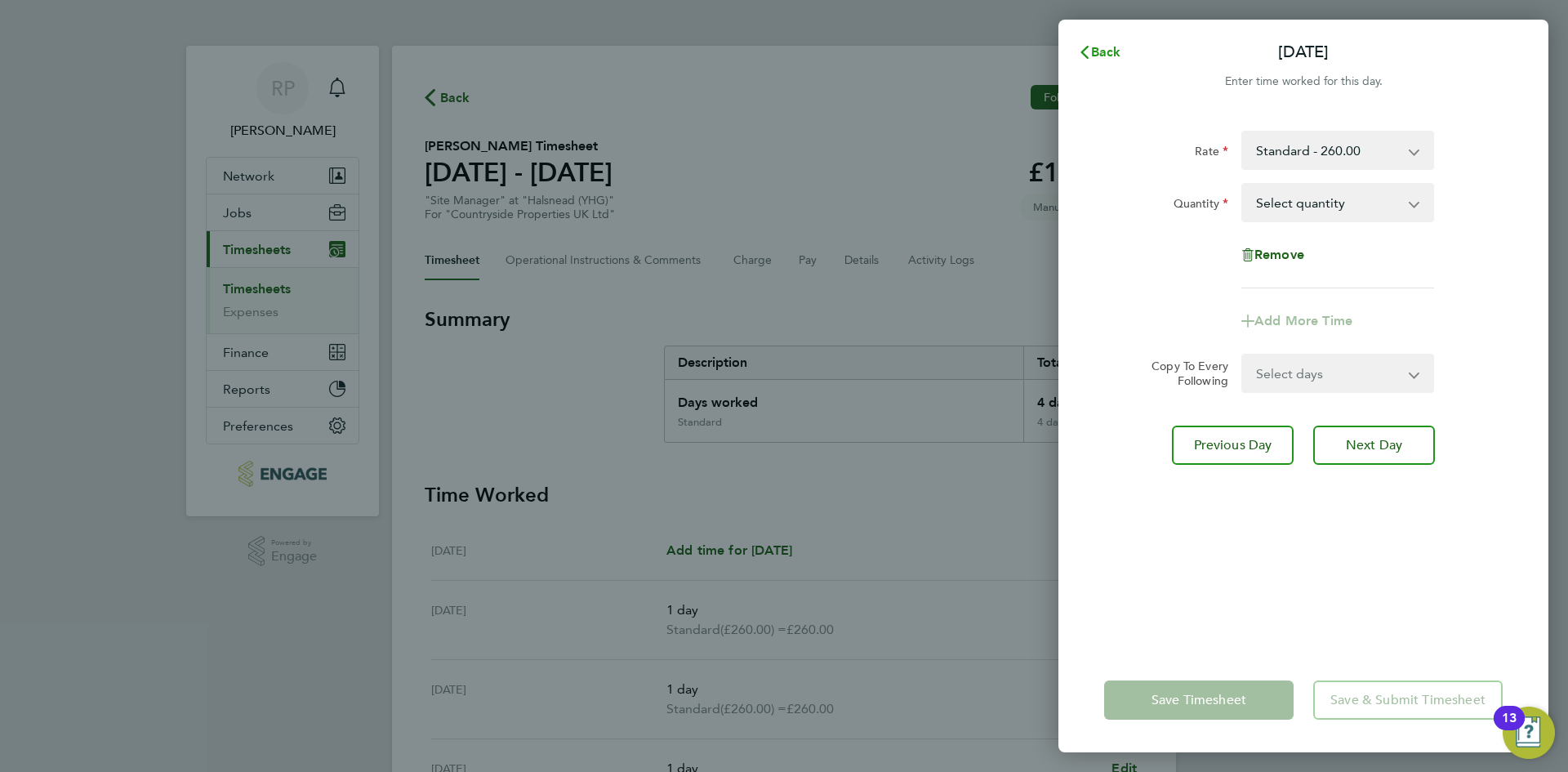
click at [1108, 44] on button "Back" at bounding box center [1099, 52] width 76 height 33
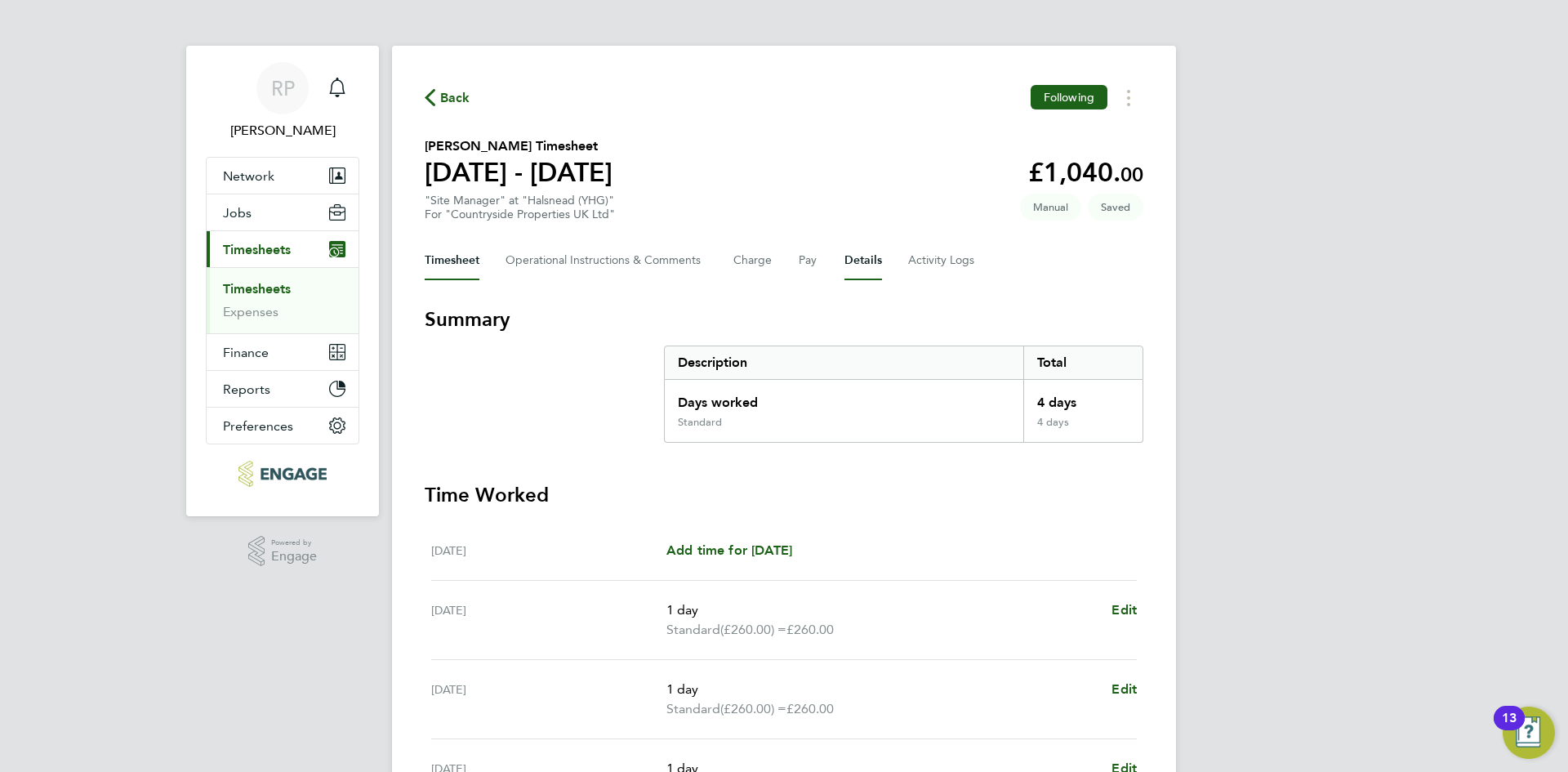
drag, startPoint x: 856, startPoint y: 267, endPoint x: 837, endPoint y: 265, distance: 19.1
click at [857, 264] on button "Details" at bounding box center [863, 261] width 38 height 40
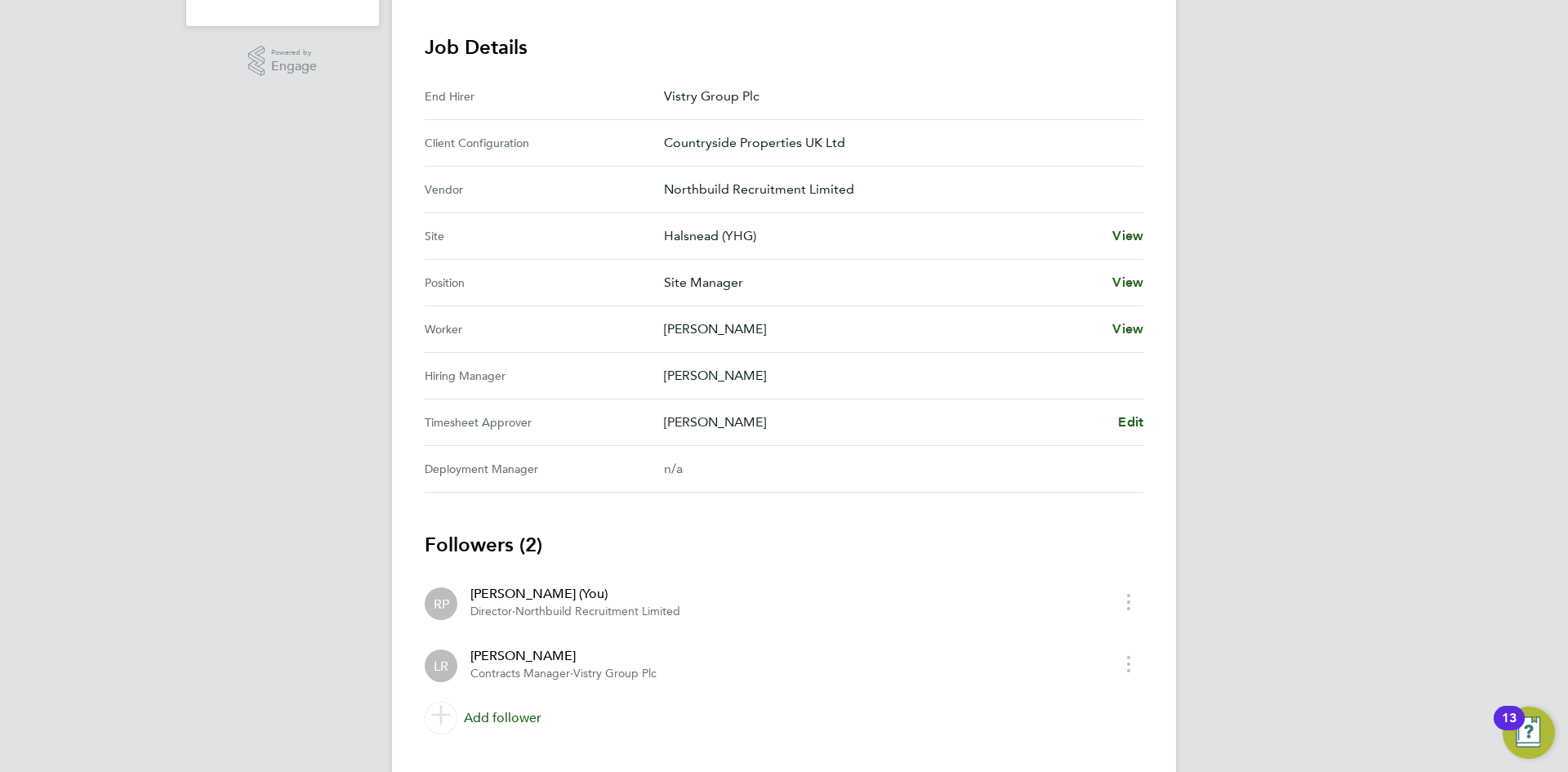
drag, startPoint x: 663, startPoint y: 415, endPoint x: 714, endPoint y: 415, distance: 51.0
click at [714, 415] on Approver "Timesheet Approver [PERSON_NAME] Edit" at bounding box center [784, 423] width 719 height 47
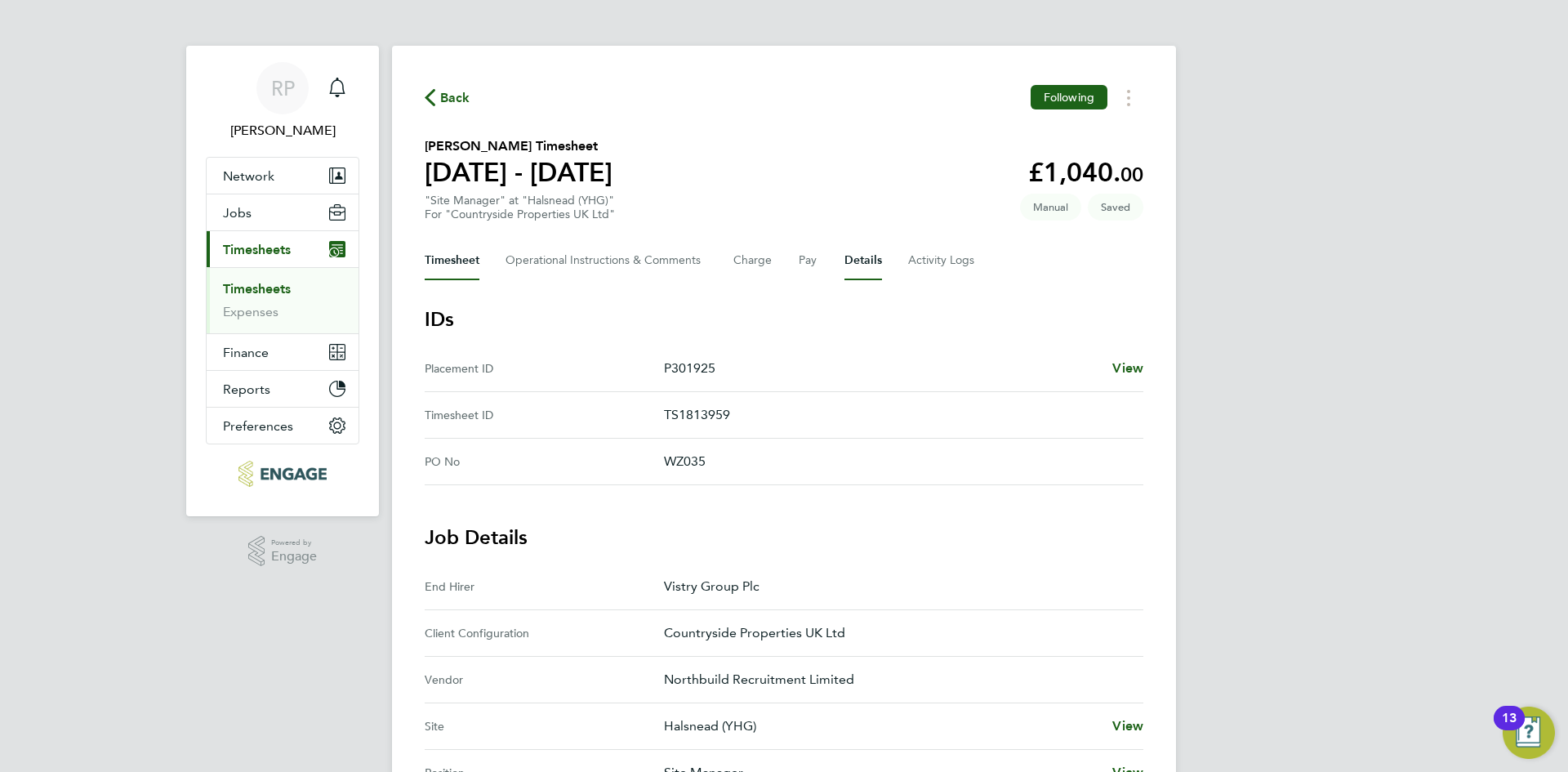
drag, startPoint x: 472, startPoint y: 249, endPoint x: 433, endPoint y: 267, distance: 43.0
click at [471, 249] on button "Timesheet" at bounding box center [452, 261] width 55 height 40
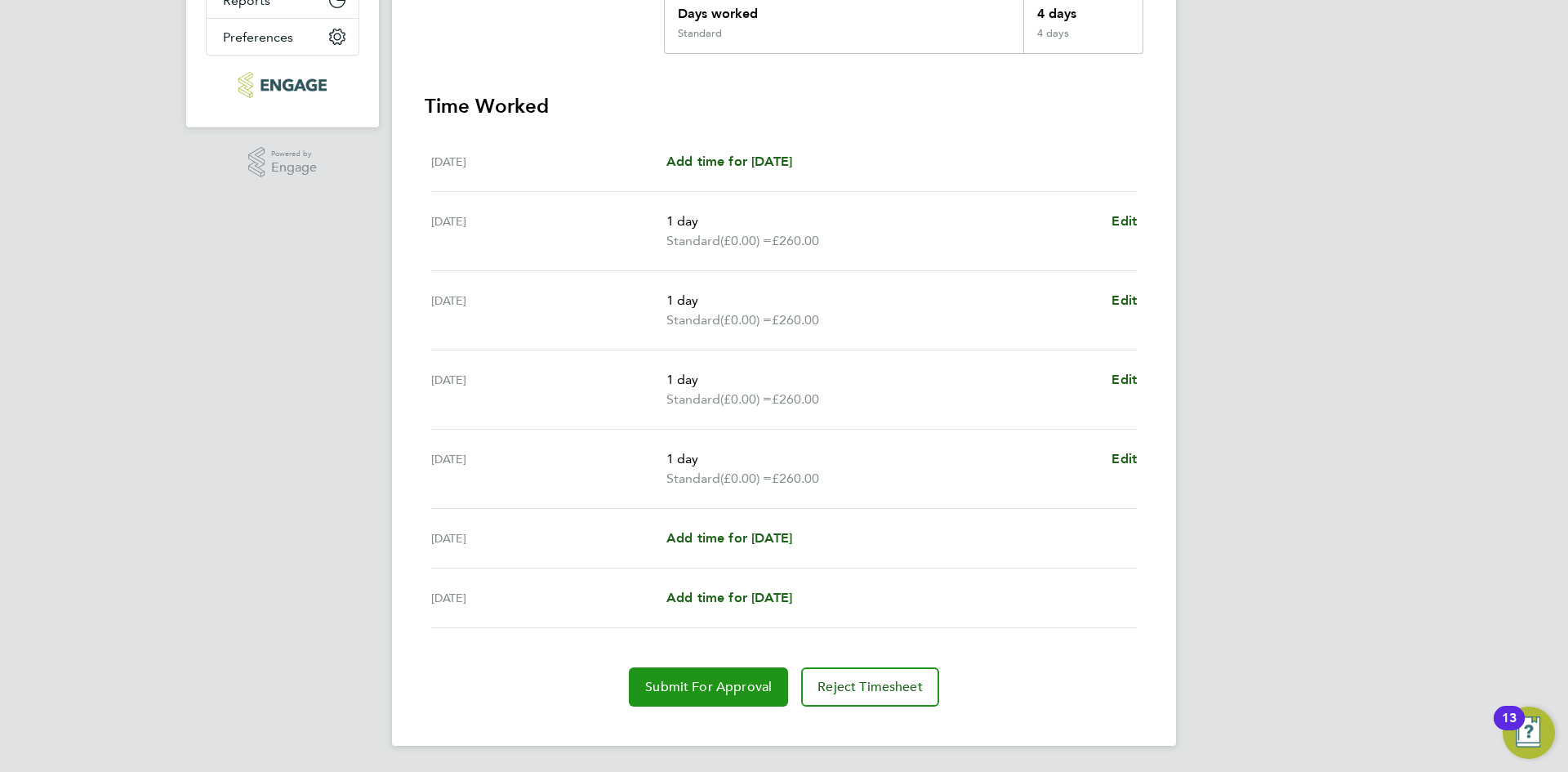
click at [666, 687] on span "Submit For Approval" at bounding box center [708, 687] width 127 height 17
